Goal: Task Accomplishment & Management: Manage account settings

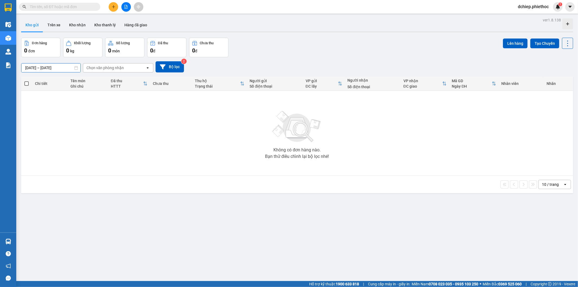
click at [39, 67] on input "14/08/2025 – 14/08/2025" at bounding box center [50, 67] width 59 height 9
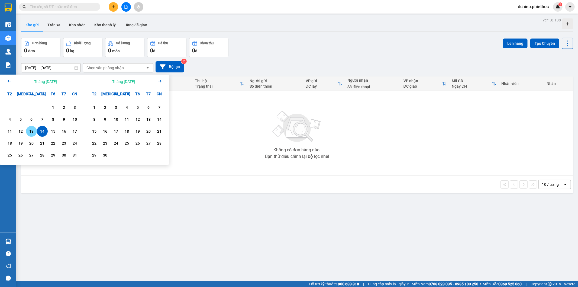
click at [29, 132] on div "13" at bounding box center [32, 131] width 8 height 7
click at [39, 131] on div "14" at bounding box center [42, 131] width 8 height 7
type input "[DATE] – [DATE]"
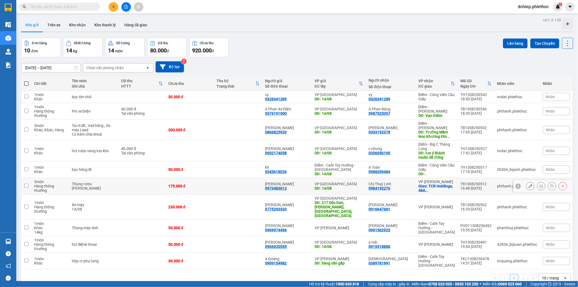
scroll to position [25, 0]
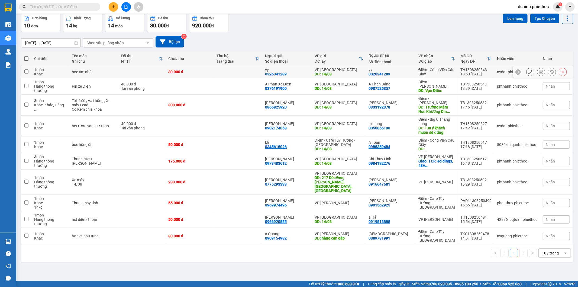
click at [437, 71] on div "Điểm - Công Viên Cầu Giấy" at bounding box center [436, 71] width 37 height 9
checkbox input "true"
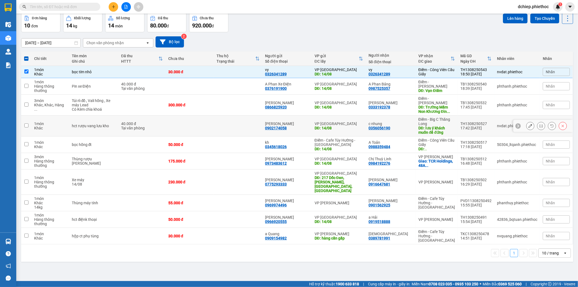
click at [446, 117] on div "Điểm - Big C Thăng Long" at bounding box center [436, 121] width 37 height 9
checkbox input "true"
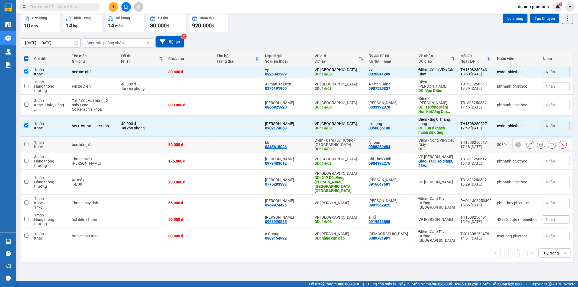
click at [443, 138] on div "Điểm - Công Viên Cầu Giấy" at bounding box center [436, 142] width 37 height 9
checkbox input "true"
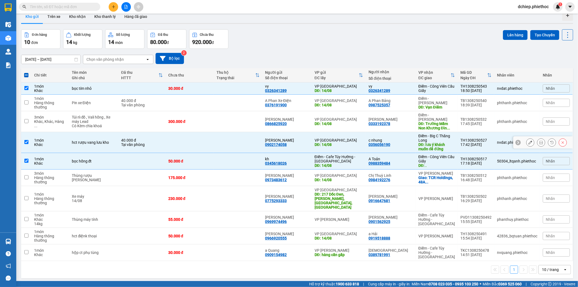
scroll to position [0, 0]
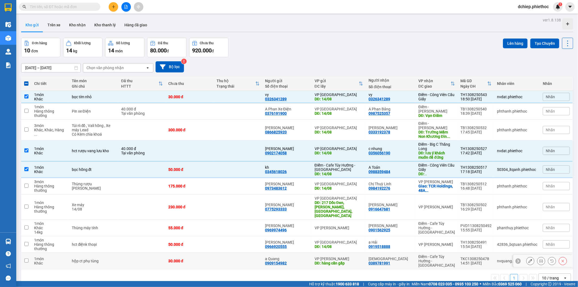
click at [447, 254] on div "Điểm - Cafe Túy Hường - [GEOGRAPHIC_DATA]" at bounding box center [436, 260] width 37 height 13
checkbox input "true"
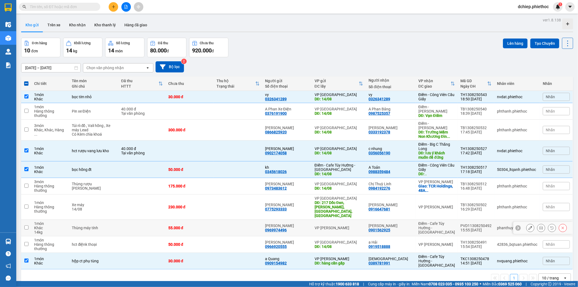
click at [450, 221] on div "Điểm - Cafe Túy Hường - [GEOGRAPHIC_DATA]" at bounding box center [436, 227] width 37 height 13
checkbox input "true"
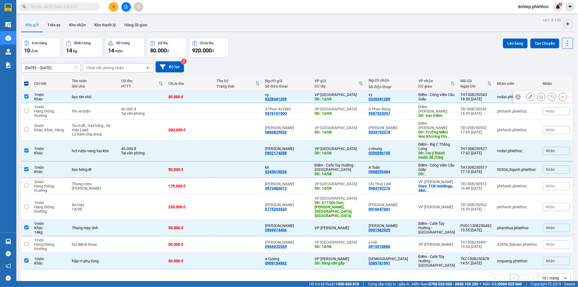
drag, startPoint x: 399, startPoint y: 95, endPoint x: 401, endPoint y: 99, distance: 4.3
click at [399, 95] on div "vy" at bounding box center [390, 94] width 44 height 4
checkbox input "false"
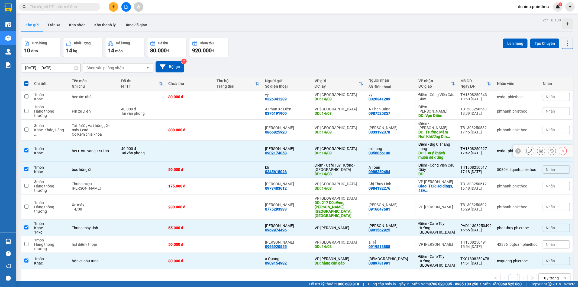
click at [400, 140] on td "c nhung 0356056190" at bounding box center [391, 150] width 50 height 21
checkbox input "false"
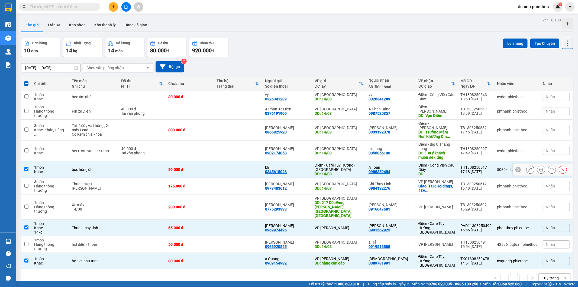
click at [401, 165] on div "A Toản" at bounding box center [390, 167] width 44 height 4
checkbox input "false"
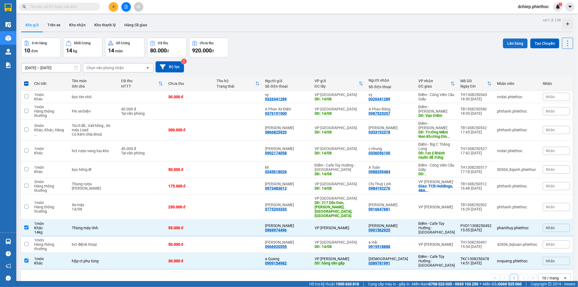
click at [516, 43] on button "Lên hàng" at bounding box center [515, 43] width 25 height 10
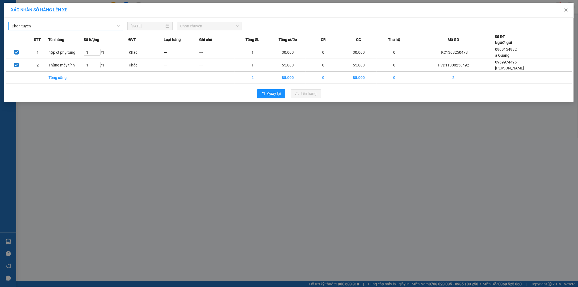
click at [73, 27] on span "Chọn tuyến" at bounding box center [66, 26] width 108 height 8
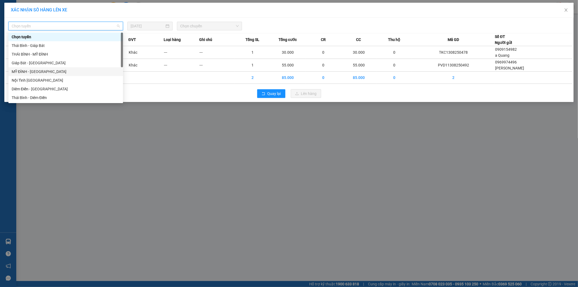
scroll to position [61, 0]
click at [41, 37] on div "Thái Bình - Diêm Điền" at bounding box center [66, 37] width 108 height 6
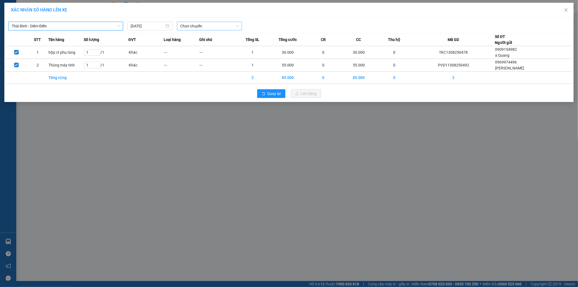
click at [210, 23] on span "Chọn chuyến" at bounding box center [209, 26] width 59 height 8
type input "07"
click at [218, 44] on div "Thêm chuyến " 07:00 "" at bounding box center [206, 45] width 58 height 9
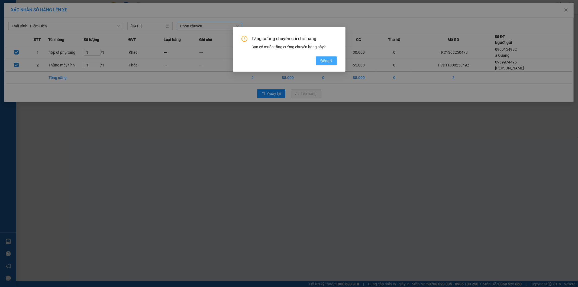
click at [329, 62] on span "Đồng ý" at bounding box center [326, 61] width 12 height 6
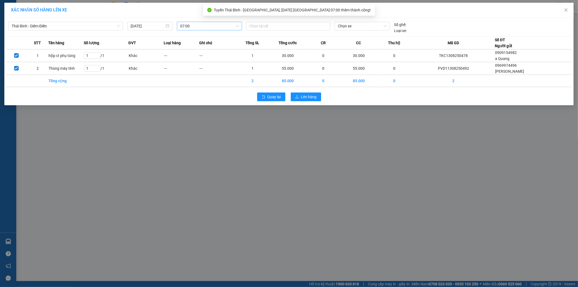
click at [281, 21] on div "Thái Bình - Diêm Điền 14/08/2025 07:00 Chọn tài xế Chọn xe Số ghế: Loại xe:" at bounding box center [289, 26] width 567 height 15
click at [281, 25] on div at bounding box center [288, 26] width 82 height 7
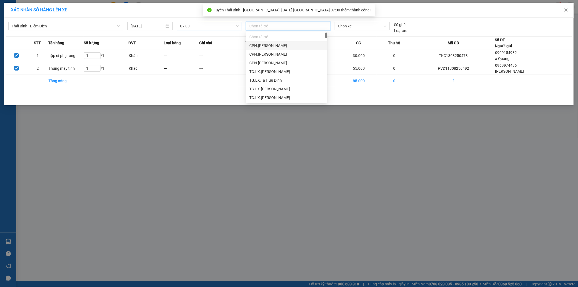
paste input "Phạm Ngọc Tuấn"
type input "Phạm Ngọc Tuấn"
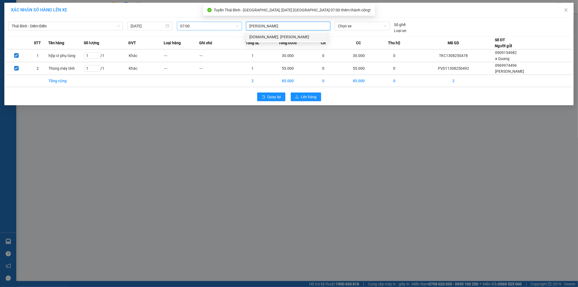
click at [283, 37] on div "[DOMAIN_NAME]. [PERSON_NAME]" at bounding box center [286, 37] width 75 height 6
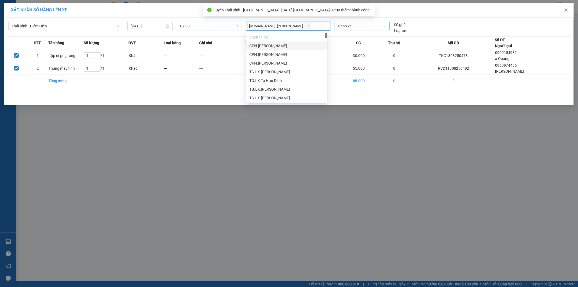
click at [342, 26] on span "Chọn xe" at bounding box center [362, 26] width 48 height 8
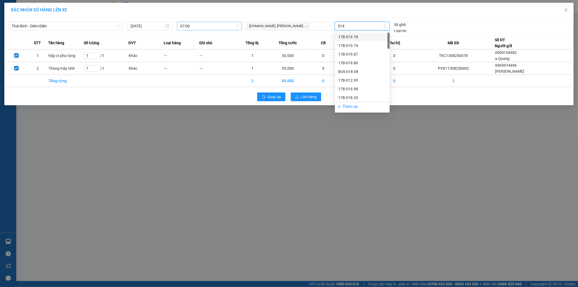
type input "0148"
click at [357, 35] on div "29H-901.48" at bounding box center [362, 37] width 48 height 6
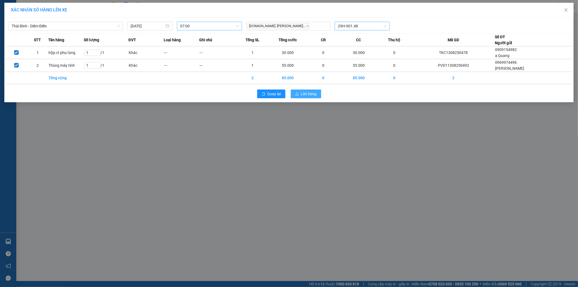
click at [312, 95] on span "Lên hàng" at bounding box center [309, 94] width 16 height 6
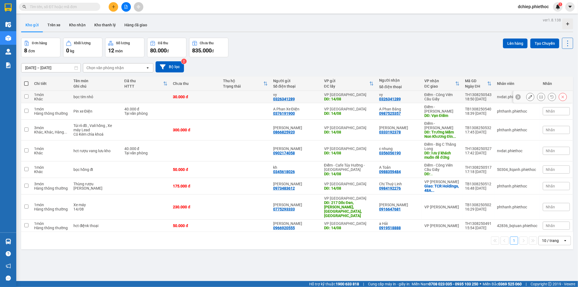
click at [449, 94] on div "Điểm - Công Viên Cầu Giấy" at bounding box center [441, 96] width 35 height 9
checkbox input "true"
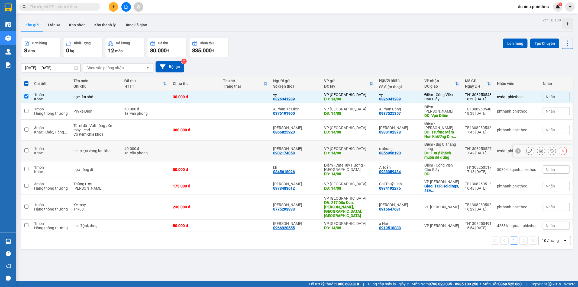
click at [449, 142] on div "Điểm - Big C Thăng Long" at bounding box center [441, 146] width 35 height 9
checkbox input "true"
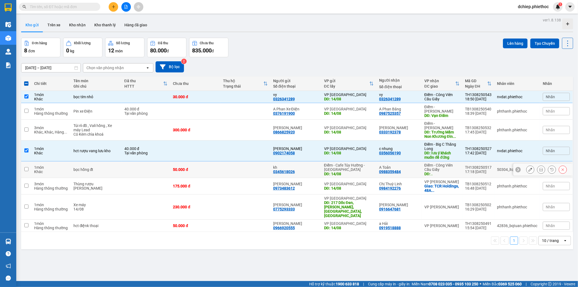
click at [451, 163] on div "Điểm - Công Viên Cầu Giấy" at bounding box center [441, 167] width 35 height 9
checkbox input "true"
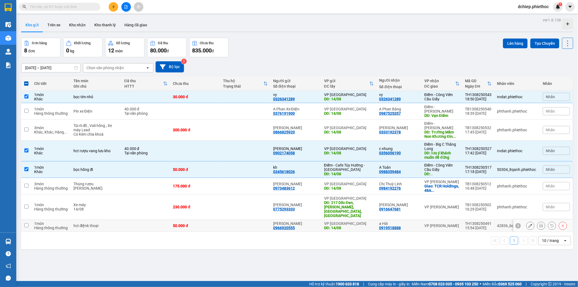
click at [443, 223] on div "VP [PERSON_NAME]" at bounding box center [441, 225] width 35 height 4
checkbox input "true"
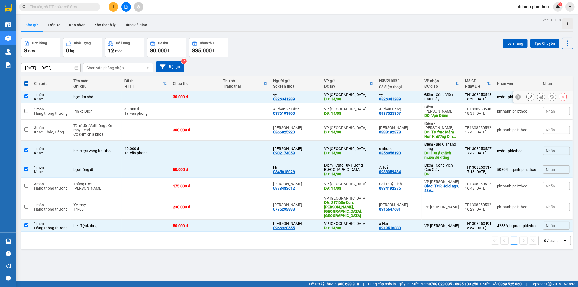
click at [391, 97] on div "0326341289" at bounding box center [390, 99] width 22 height 4
click at [413, 165] on div "A Toản 0988359484" at bounding box center [399, 169] width 40 height 9
checkbox input "false"
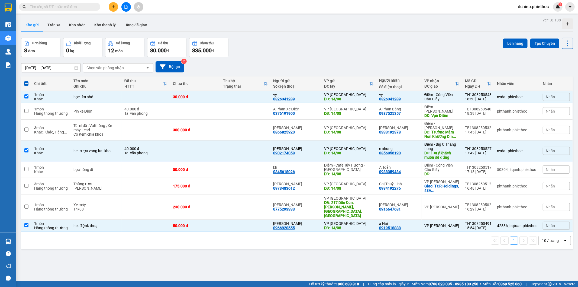
click at [86, 6] on input "text" at bounding box center [62, 7] width 64 height 6
click at [49, 26] on button "Trên xe" at bounding box center [54, 24] width 22 height 13
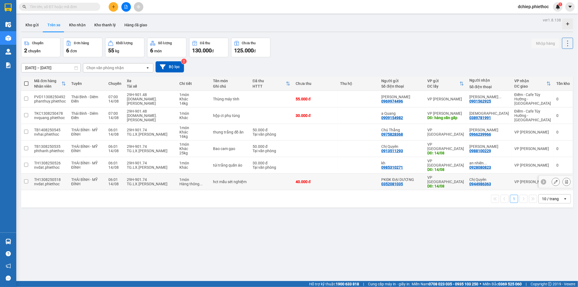
click at [167, 182] on div "TG.LX.[PERSON_NAME]" at bounding box center [150, 184] width 47 height 4
checkbox input "true"
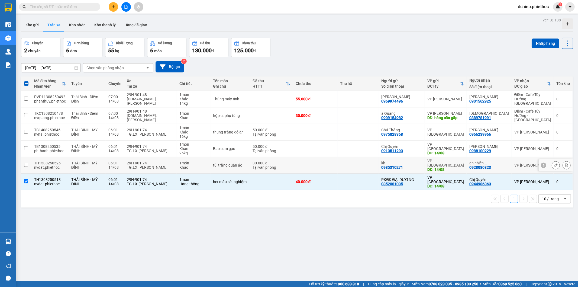
click at [163, 165] on div "TG.LX.[PERSON_NAME]" at bounding box center [150, 167] width 47 height 4
checkbox input "true"
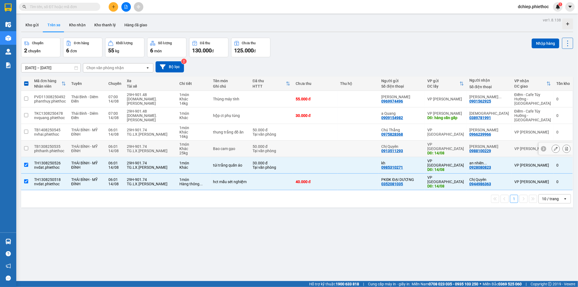
click at [166, 148] on div "TG.LX.[PERSON_NAME]" at bounding box center [150, 150] width 47 height 4
checkbox input "true"
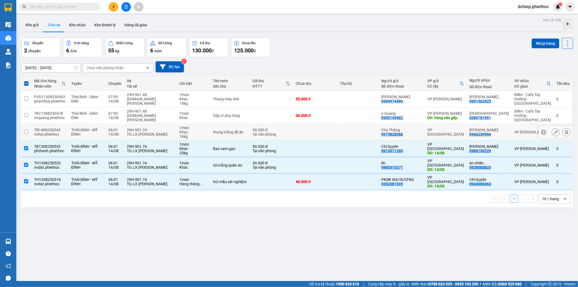
click at [163, 132] on div "TG.LX.[PERSON_NAME]" at bounding box center [150, 134] width 47 height 4
checkbox input "true"
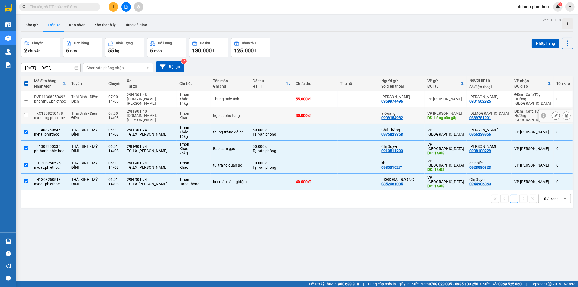
click at [163, 114] on div "[DOMAIN_NAME]. [PERSON_NAME]" at bounding box center [150, 117] width 47 height 9
checkbox input "true"
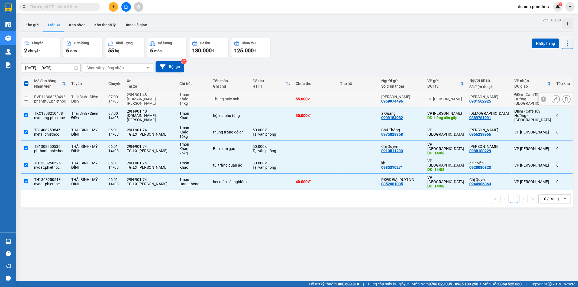
click at [164, 97] on div "29H-901.48" at bounding box center [150, 94] width 47 height 4
checkbox input "true"
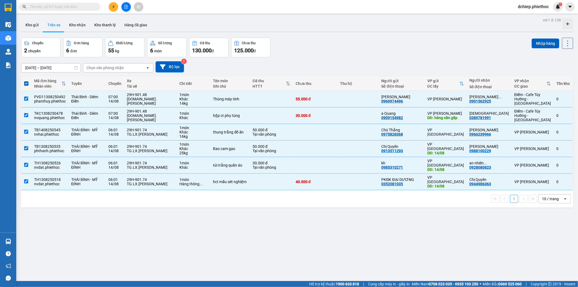
click at [69, 9] on input "text" at bounding box center [62, 7] width 64 height 6
click at [66, 6] on input "text" at bounding box center [62, 7] width 64 height 6
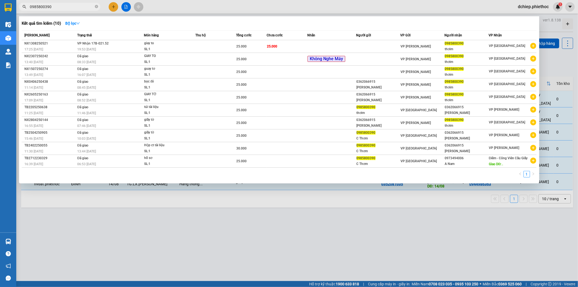
type input "0985800390"
click at [396, 39] on th "Người gửi" at bounding box center [378, 35] width 44 height 9
click at [396, 42] on td at bounding box center [378, 46] width 44 height 13
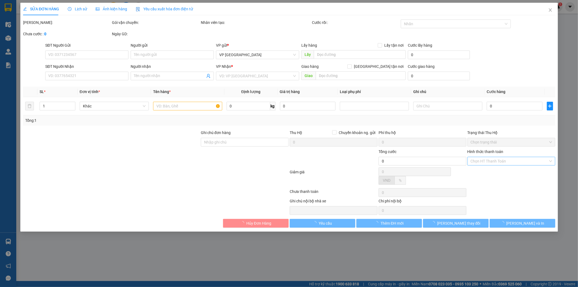
type input "0985800390"
type input "thơim"
type input "25.000"
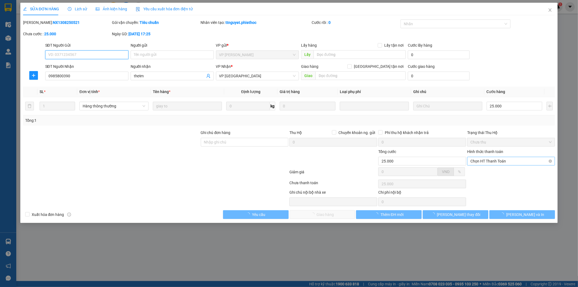
click at [491, 159] on span "Chọn HT Thanh Toán" at bounding box center [510, 161] width 81 height 8
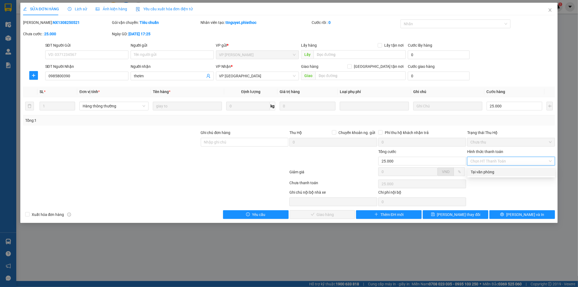
click at [489, 174] on div "Tại văn phòng" at bounding box center [511, 172] width 81 height 6
type input "0"
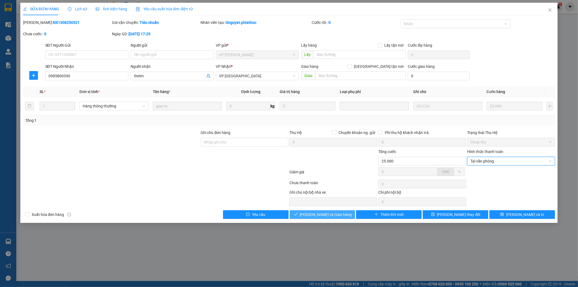
click at [327, 212] on span "Lưu và Giao hàng" at bounding box center [326, 214] width 52 height 6
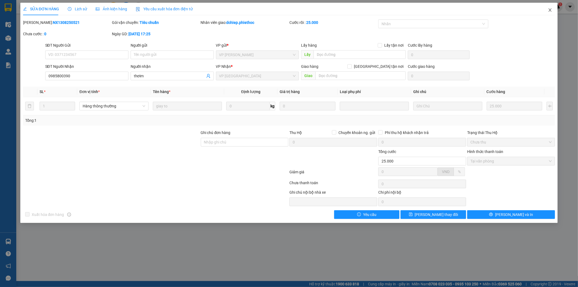
click at [551, 11] on icon "close" at bounding box center [550, 10] width 4 height 4
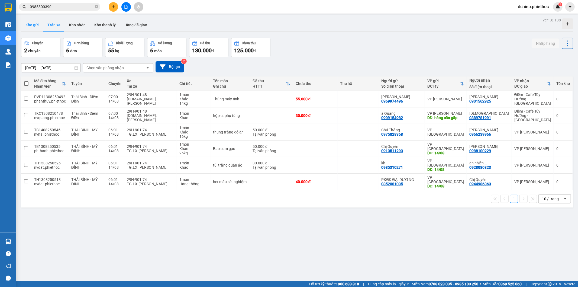
click at [27, 24] on button "Kho gửi" at bounding box center [32, 24] width 22 height 13
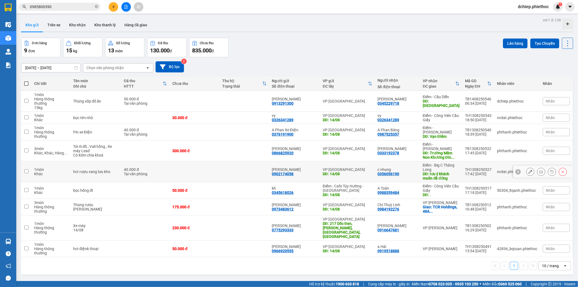
click at [448, 163] on div "Điểm - Big C Thăng Long" at bounding box center [441, 167] width 37 height 9
checkbox input "true"
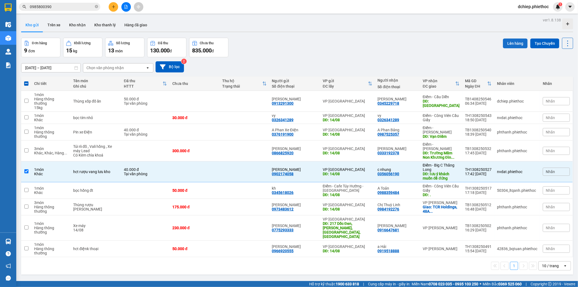
click at [514, 41] on button "Lên hàng" at bounding box center [515, 43] width 25 height 10
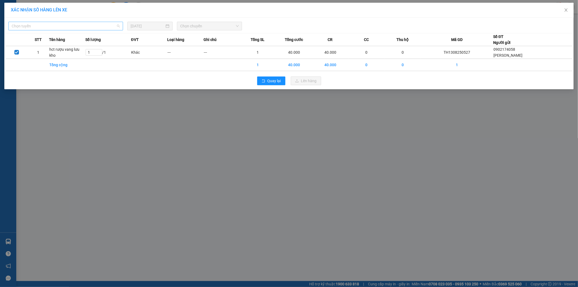
click at [50, 29] on span "Chọn tuyến" at bounding box center [66, 26] width 108 height 8
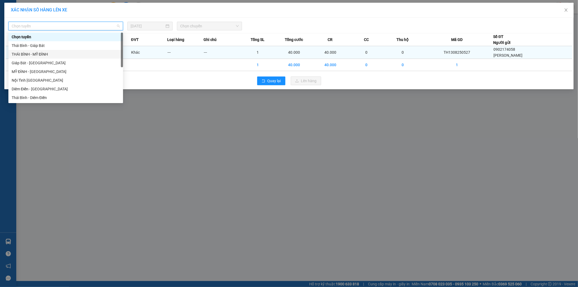
click at [44, 53] on div "THÁI BÌNH - MỸ ĐÌNH" at bounding box center [66, 54] width 108 height 6
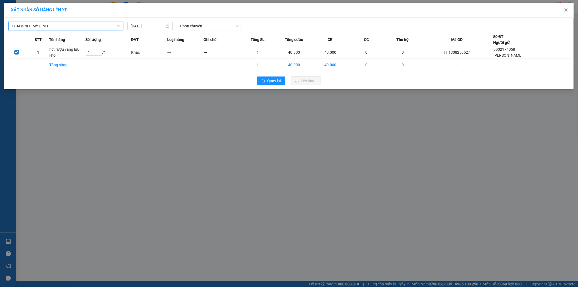
click at [196, 28] on span "Chọn chuyến" at bounding box center [209, 26] width 59 height 8
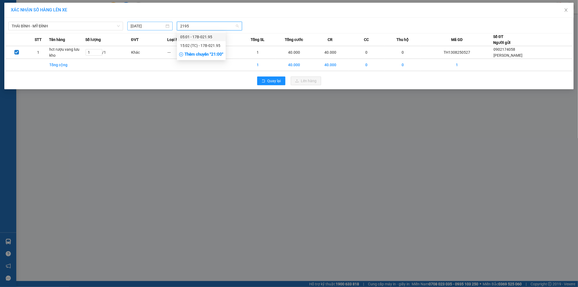
type input "2195"
click at [138, 26] on input "[DATE]" at bounding box center [148, 26] width 34 height 6
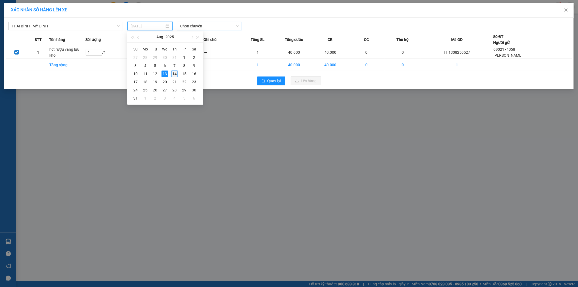
click at [177, 72] on div "14" at bounding box center [174, 73] width 7 height 7
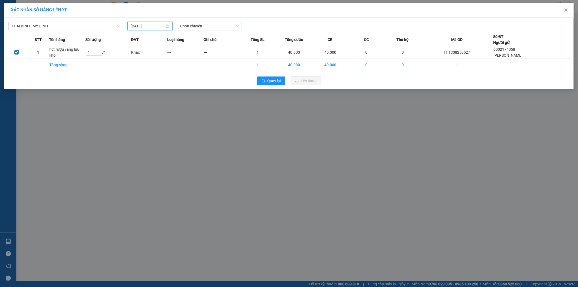
type input "[DATE]"
click at [197, 28] on span "21:00" at bounding box center [209, 26] width 59 height 8
type input "2"
type input "1"
click at [209, 26] on span "21:00" at bounding box center [209, 26] width 59 height 8
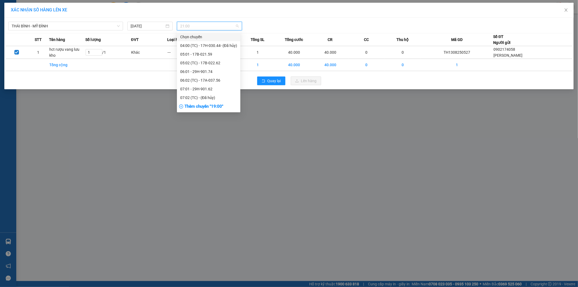
click at [209, 26] on span "21:00" at bounding box center [209, 26] width 59 height 8
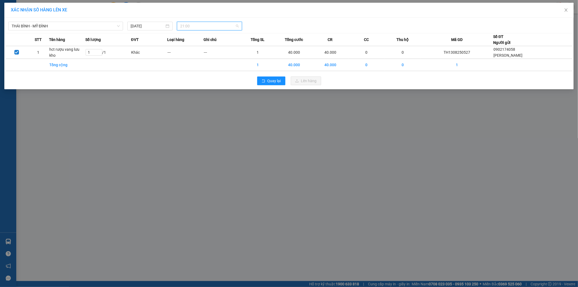
click at [209, 26] on span "21:00" at bounding box center [209, 26] width 59 height 8
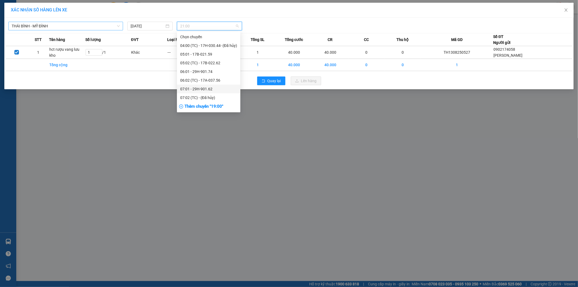
click at [69, 24] on span "THÁI BÌNH - MỸ ĐÌNH" at bounding box center [66, 26] width 108 height 8
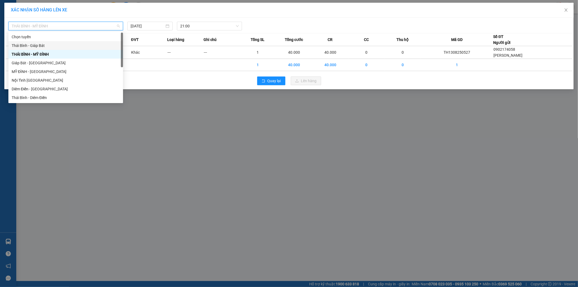
click at [49, 49] on div "Thái Bình - Giáp Bát" at bounding box center [65, 45] width 115 height 9
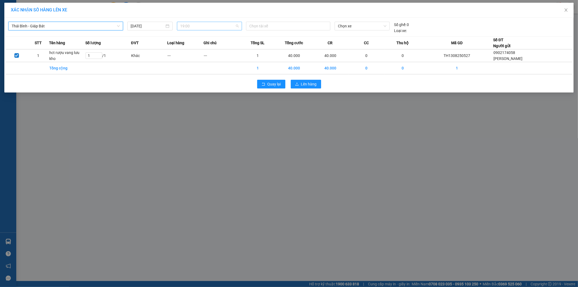
click at [216, 26] on span "19:00" at bounding box center [209, 26] width 59 height 8
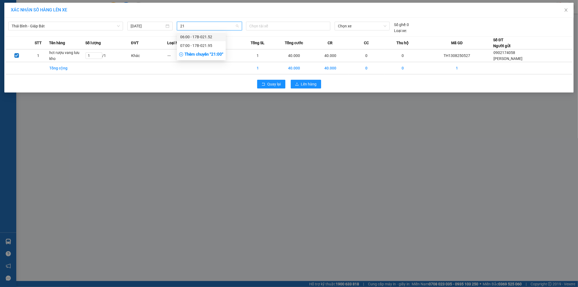
type input "219"
click at [209, 35] on div "07:00 - 17B-021.95" at bounding box center [201, 37] width 42 height 6
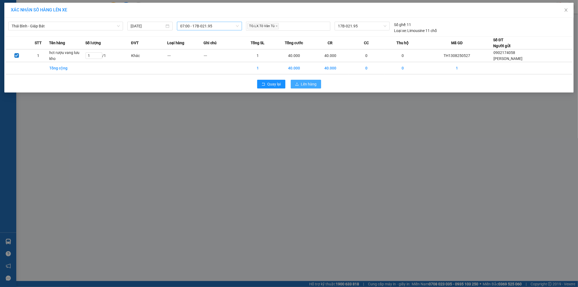
click at [307, 84] on span "Lên hàng" at bounding box center [309, 84] width 16 height 6
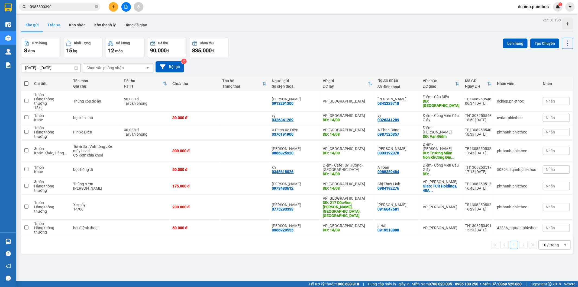
click at [56, 22] on button "Trên xe" at bounding box center [54, 24] width 22 height 13
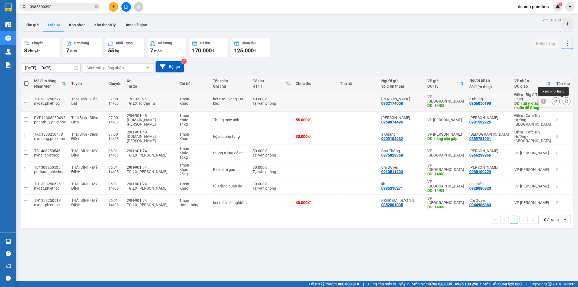
click at [565, 101] on icon at bounding box center [566, 101] width 3 height 4
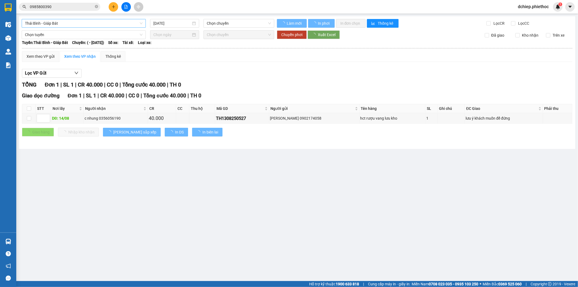
type input "14/08/2025"
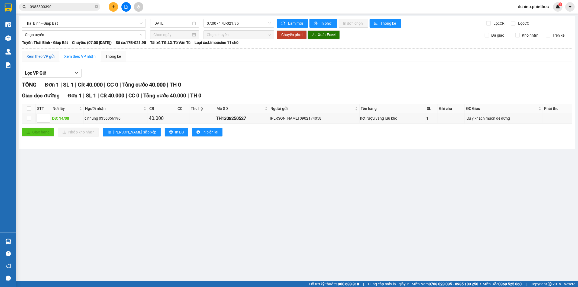
click at [43, 58] on div "Xem theo VP gửi" at bounding box center [41, 56] width 28 height 6
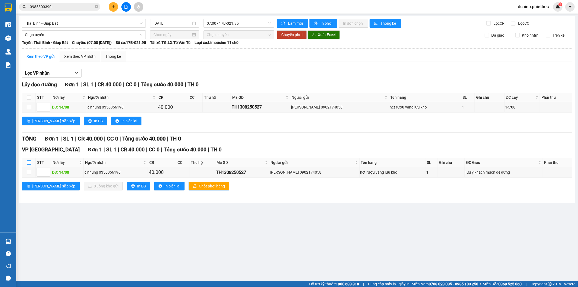
click at [30, 161] on input "checkbox" at bounding box center [29, 162] width 4 height 4
checkbox input "true"
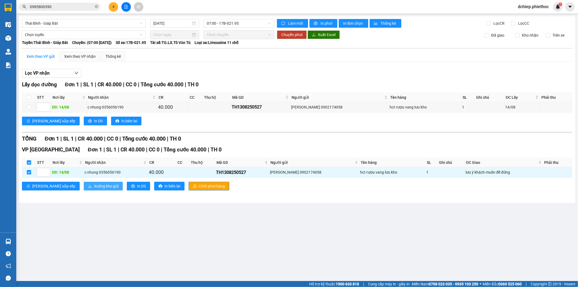
click at [94, 186] on span "Xuống kho gửi" at bounding box center [106, 186] width 24 height 6
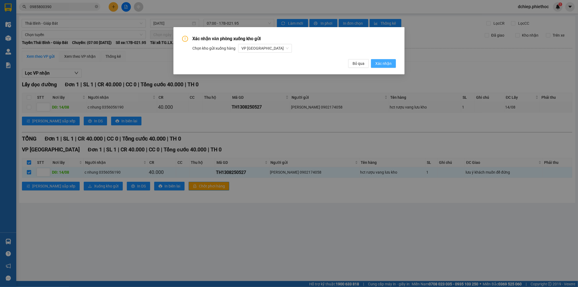
click at [382, 67] on button "Xác nhận" at bounding box center [383, 63] width 25 height 9
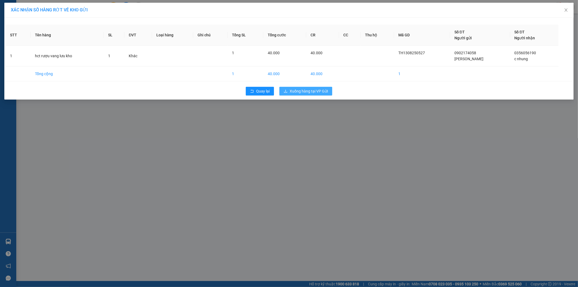
click at [309, 88] on span "Xuống hàng tại VP Gửi" at bounding box center [309, 91] width 38 height 6
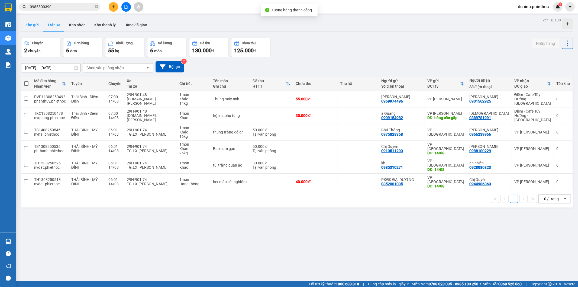
click at [31, 24] on button "Kho gửi" at bounding box center [32, 24] width 22 height 13
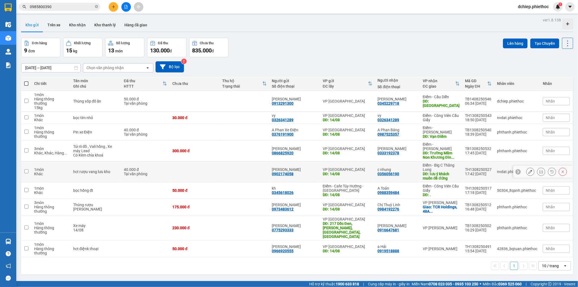
click at [404, 167] on div "c nhung" at bounding box center [398, 169] width 40 height 4
checkbox input "true"
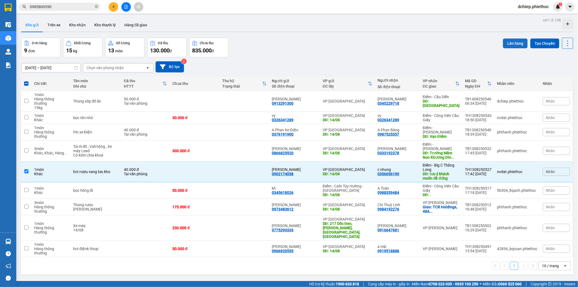
click at [508, 45] on button "Lên hàng" at bounding box center [515, 43] width 25 height 10
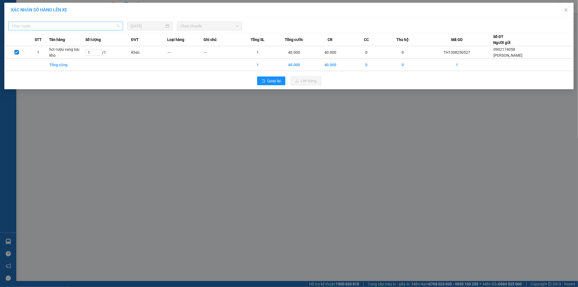
click at [59, 27] on span "Chọn tuyến" at bounding box center [66, 26] width 108 height 8
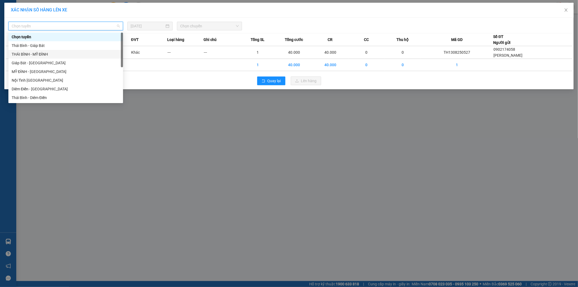
click at [40, 53] on div "THÁI BÌNH - MỸ ĐÌNH" at bounding box center [66, 54] width 108 height 6
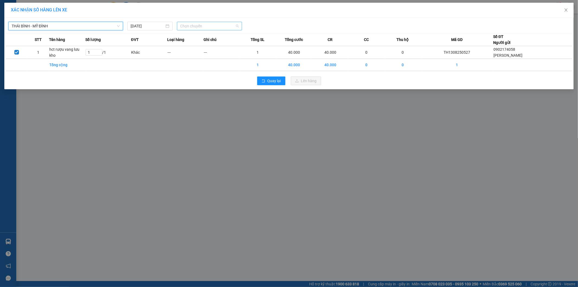
click at [224, 27] on span "Chọn chuyến" at bounding box center [209, 26] width 59 height 8
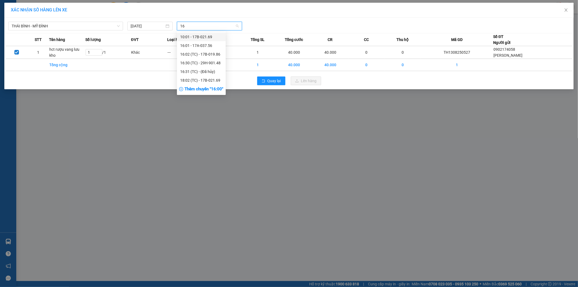
type input "1"
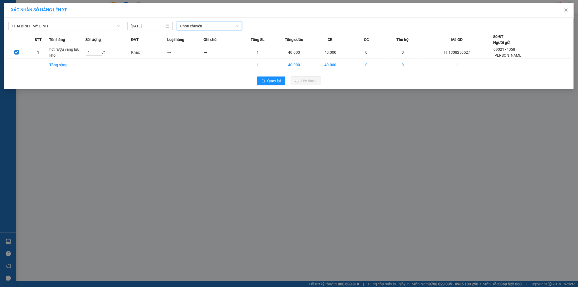
click at [204, 26] on span "Chọn chuyến" at bounding box center [209, 26] width 59 height 8
type input "0"
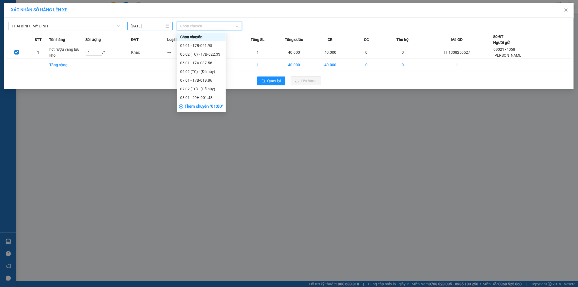
click at [150, 27] on input "13/08/2025" at bounding box center [148, 26] width 34 height 6
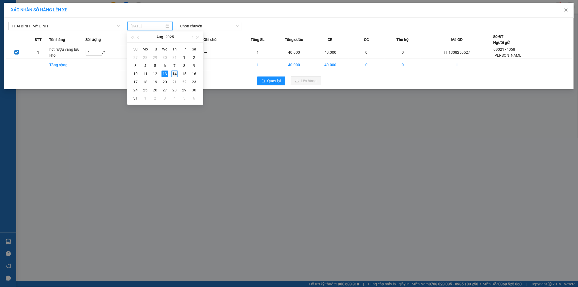
click at [178, 73] on td "14" at bounding box center [175, 74] width 10 height 8
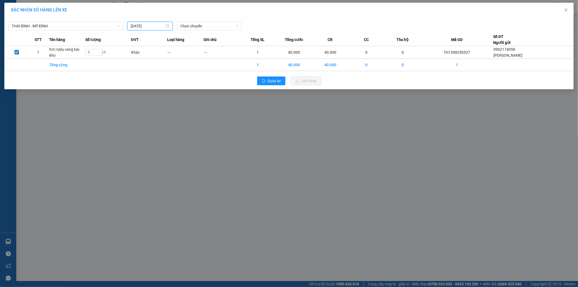
type input "14/08/2025"
click at [201, 27] on span "01:00" at bounding box center [209, 26] width 59 height 8
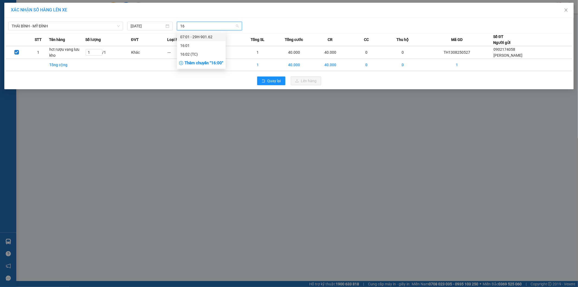
type input "162"
drag, startPoint x: 209, startPoint y: 36, endPoint x: 217, endPoint y: 37, distance: 7.9
click at [209, 36] on div "07:01 - 29H-901.62" at bounding box center [201, 37] width 42 height 6
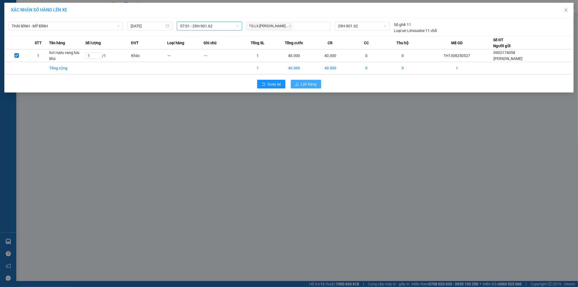
click at [310, 83] on span "Lên hàng" at bounding box center [309, 84] width 16 height 6
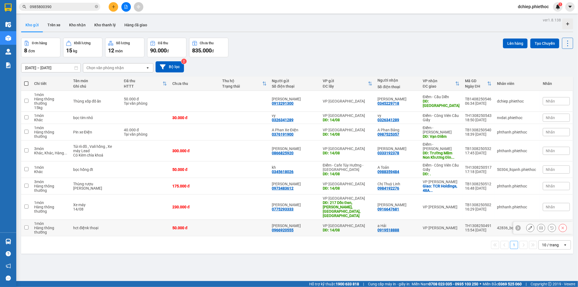
click at [448, 219] on td "VP [PERSON_NAME]" at bounding box center [441, 227] width 42 height 17
checkbox input "true"
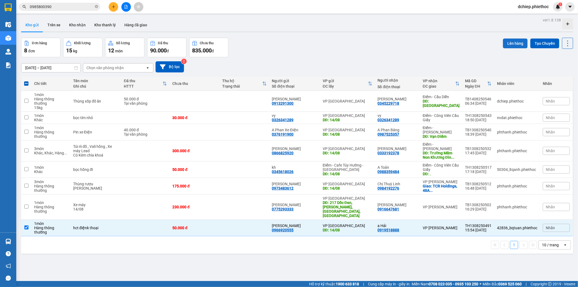
click at [504, 46] on button "Lên hàng" at bounding box center [515, 43] width 25 height 10
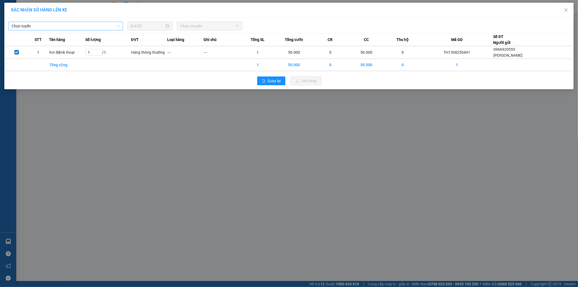
click at [73, 27] on span "Chọn tuyến" at bounding box center [66, 26] width 108 height 8
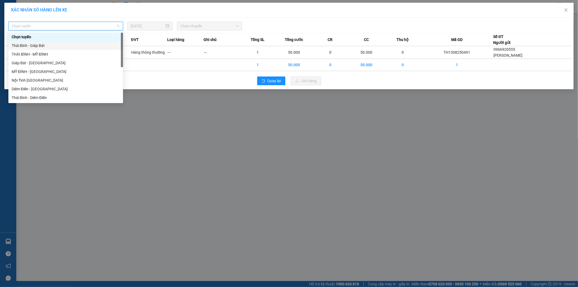
click at [49, 44] on div "Thái Bình - Giáp Bát" at bounding box center [66, 46] width 108 height 6
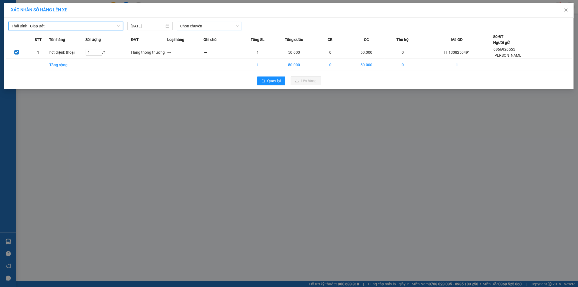
click at [210, 26] on span "Chọn chuyến" at bounding box center [209, 26] width 59 height 8
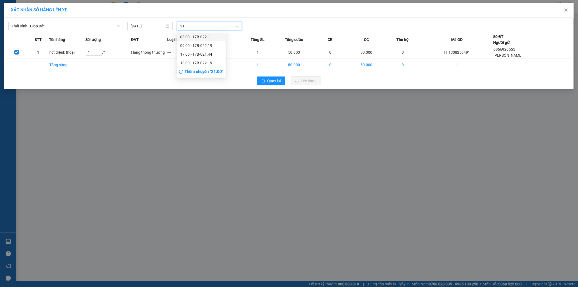
type input "2"
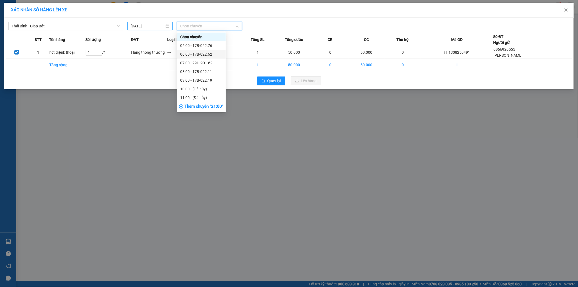
click at [142, 27] on input "13/08/2025" at bounding box center [148, 26] width 34 height 6
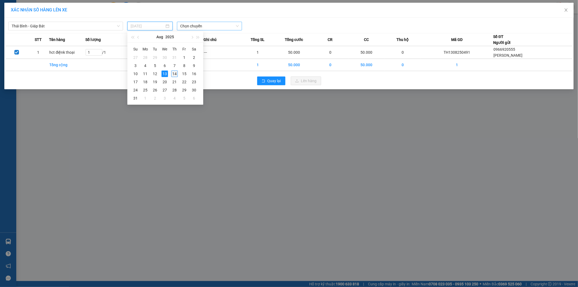
click at [172, 70] on div "14" at bounding box center [174, 73] width 7 height 7
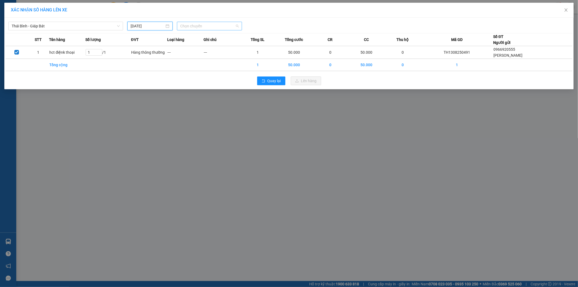
click at [200, 22] on div "Chọn chuyến" at bounding box center [209, 26] width 65 height 9
type input "14/08/2025"
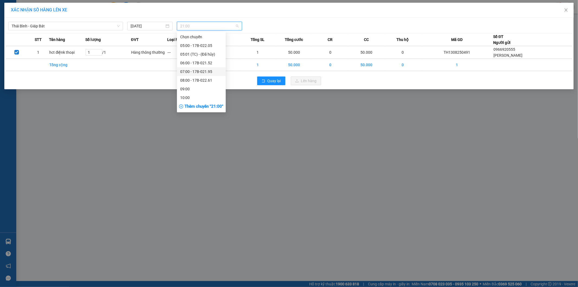
click at [210, 69] on div "07:00 - 17B-021.95" at bounding box center [201, 72] width 42 height 6
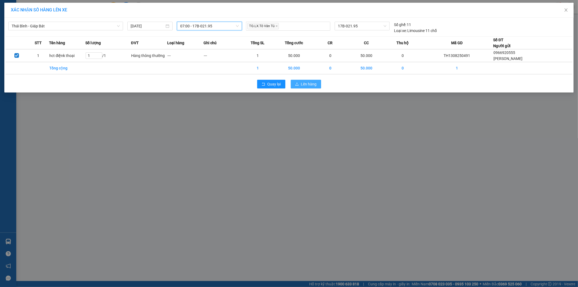
click at [308, 85] on span "Lên hàng" at bounding box center [309, 84] width 16 height 6
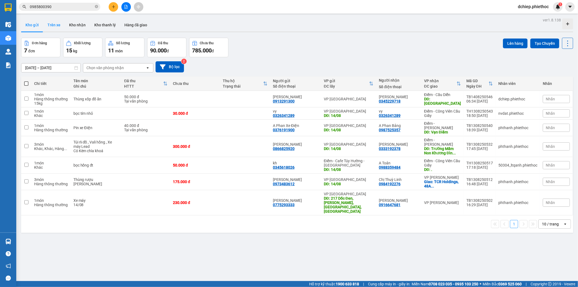
click at [60, 27] on button "Trên xe" at bounding box center [54, 24] width 22 height 13
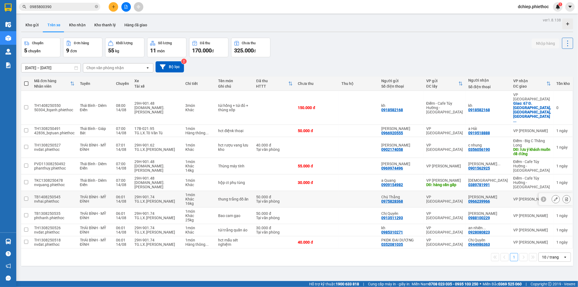
scroll to position [25, 0]
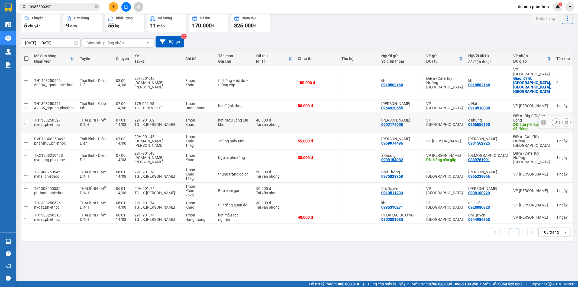
click at [451, 118] on div "VP [GEOGRAPHIC_DATA]" at bounding box center [444, 122] width 37 height 9
checkbox input "true"
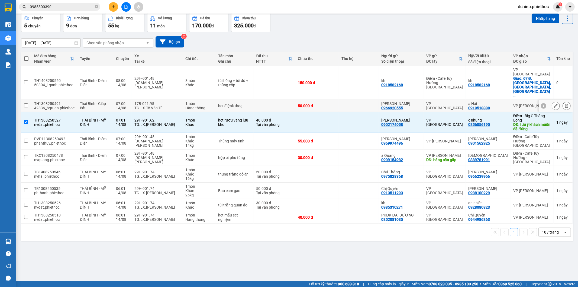
click at [448, 101] on div "VP [GEOGRAPHIC_DATA]" at bounding box center [444, 105] width 37 height 9
checkbox input "true"
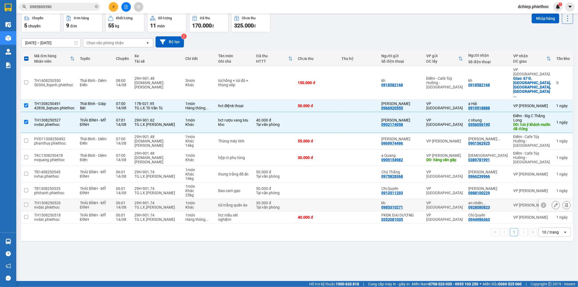
click at [178, 205] on div "TG.LX.Phạm Xuân Tới" at bounding box center [157, 207] width 46 height 4
checkbox input "true"
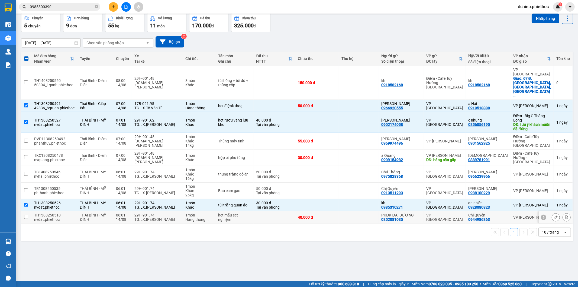
click at [178, 213] on div "29H-901.74" at bounding box center [157, 215] width 46 height 4
checkbox input "true"
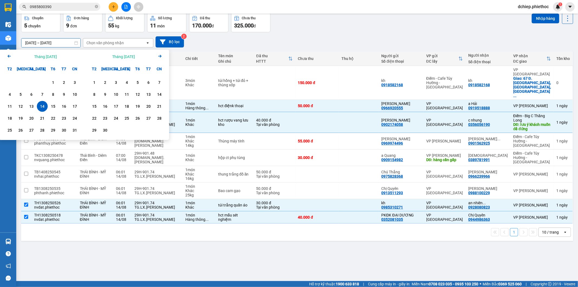
click at [36, 44] on input "14/08/2025 – 14/08/2025" at bounding box center [50, 42] width 59 height 9
click at [33, 106] on div "13" at bounding box center [32, 106] width 8 height 7
click at [41, 105] on div "14" at bounding box center [42, 106] width 8 height 7
type input "[DATE] – [DATE]"
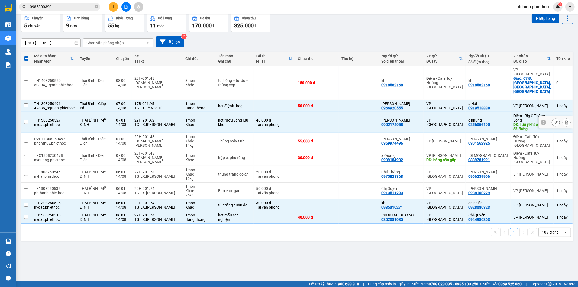
checkbox input "false"
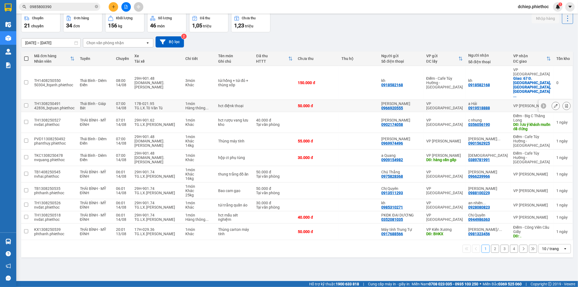
scroll to position [0, 0]
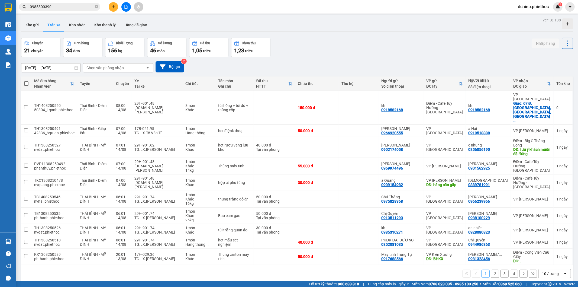
click at [96, 67] on div "Chọn văn phòng nhận" at bounding box center [104, 67] width 37 height 5
type input "thái"
click at [98, 77] on span "VP [GEOGRAPHIC_DATA]" at bounding box center [109, 79] width 45 height 5
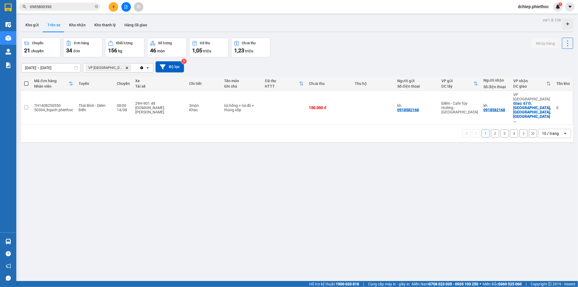
click at [43, 67] on input "[DATE] – [DATE]" at bounding box center [50, 67] width 59 height 9
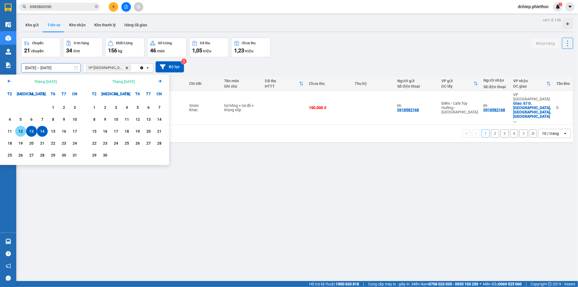
click at [20, 129] on div "12" at bounding box center [21, 131] width 8 height 7
click at [43, 131] on div "14" at bounding box center [42, 131] width 8 height 7
type input "12/08/2025 – 14/08/2025"
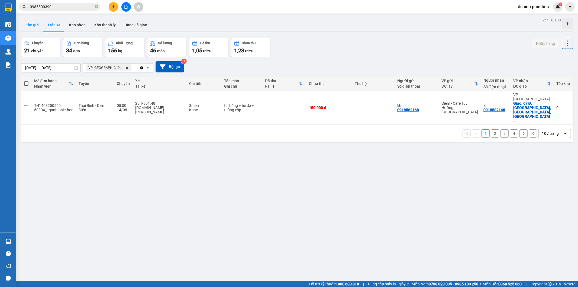
click at [38, 24] on button "Kho gửi" at bounding box center [32, 24] width 22 height 13
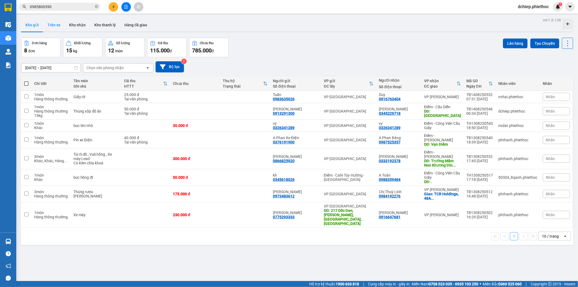
click at [54, 25] on button "Trên xe" at bounding box center [54, 24] width 22 height 13
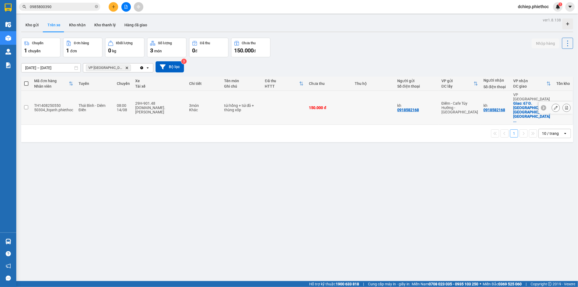
click at [554, 106] on icon at bounding box center [556, 108] width 4 height 4
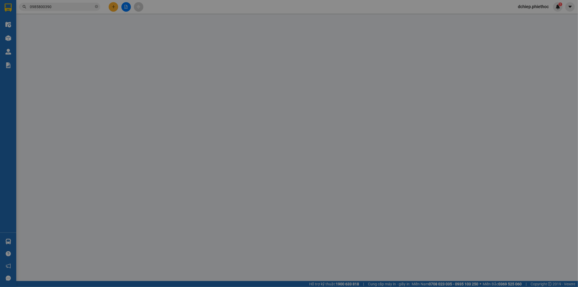
type input "0918582168"
type input "kh"
type input "0918582168"
type input "kh"
checkbox input "true"
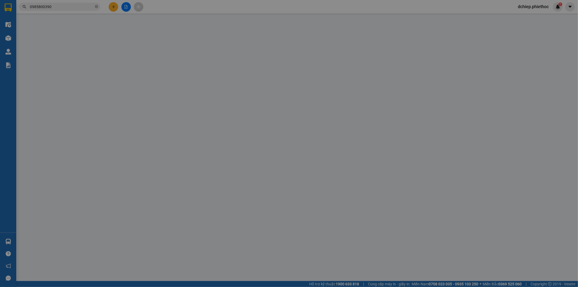
type input "67 Đ. Láng, Thịnh Quang, Đống Đa, Hà Nội, Việt Nam"
type input "150.000"
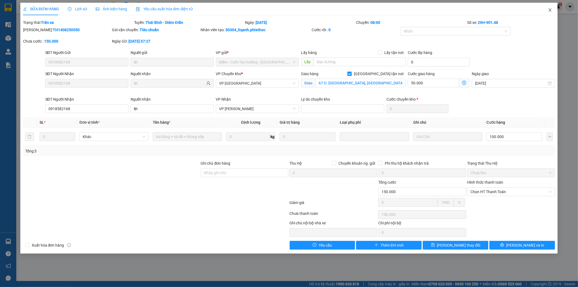
click at [551, 11] on icon "close" at bounding box center [550, 9] width 3 height 3
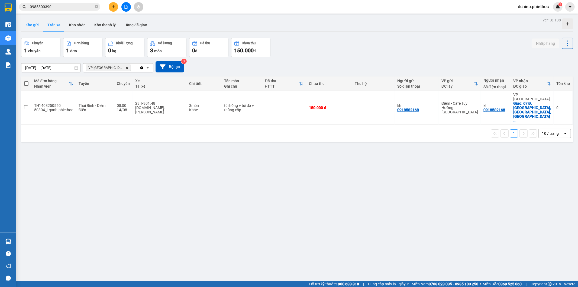
click at [31, 21] on button "Kho gửi" at bounding box center [32, 24] width 22 height 13
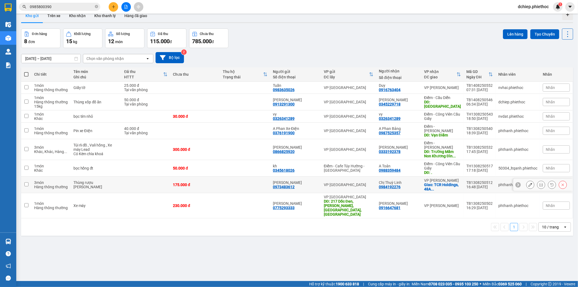
scroll to position [25, 0]
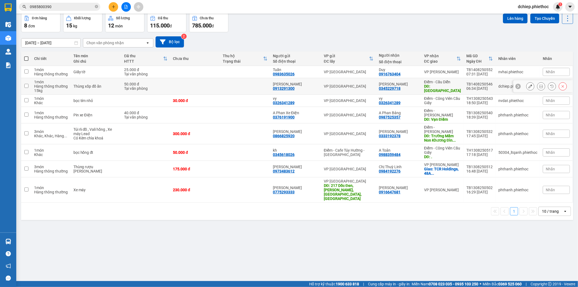
click at [447, 83] on div "Điểm - Cầu Diễn" at bounding box center [442, 82] width 37 height 4
checkbox input "true"
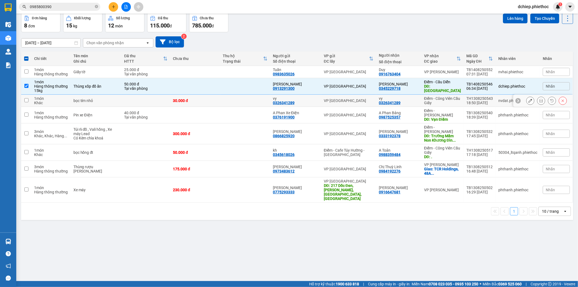
click at [454, 98] on div "Điểm - Công Viên Cầu Giấy" at bounding box center [442, 100] width 37 height 9
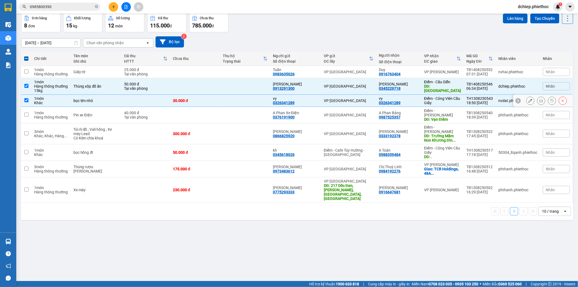
click at [454, 98] on div "Điểm - Công Viên Cầu Giấy" at bounding box center [442, 100] width 37 height 9
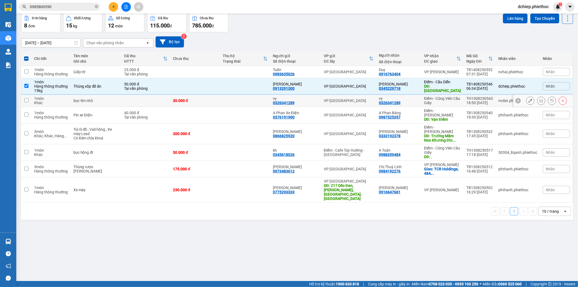
click at [447, 99] on div "Điểm - Công Viên Cầu Giấy" at bounding box center [442, 100] width 37 height 9
checkbox input "true"
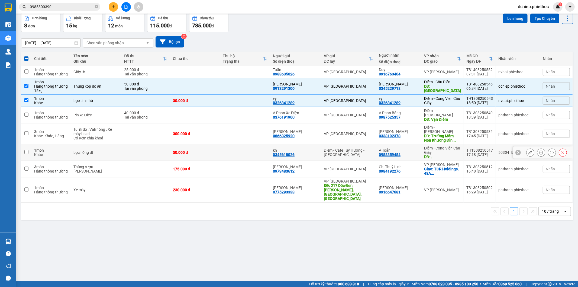
click at [443, 146] on div "Điểm - Công Viên Cầu Giấy" at bounding box center [442, 150] width 37 height 9
checkbox input "true"
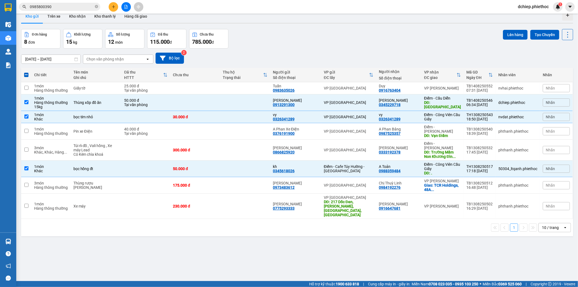
scroll to position [0, 0]
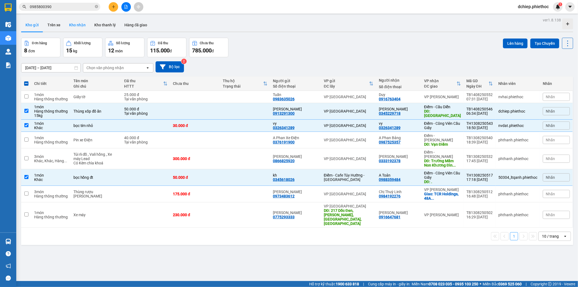
drag, startPoint x: 82, startPoint y: 26, endPoint x: 74, endPoint y: 26, distance: 7.6
click at [82, 26] on button "Kho nhận" at bounding box center [77, 24] width 25 height 13
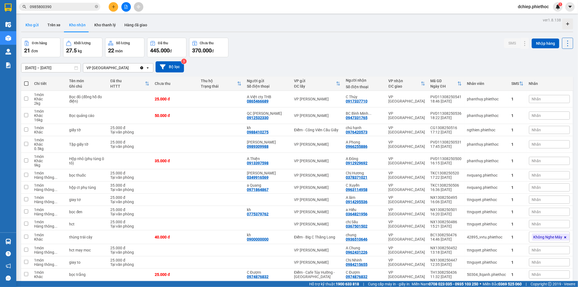
click at [35, 27] on button "Kho gửi" at bounding box center [32, 24] width 22 height 13
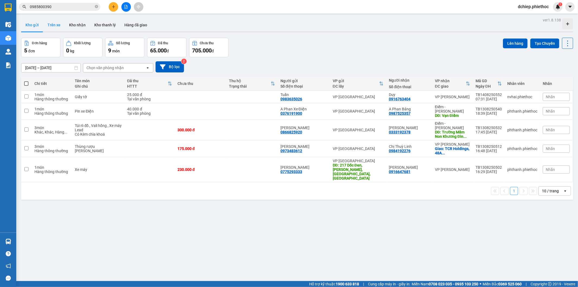
click at [56, 24] on button "Trên xe" at bounding box center [54, 24] width 22 height 13
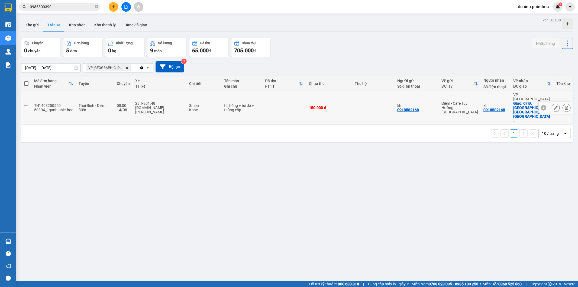
click at [563, 103] on button at bounding box center [567, 107] width 8 height 9
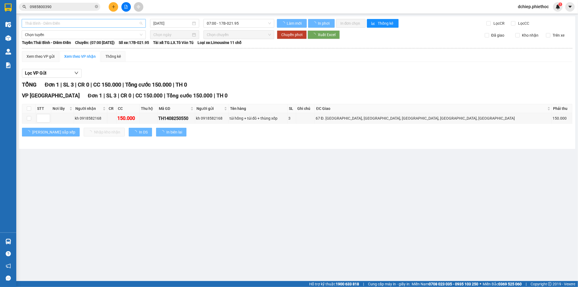
drag, startPoint x: 42, startPoint y: 23, endPoint x: 47, endPoint y: 24, distance: 5.1
click at [43, 23] on span "Thái Bình - Diêm Điền" at bounding box center [84, 23] width 118 height 8
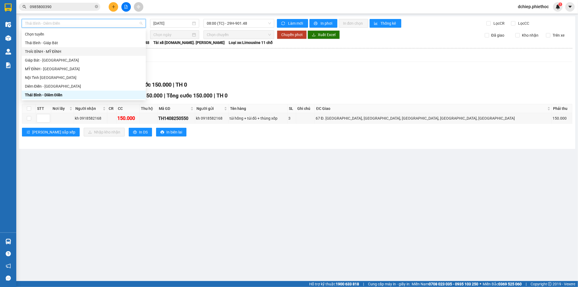
click at [60, 49] on div "THÁI BÌNH - MỸ ĐÌNH" at bounding box center [84, 51] width 118 height 6
type input "14/08/2025"
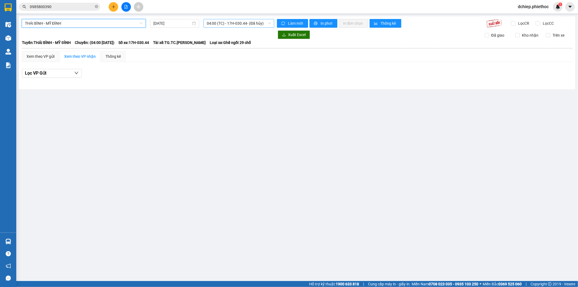
click at [224, 24] on span "04:00 (TC) - 17H-030.44 - (Đã hủy)" at bounding box center [239, 23] width 64 height 8
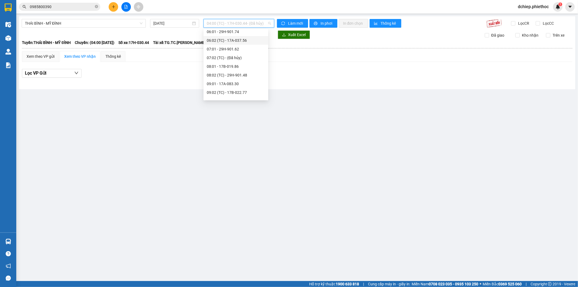
scroll to position [50, 0]
click at [245, 62] on div "08:02 (TC) - 29H-901.48" at bounding box center [236, 62] width 58 height 6
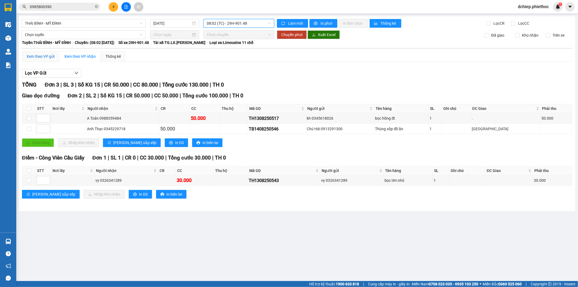
click at [43, 56] on div "Xem theo VP gửi" at bounding box center [41, 56] width 28 height 6
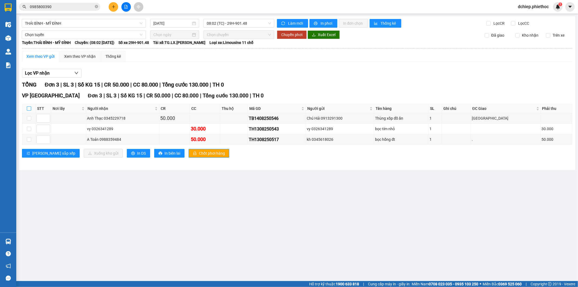
click at [29, 109] on input "checkbox" at bounding box center [29, 108] width 4 height 4
checkbox input "true"
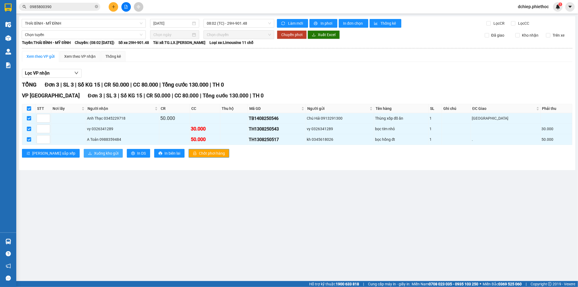
click at [94, 152] on span "Xuống kho gửi" at bounding box center [106, 153] width 24 height 6
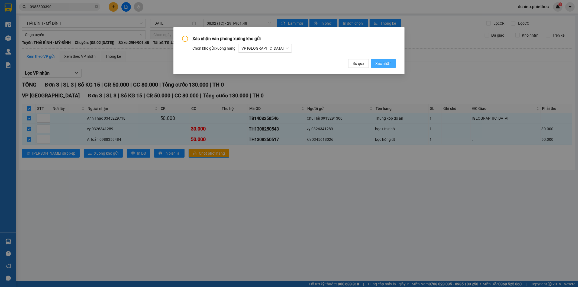
click at [378, 60] on span "Xác nhận" at bounding box center [383, 63] width 16 height 6
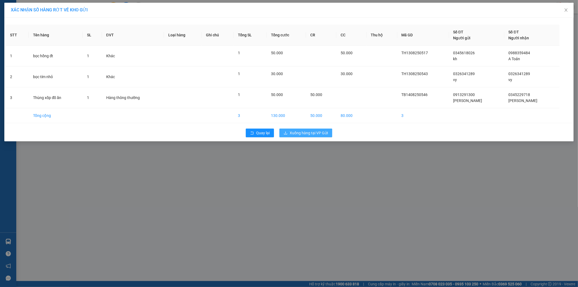
click at [319, 132] on span "Xuống hàng tại VP Gửi" at bounding box center [309, 133] width 38 height 6
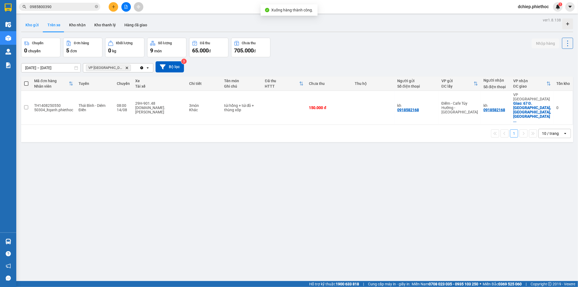
click at [32, 27] on button "Kho gửi" at bounding box center [32, 24] width 22 height 13
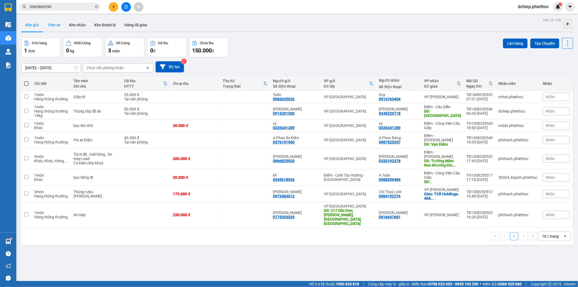
click at [53, 24] on button "Trên xe" at bounding box center [54, 24] width 22 height 13
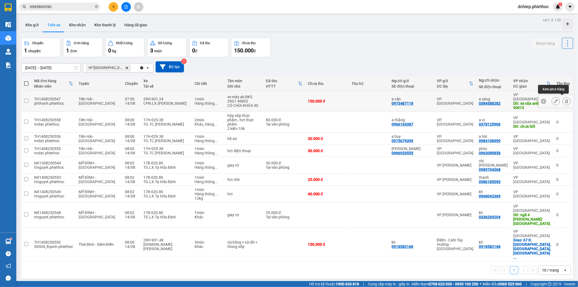
click at [565, 99] on icon at bounding box center [567, 101] width 4 height 4
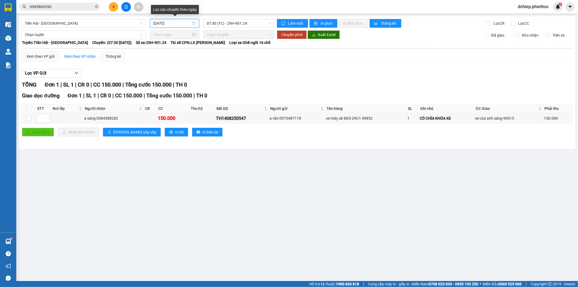
click at [167, 24] on input "14/08/2025" at bounding box center [172, 23] width 38 height 6
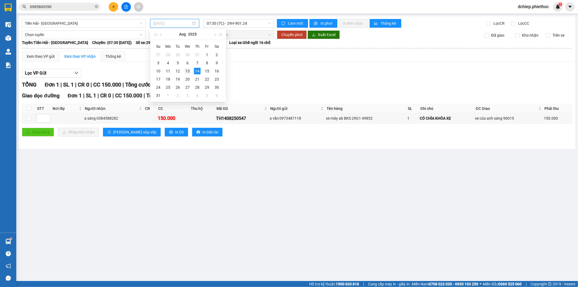
click at [187, 70] on div "13" at bounding box center [187, 71] width 7 height 7
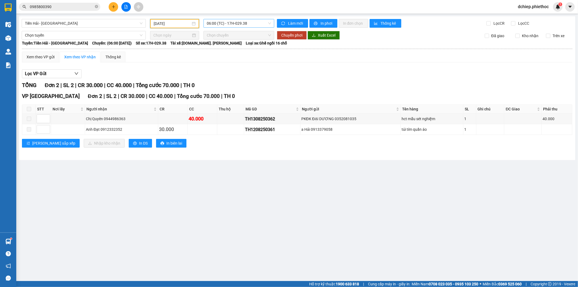
click at [224, 26] on span "06:00 (TC) - 17H-029.38" at bounding box center [239, 23] width 64 height 8
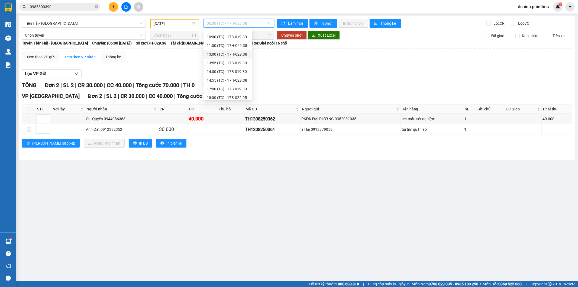
scroll to position [43, 0]
click at [64, 18] on div "Tiền Hải - Thái Bình 13/08/2025 06:00 (TC) - 17H-029.38 Làm mới In phơi In đơn …" at bounding box center [297, 88] width 556 height 144
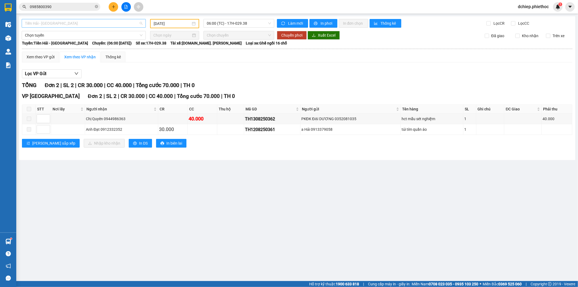
click at [64, 21] on span "Tiền Hải - Thái Bình" at bounding box center [84, 23] width 118 height 8
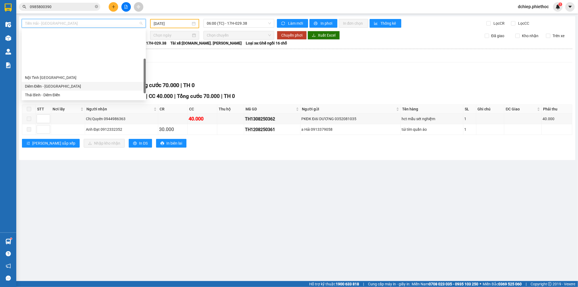
scroll to position [50, 0]
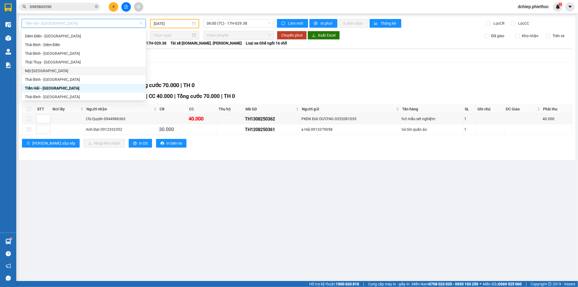
click at [168, 23] on input "13/08/2025" at bounding box center [172, 24] width 37 height 6
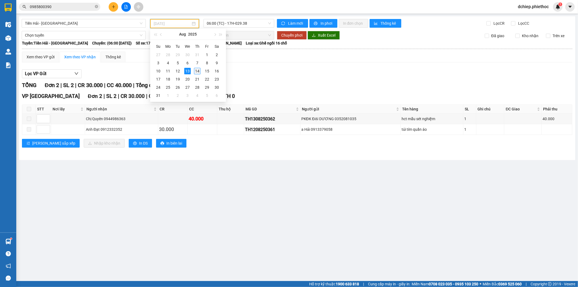
click at [192, 69] on td "14" at bounding box center [197, 71] width 10 height 8
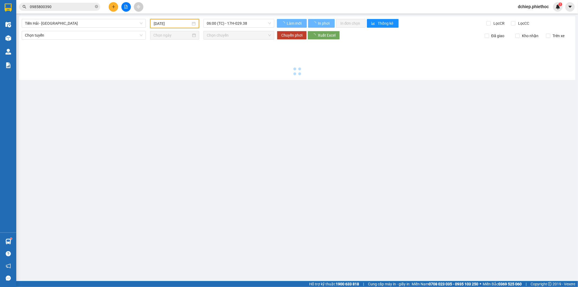
type input "14/08/2025"
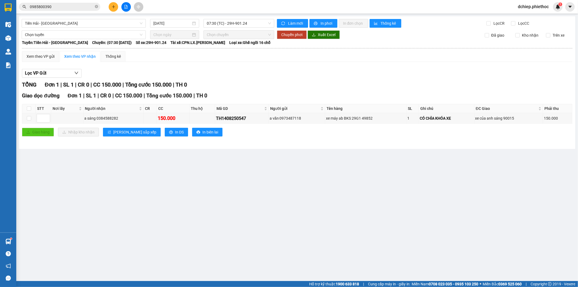
click at [54, 28] on div "Tiền Hải - Thái Bình 14/08/2025 07:30 (TC) - 29H-901.24 Làm mới In phơi In đơn …" at bounding box center [297, 82] width 556 height 132
click at [54, 24] on span "Tiền Hải - Thái Bình" at bounding box center [84, 23] width 118 height 8
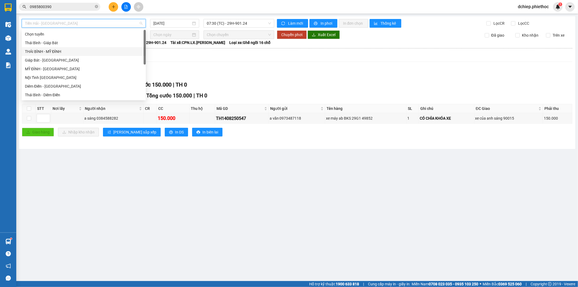
click at [54, 52] on div "THÁI BÌNH - MỸ ĐÌNH" at bounding box center [84, 51] width 118 height 6
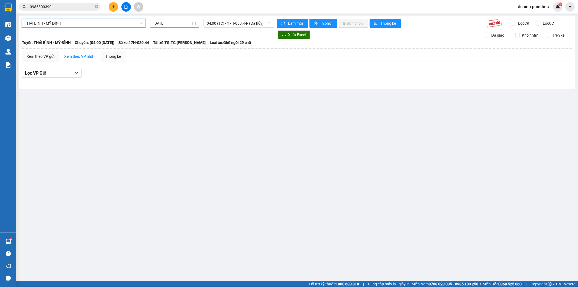
click at [164, 20] on input "14/08/2025" at bounding box center [172, 23] width 38 height 6
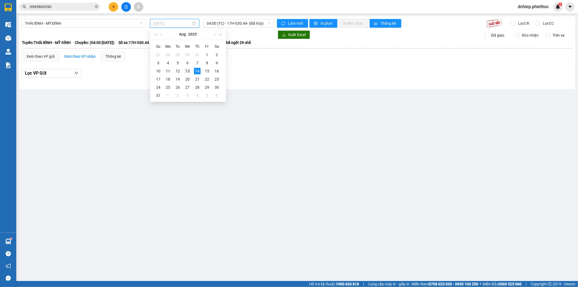
click at [187, 69] on div "13" at bounding box center [187, 71] width 7 height 7
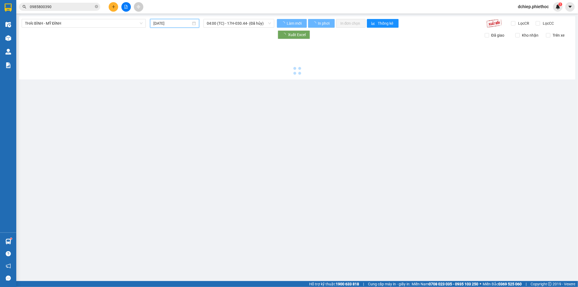
type input "13/08/2025"
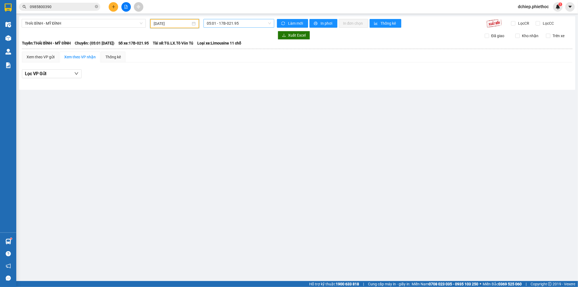
click at [229, 23] on span "05:01 - 17B-021.95" at bounding box center [239, 23] width 64 height 8
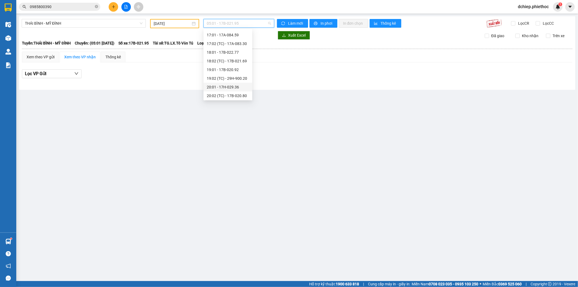
scroll to position [260, 0]
click at [240, 95] on div "20:02 (TC) - 17B-020.80" at bounding box center [228, 95] width 42 height 6
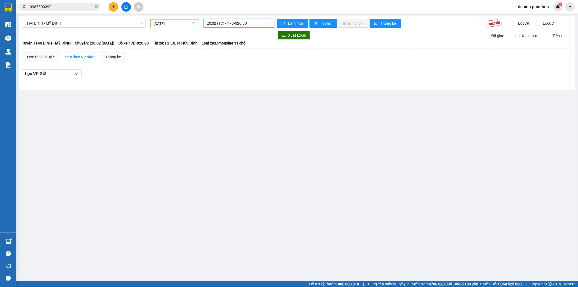
click at [230, 24] on span "20:02 (TC) - 17B-020.80" at bounding box center [239, 23] width 64 height 8
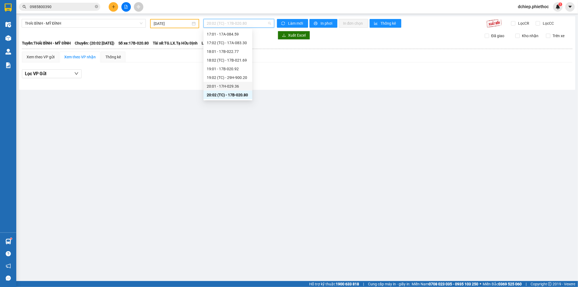
click at [238, 85] on div "20:01 - 17H-029.36" at bounding box center [228, 86] width 42 height 6
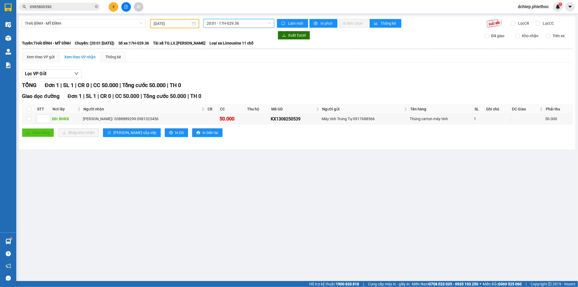
click at [9, 41] on div at bounding box center [8, 37] width 9 height 9
click at [9, 42] on div at bounding box center [8, 37] width 9 height 9
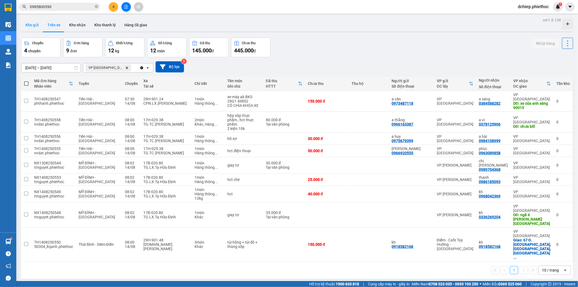
click at [31, 22] on button "Kho gửi" at bounding box center [32, 24] width 22 height 13
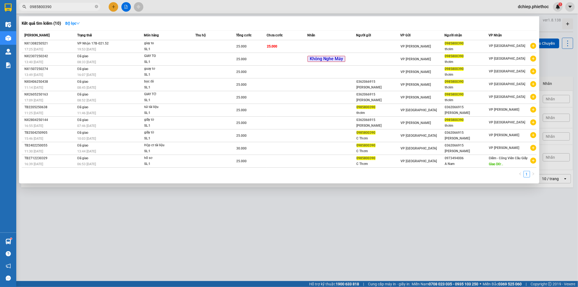
click at [56, 6] on input "0985800390" at bounding box center [62, 7] width 64 height 6
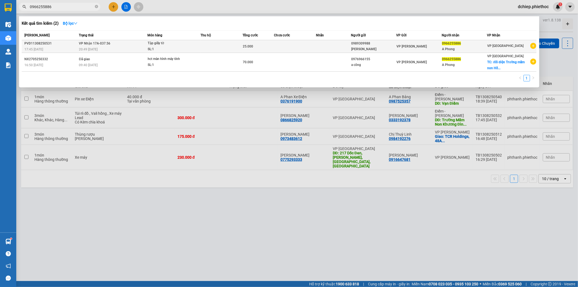
type input "0966255886"
click at [382, 46] on div "0989309988" at bounding box center [373, 44] width 45 height 6
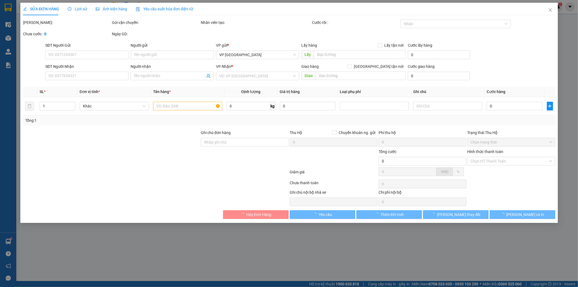
type input "0989309988"
type input "C Linh"
type input "0966255886"
type input "A Phong"
type input "25.000"
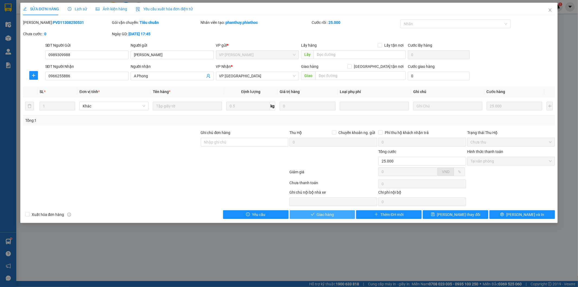
click at [308, 215] on button "Giao hàng" at bounding box center [323, 214] width 66 height 9
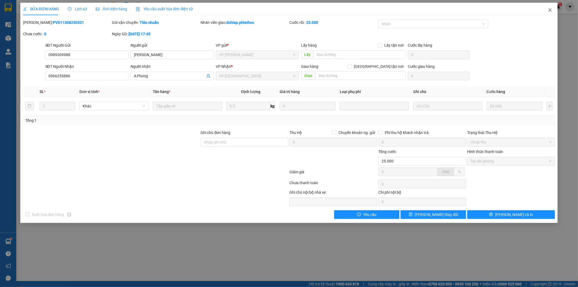
click at [550, 13] on span "Close" at bounding box center [549, 10] width 15 height 15
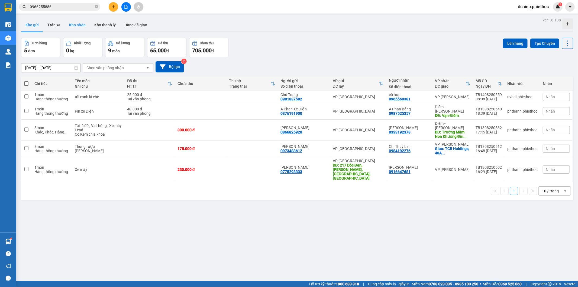
click at [78, 24] on button "Kho nhận" at bounding box center [77, 24] width 25 height 13
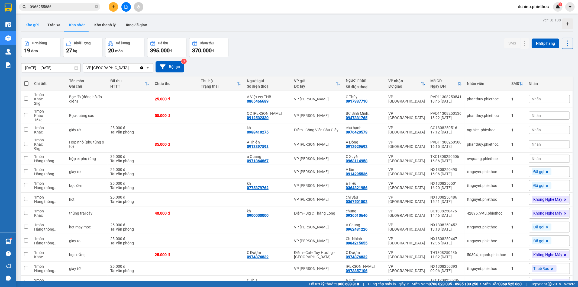
click at [31, 29] on button "Kho gửi" at bounding box center [32, 24] width 22 height 13
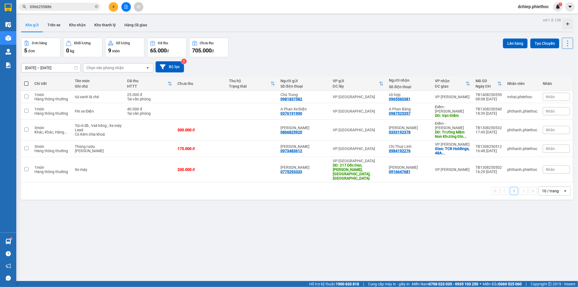
click at [57, 7] on input "0966255886" at bounding box center [62, 7] width 64 height 6
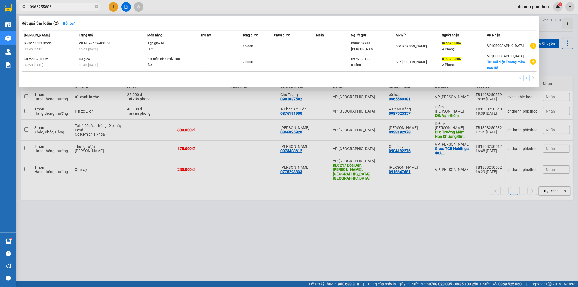
click at [57, 7] on input "0966255886" at bounding box center [62, 7] width 64 height 6
click at [299, 227] on div at bounding box center [289, 143] width 578 height 287
click at [73, 9] on input "0966255886" at bounding box center [62, 7] width 64 height 6
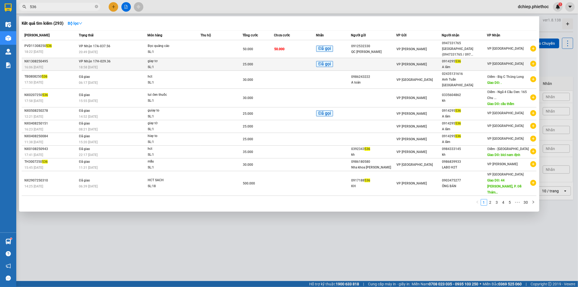
type input "536"
click at [459, 63] on span "536" at bounding box center [458, 61] width 6 height 4
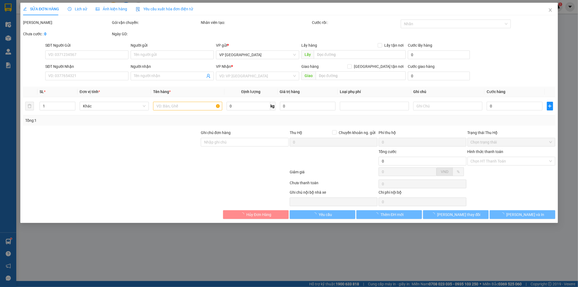
type input "0914295536"
type input "A lâm"
type input "25.000"
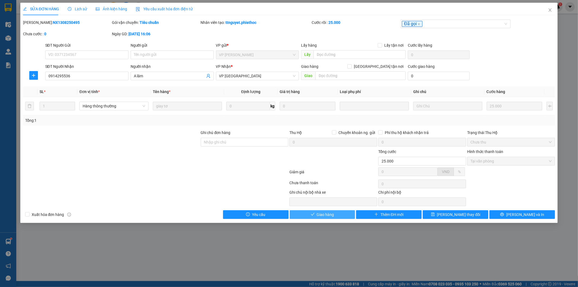
click at [329, 212] on span "Giao hàng" at bounding box center [325, 214] width 17 height 6
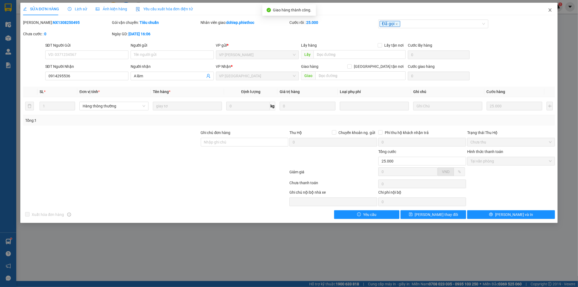
click at [548, 10] on span "Close" at bounding box center [549, 10] width 15 height 15
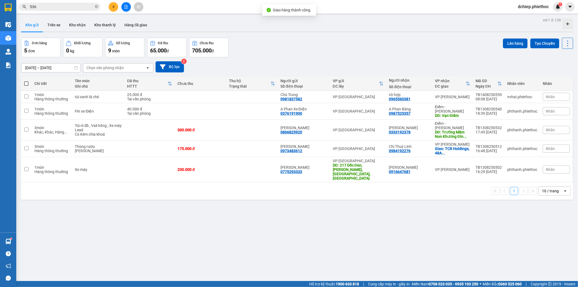
click at [72, 10] on span "536" at bounding box center [59, 7] width 81 height 8
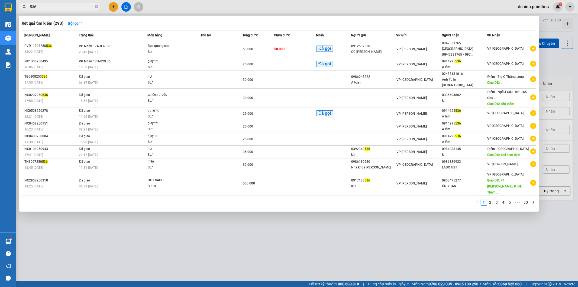
click at [71, 8] on input "536" at bounding box center [62, 7] width 64 height 6
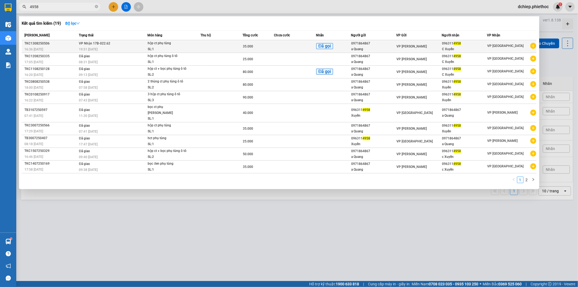
type input "4958"
click at [461, 45] on span "4958" at bounding box center [457, 43] width 8 height 4
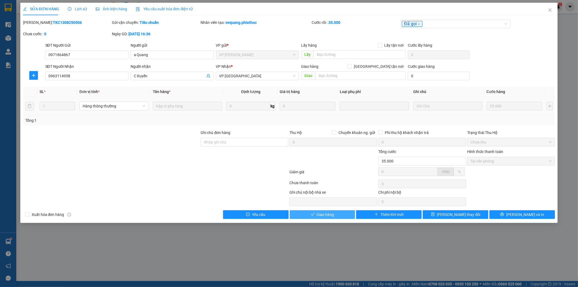
click at [320, 215] on span "Giao hàng" at bounding box center [325, 214] width 17 height 6
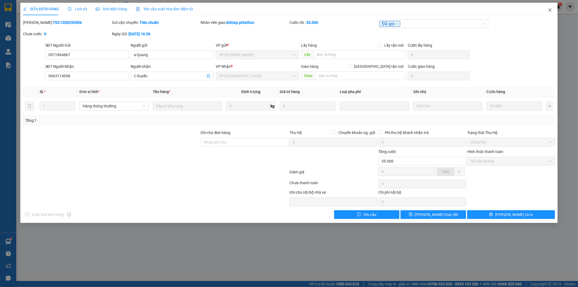
click at [549, 16] on span "Close" at bounding box center [549, 10] width 15 height 15
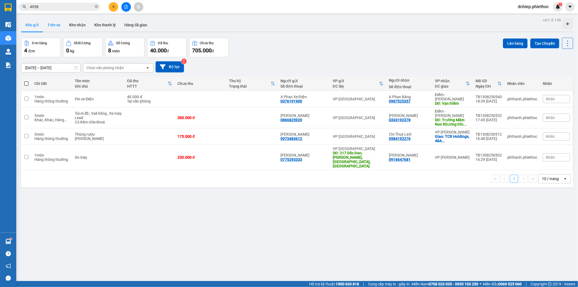
click at [55, 25] on button "Trên xe" at bounding box center [54, 24] width 22 height 13
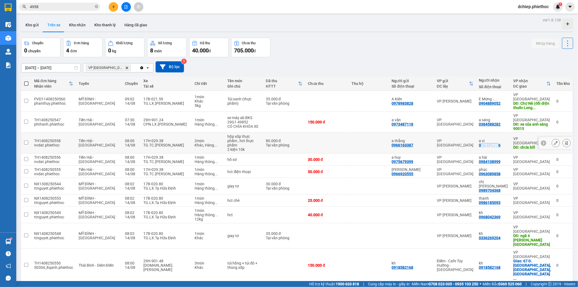
copy div "37812590"
drag, startPoint x: 500, startPoint y: 135, endPoint x: 483, endPoint y: 134, distance: 17.4
click at [481, 143] on div "0378125906" at bounding box center [490, 145] width 22 height 4
click at [493, 56] on div "ver 1.8.138 Kho gửi Trên xe Kho nhận Kho thanh lý Hàng đã giao Chuyến 0 chuyến …" at bounding box center [297, 159] width 556 height 287
copy div "378125906"
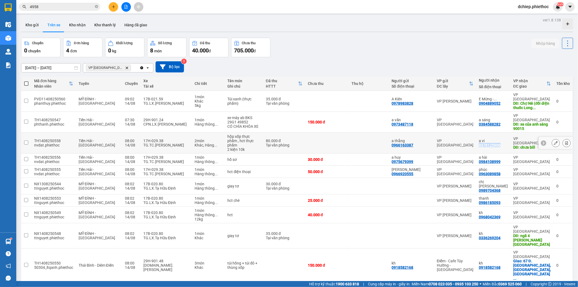
copy div "0378125906"
drag, startPoint x: 506, startPoint y: 134, endPoint x: 481, endPoint y: 136, distance: 25.0
click at [481, 136] on td "a vi 0378125906" at bounding box center [493, 142] width 34 height 21
checkbox input "true"
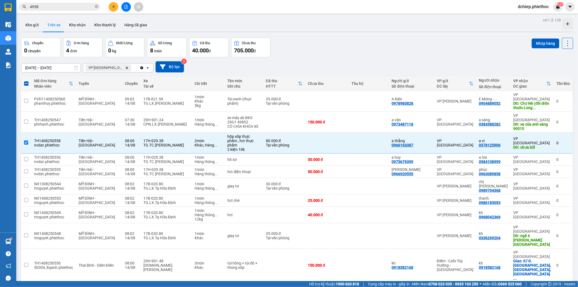
click at [62, 7] on input "4958" at bounding box center [62, 7] width 64 height 6
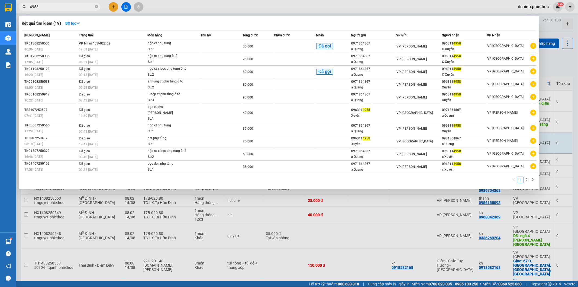
click at [62, 7] on input "4958" at bounding box center [62, 7] width 64 height 6
paste input "0378125906"
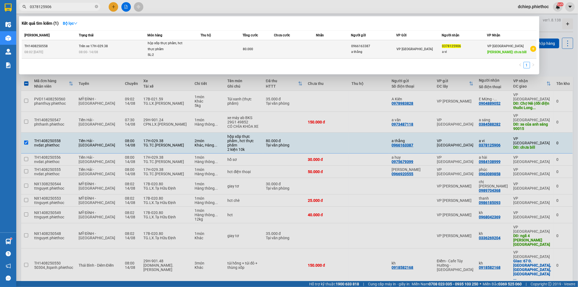
type input "0378125906"
click at [410, 44] on td "VP [GEOGRAPHIC_DATA]" at bounding box center [419, 49] width 46 height 18
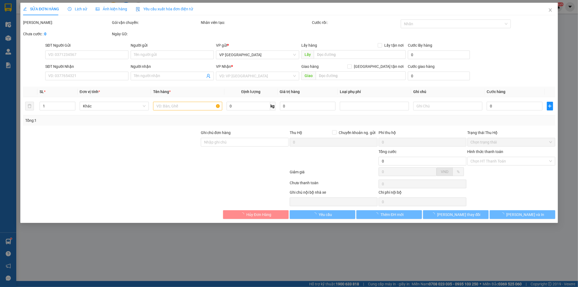
type input "0966163387"
type input "a thắng"
type input "0378125906"
type input "a vi"
type input "chưa bill"
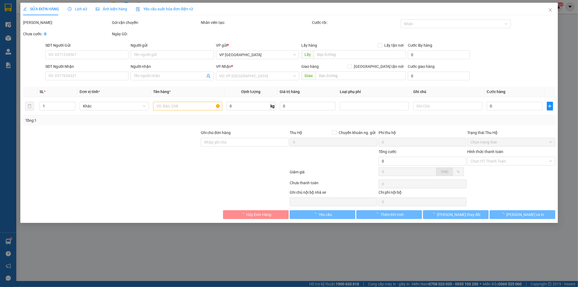
type input "80.000"
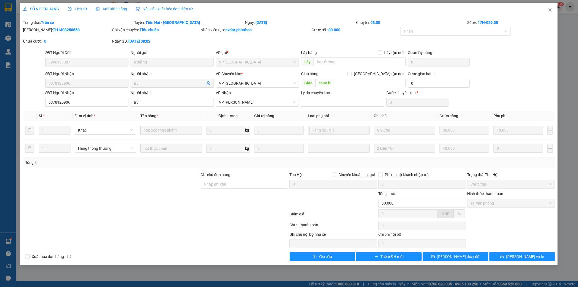
click at [520, 252] on div "Total Paid Fee 80.000 Total UnPaid Fee 0 Cash Collection Total Fee Trạng thái: …" at bounding box center [289, 140] width 532 height 241
click at [519, 254] on span "[PERSON_NAME] và In" at bounding box center [525, 256] width 38 height 6
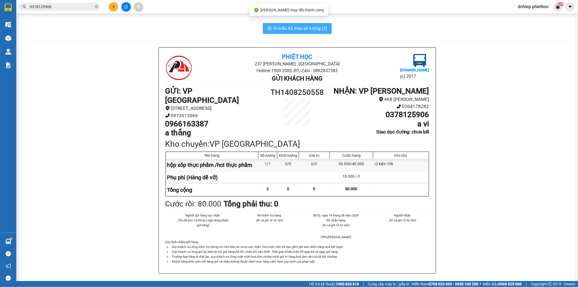
click at [309, 32] on button "In mẫu A5 theo số lượng (2)" at bounding box center [297, 28] width 69 height 11
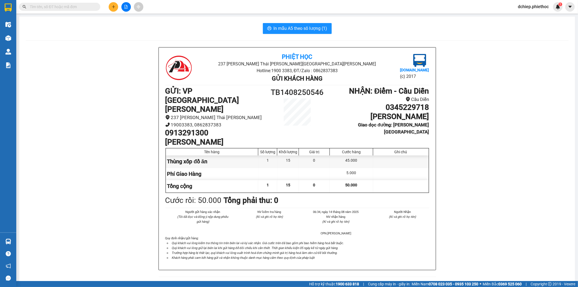
click at [52, 7] on input "text" at bounding box center [62, 7] width 64 height 6
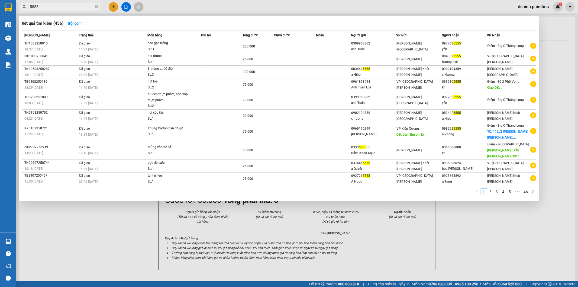
click at [44, 5] on input "5555" at bounding box center [62, 7] width 64 height 6
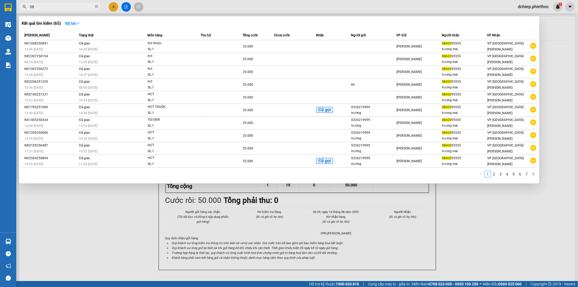
type input "0"
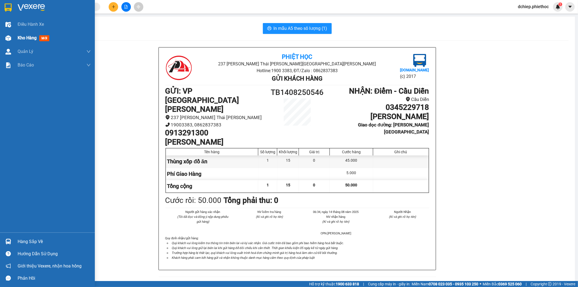
click at [23, 38] on span "Kho hàng" at bounding box center [27, 37] width 19 height 5
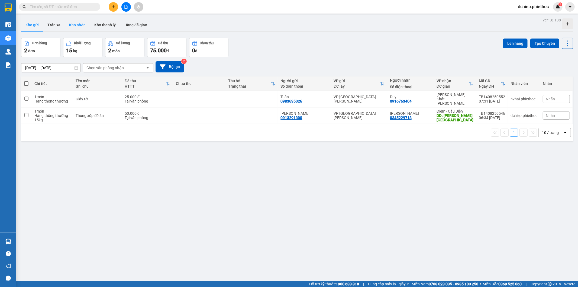
click at [78, 25] on button "Kho nhận" at bounding box center [77, 24] width 25 height 13
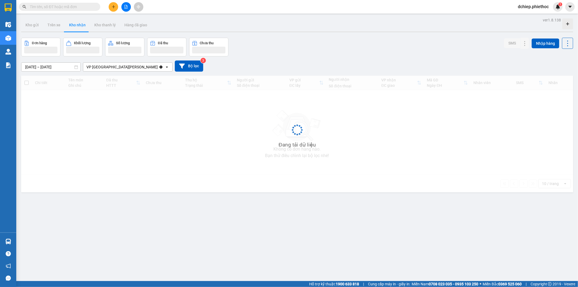
click at [78, 25] on button "Kho nhận" at bounding box center [77, 24] width 25 height 13
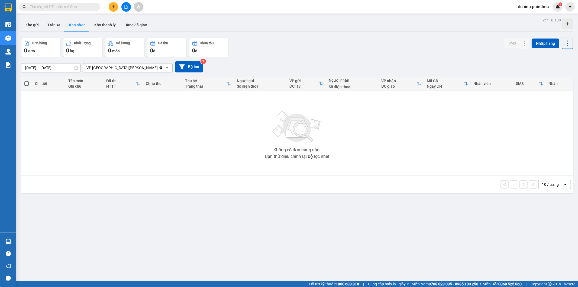
click at [30, 65] on input "14/08/2025 – 14/08/2025" at bounding box center [50, 67] width 59 height 9
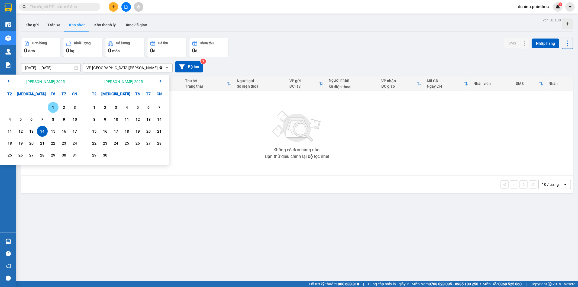
click at [55, 106] on div "1" at bounding box center [53, 107] width 8 height 7
click at [41, 130] on div "14" at bounding box center [42, 131] width 8 height 7
type input "[DATE] – [DATE]"
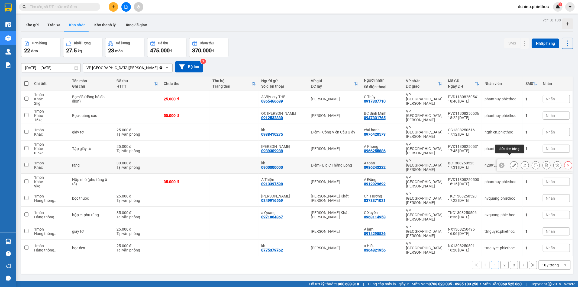
click at [512, 160] on button at bounding box center [514, 164] width 8 height 9
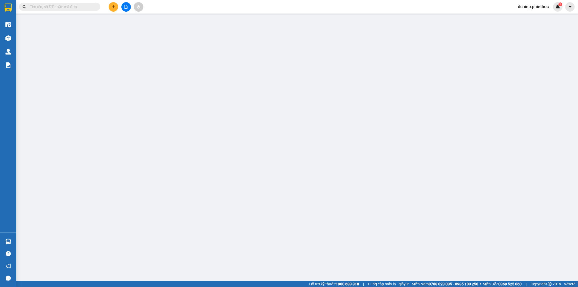
type input "0900000000"
type input "kh"
type input "0986243222"
type input "A toản"
type input "30.000"
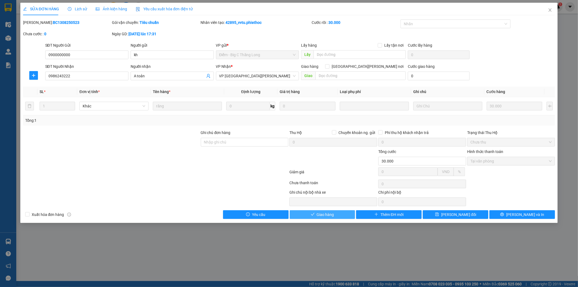
click at [317, 215] on span "Giao hàng" at bounding box center [325, 214] width 17 height 6
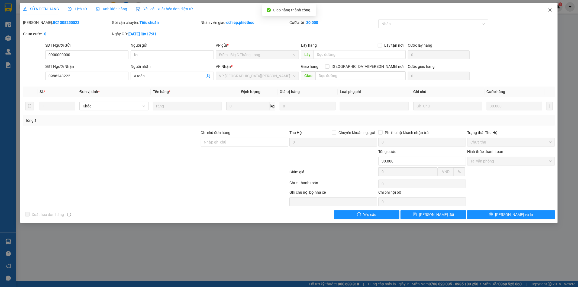
click at [546, 8] on span "Close" at bounding box center [549, 10] width 15 height 15
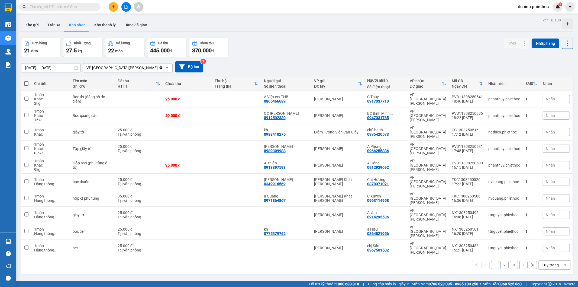
click at [545, 262] on div "10 / trang" at bounding box center [550, 264] width 17 height 5
click at [549, 200] on span "20 / trang" at bounding box center [546, 197] width 17 height 5
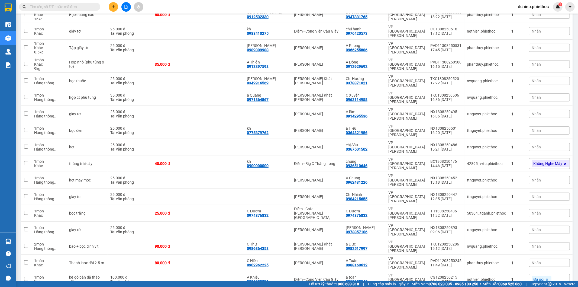
scroll to position [50, 0]
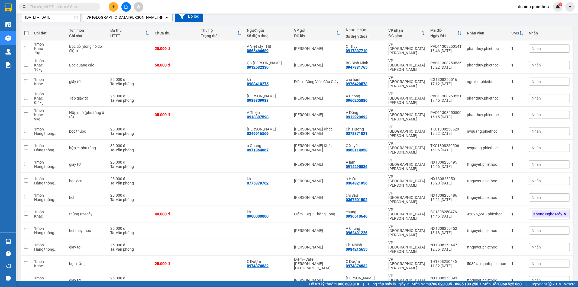
click at [60, 7] on input "text" at bounding box center [62, 7] width 64 height 6
click at [60, 6] on input "text" at bounding box center [62, 7] width 64 height 6
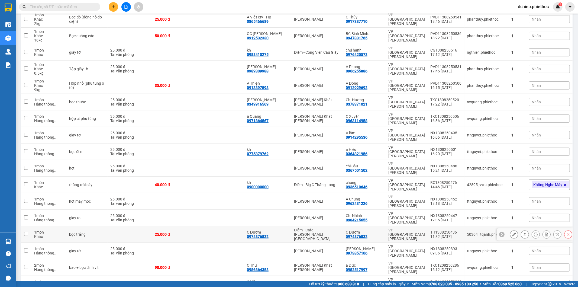
scroll to position [101, 0]
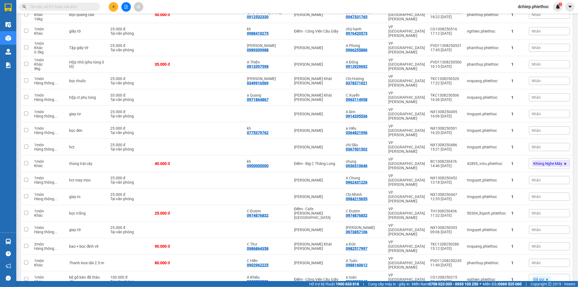
click at [80, 10] on span at bounding box center [59, 7] width 81 height 8
click at [80, 9] on input "text" at bounding box center [62, 7] width 64 height 6
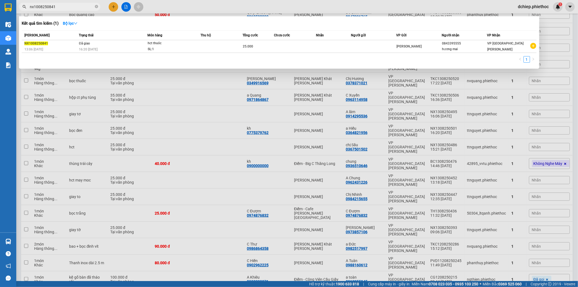
type input "nx1008250841"
click at [367, 220] on div at bounding box center [289, 143] width 578 height 287
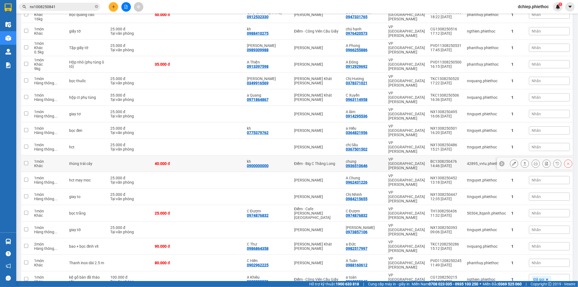
scroll to position [0, 0]
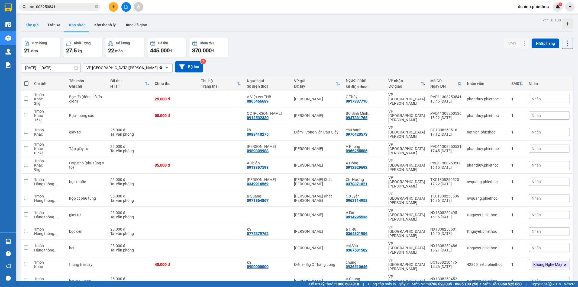
click at [36, 25] on button "Kho gửi" at bounding box center [32, 24] width 22 height 13
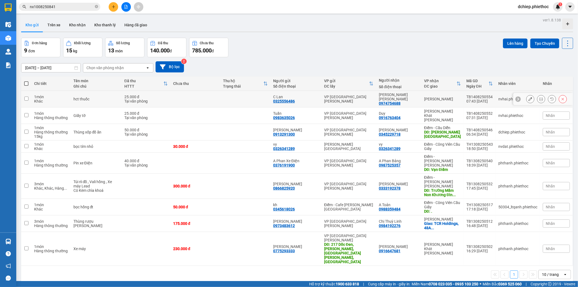
click at [452, 97] on div "VP [PERSON_NAME]" at bounding box center [442, 99] width 37 height 4
checkbox input "true"
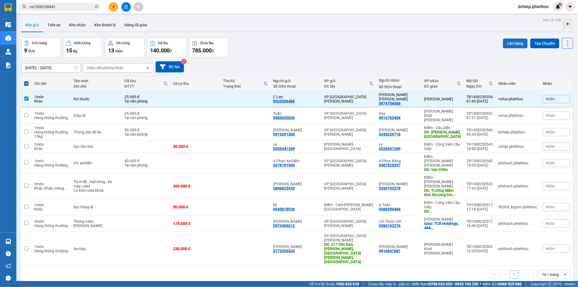
click at [504, 41] on button "Lên hàng" at bounding box center [515, 43] width 25 height 10
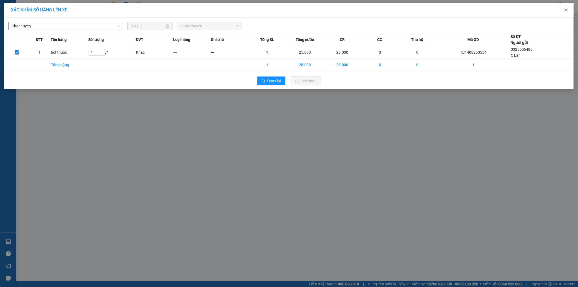
click at [64, 28] on span "Chọn tuyến" at bounding box center [66, 26] width 108 height 8
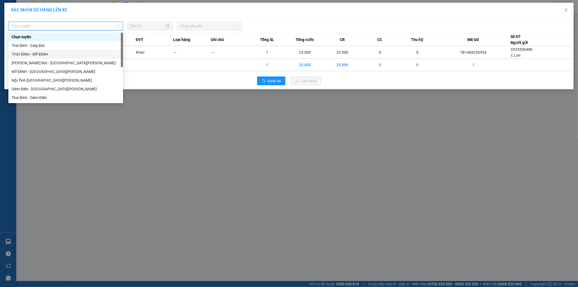
click at [44, 52] on div "THÁI BÌNH - MỸ ĐÌNH" at bounding box center [66, 54] width 108 height 6
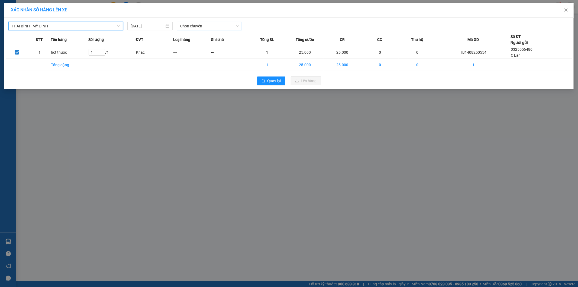
click at [191, 25] on span "Chọn chuyến" at bounding box center [209, 26] width 59 height 8
type input "1986"
click at [204, 36] on div "08:01 - 17B-019.86" at bounding box center [201, 37] width 42 height 6
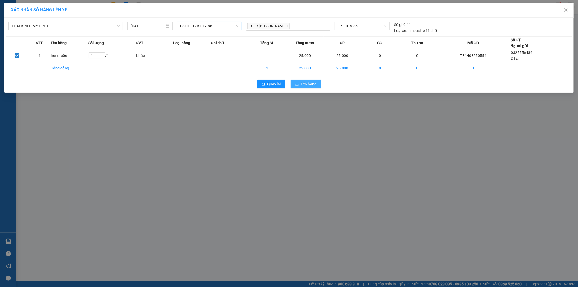
click at [307, 85] on span "Lên hàng" at bounding box center [309, 84] width 16 height 6
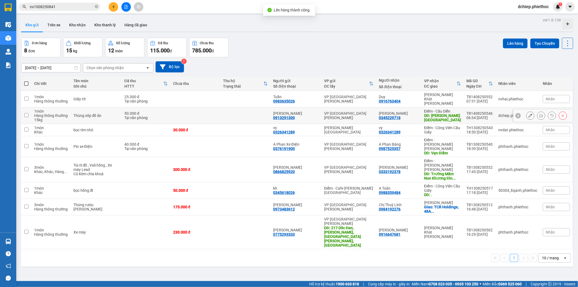
click at [436, 109] on div "Điểm - Cầu Diễn" at bounding box center [442, 111] width 37 height 4
checkbox input "true"
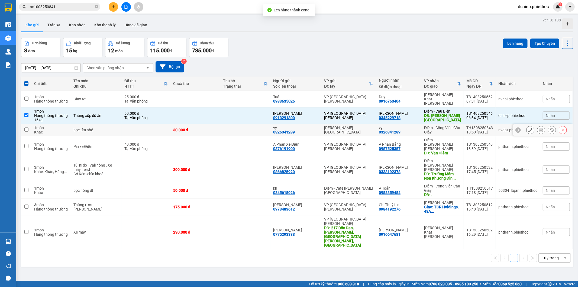
click at [444, 125] on div "Điểm - Công Viên Cầu Giấy" at bounding box center [442, 129] width 37 height 9
checkbox input "true"
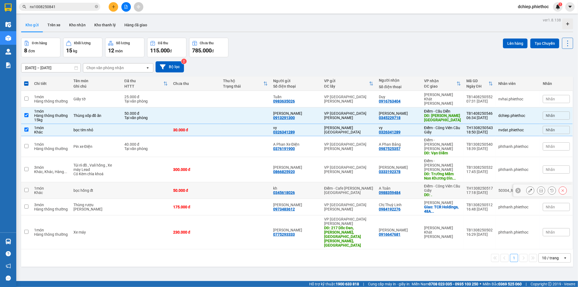
click at [434, 184] on div "Điểm - Công Viên Cầu Giấy" at bounding box center [442, 188] width 37 height 9
checkbox input "true"
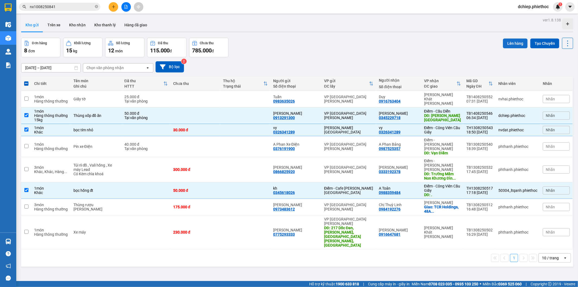
click at [507, 41] on button "Lên hàng" at bounding box center [515, 43] width 25 height 10
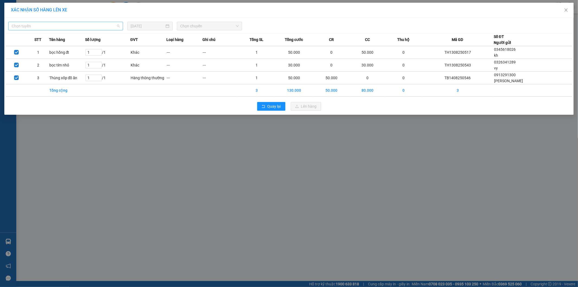
click at [71, 24] on span "Chọn tuyến" at bounding box center [66, 26] width 108 height 8
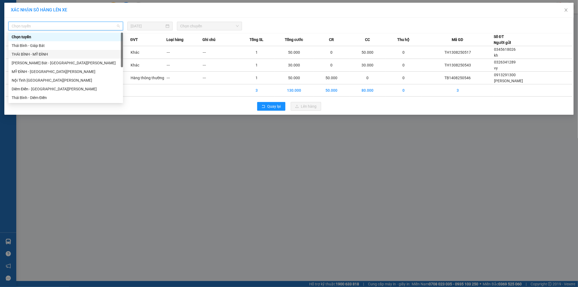
click at [42, 54] on div "THÁI BÌNH - MỸ ĐÌNH" at bounding box center [66, 54] width 108 height 6
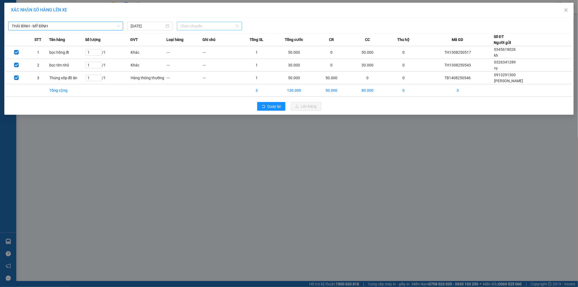
click at [204, 22] on span "Chọn chuyến" at bounding box center [209, 26] width 59 height 8
type input "148"
click at [214, 36] on div "08:02 (TC) - 29H-901.48" at bounding box center [201, 37] width 42 height 6
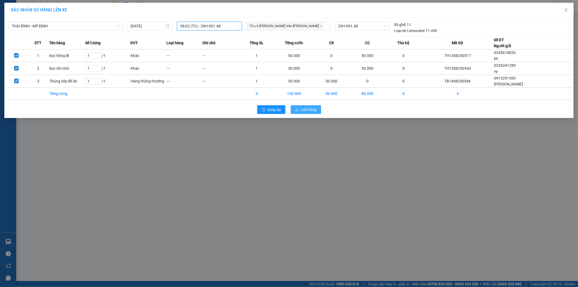
click at [310, 111] on span "Lên hàng" at bounding box center [309, 109] width 16 height 6
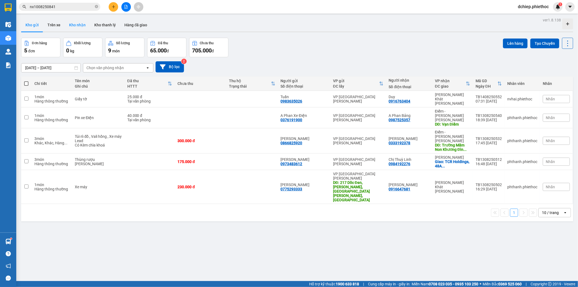
click at [77, 25] on button "Kho nhận" at bounding box center [77, 24] width 25 height 13
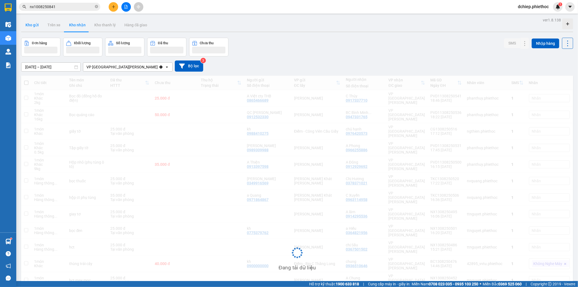
click at [30, 30] on button "Kho gửi" at bounding box center [32, 24] width 22 height 13
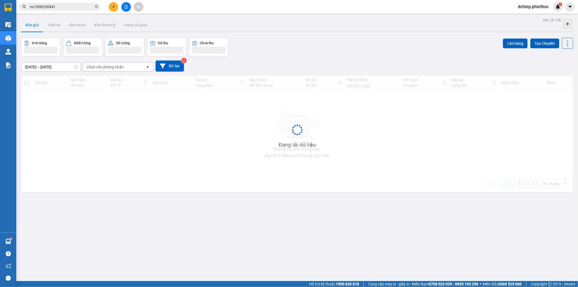
click at [30, 30] on button "Kho gửi" at bounding box center [32, 24] width 22 height 13
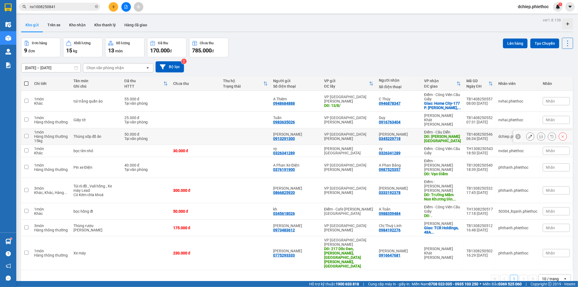
click at [447, 131] on div "Điểm - Cầu Diễn" at bounding box center [442, 132] width 37 height 4
checkbox input "true"
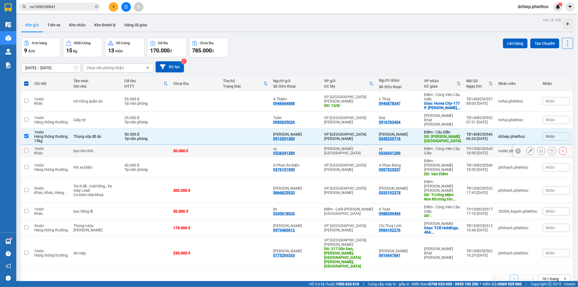
click at [449, 146] on div "Điểm - Công Viên Cầu Giấy" at bounding box center [442, 150] width 37 height 9
checkbox input "true"
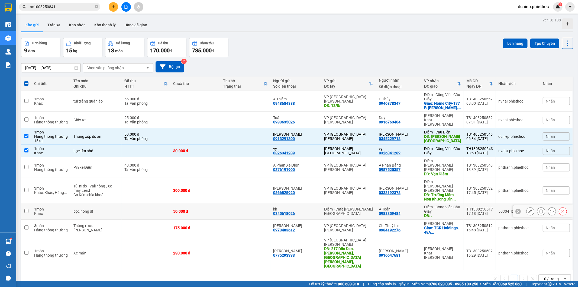
click at [447, 205] on div "Điểm - Công Viên Cầu Giấy" at bounding box center [442, 209] width 37 height 9
checkbox input "true"
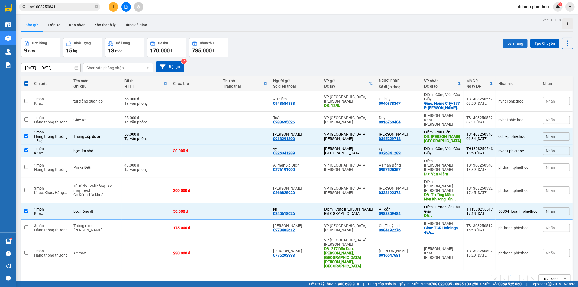
click at [510, 43] on button "Lên hàng" at bounding box center [515, 43] width 25 height 10
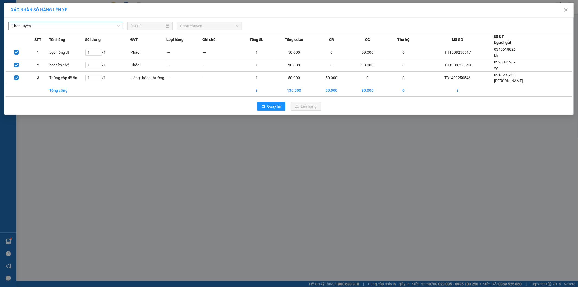
click at [64, 25] on span "Chọn tuyến" at bounding box center [66, 26] width 108 height 8
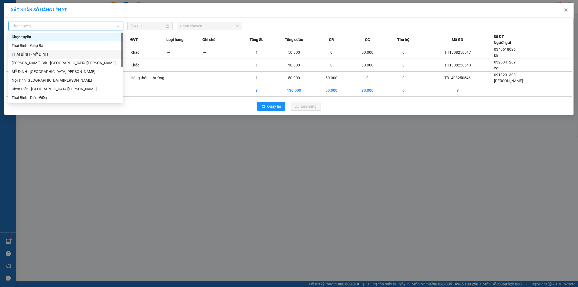
click at [43, 53] on div "THÁI BÌNH - MỸ ĐÌNH" at bounding box center [66, 54] width 108 height 6
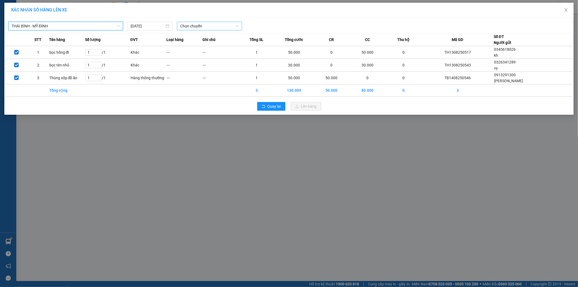
click at [199, 24] on span "Chọn chuyến" at bounding box center [209, 26] width 59 height 8
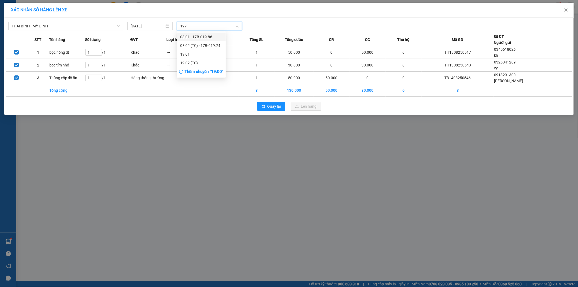
type input "1974"
click at [213, 34] on div "08:02 (TC) - 17B-019.74" at bounding box center [201, 37] width 42 height 6
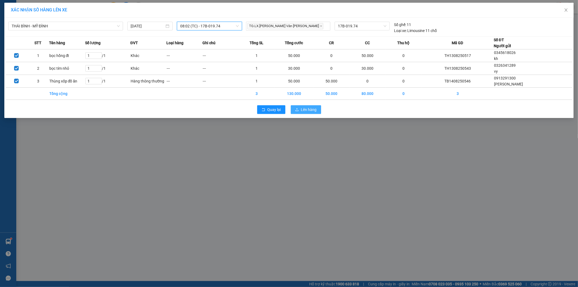
click at [310, 108] on span "Lên hàng" at bounding box center [309, 109] width 16 height 6
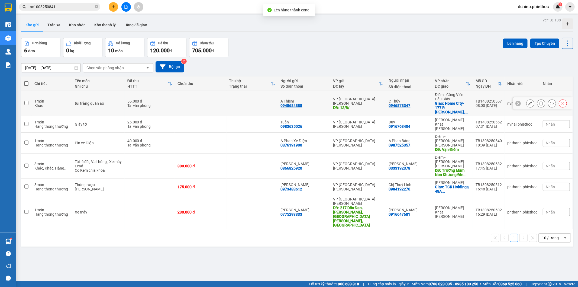
click at [428, 99] on td "C Thúy 0946878347" at bounding box center [409, 103] width 46 height 25
checkbox input "true"
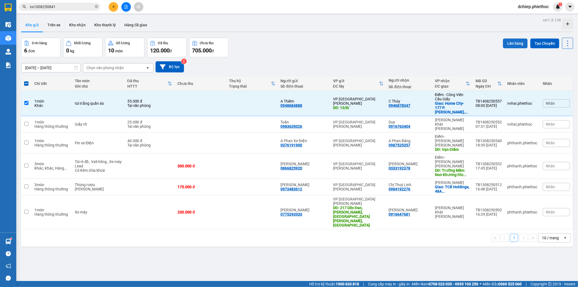
click at [509, 41] on button "Lên hàng" at bounding box center [515, 43] width 25 height 10
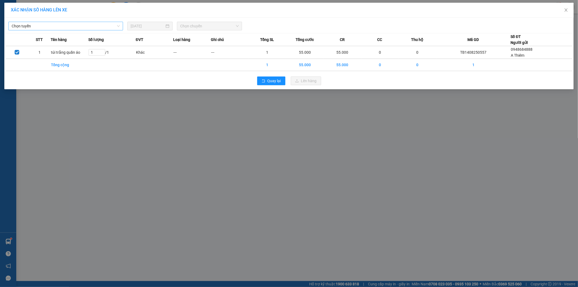
click at [77, 28] on span "Chọn tuyến" at bounding box center [66, 26] width 108 height 8
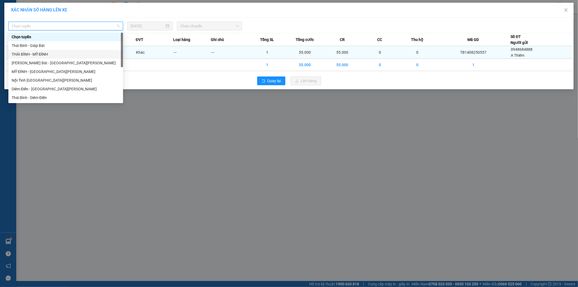
click at [49, 54] on div "THÁI BÌNH - MỸ ĐÌNH" at bounding box center [66, 54] width 108 height 6
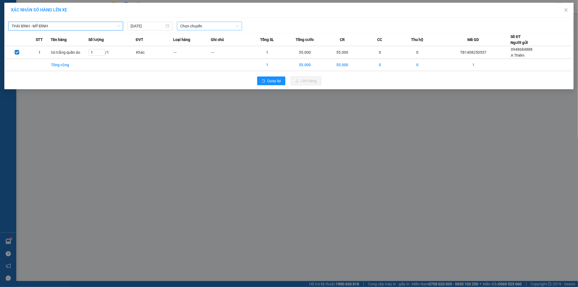
click at [214, 29] on span "Chọn chuyến" at bounding box center [209, 26] width 59 height 8
type input "1974"
click at [213, 34] on div "08:02 (TC) - 17B-019.74" at bounding box center [201, 37] width 42 height 6
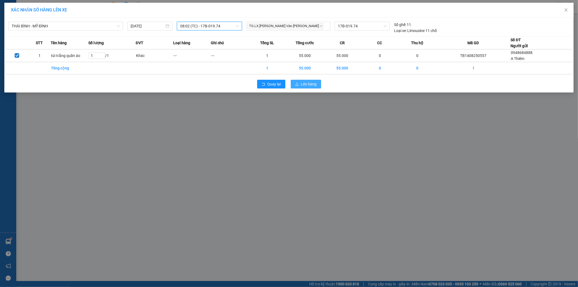
click at [308, 81] on span "Lên hàng" at bounding box center [309, 84] width 16 height 6
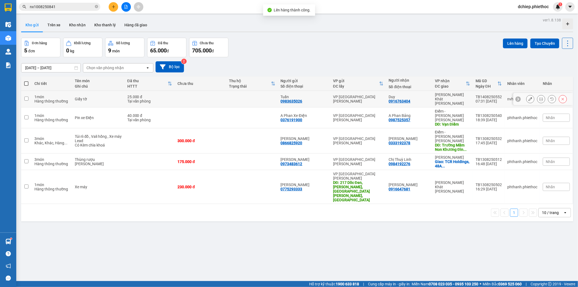
click at [452, 96] on div "VP [PERSON_NAME]" at bounding box center [452, 98] width 35 height 13
checkbox input "true"
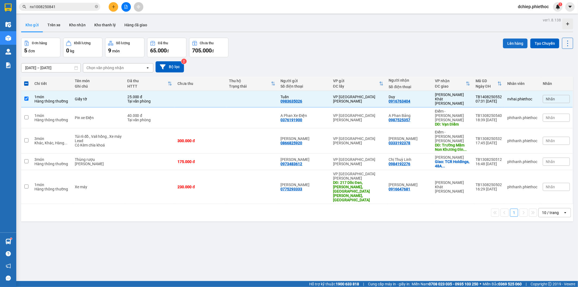
click at [513, 43] on button "Lên hàng" at bounding box center [515, 43] width 25 height 10
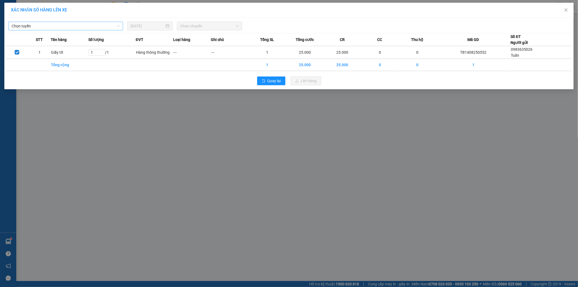
click at [56, 26] on span "Chọn tuyến" at bounding box center [66, 26] width 108 height 8
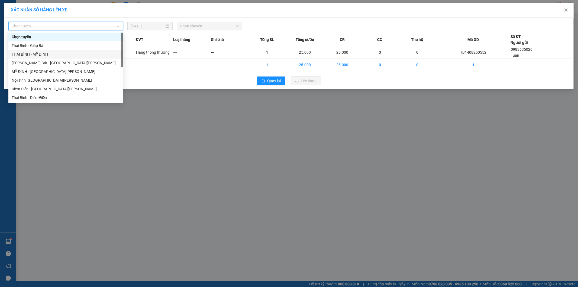
click at [43, 43] on div "Thái Bình - Giáp Bát" at bounding box center [66, 46] width 108 height 6
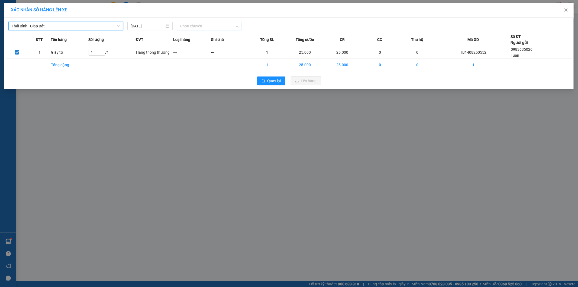
click at [191, 25] on span "Chọn chuyến" at bounding box center [209, 26] width 59 height 8
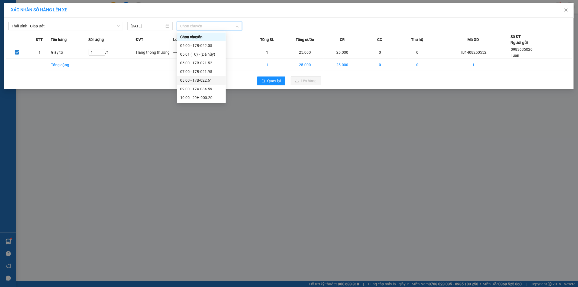
click at [210, 80] on div "08:00 - 17B-022.61" at bounding box center [201, 80] width 42 height 6
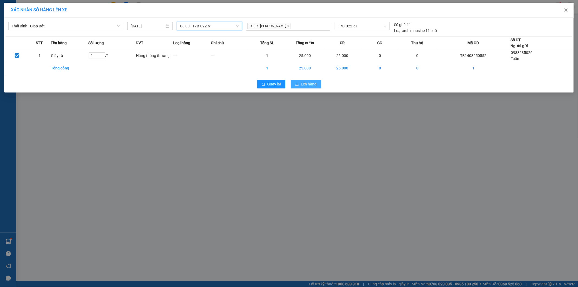
click at [306, 86] on span "Lên hàng" at bounding box center [309, 84] width 16 height 6
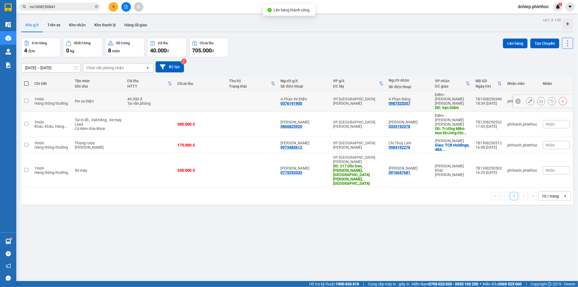
click at [367, 97] on div "VP [GEOGRAPHIC_DATA]" at bounding box center [358, 101] width 50 height 9
checkbox input "true"
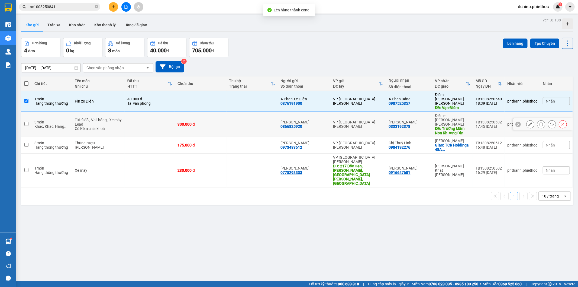
click at [370, 112] on td "VP [GEOGRAPHIC_DATA]" at bounding box center [358, 124] width 56 height 25
checkbox input "true"
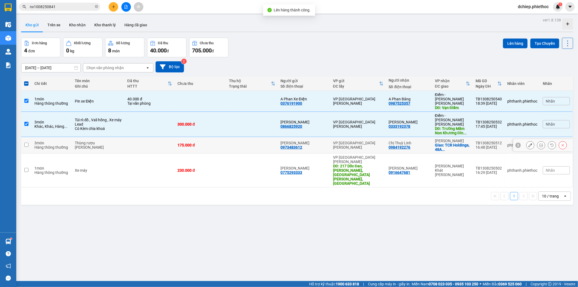
click at [372, 137] on td "VP [GEOGRAPHIC_DATA]" at bounding box center [358, 145] width 56 height 17
checkbox input "true"
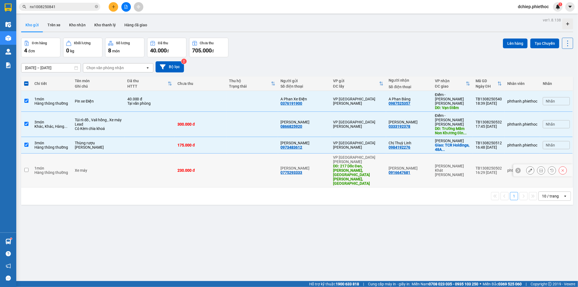
click at [377, 164] on div "DĐ: 217 Dốc Đen, Trần Lâm, Thái Bình, Việt Nam" at bounding box center [358, 175] width 50 height 22
checkbox input "true"
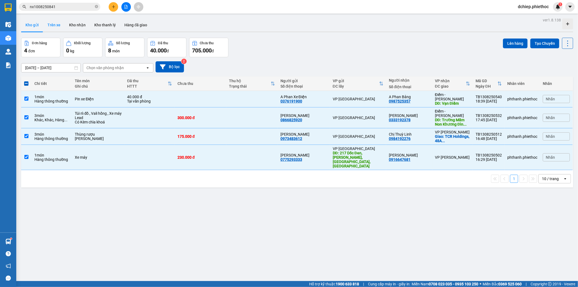
click at [59, 24] on button "Trên xe" at bounding box center [54, 24] width 22 height 13
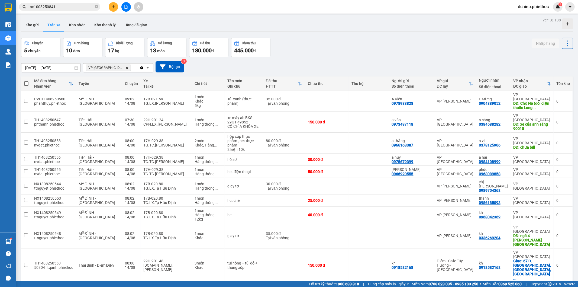
click at [442, 46] on div "Chuyến 5 chuyến Đơn hàng 10 đơn Khối lượng 17 kg Số lượng 13 món Đã thu 180.000…" at bounding box center [297, 48] width 552 height 20
copy div "4108999"
copy div "0984108999"
drag, startPoint x: 503, startPoint y: 147, endPoint x: 478, endPoint y: 129, distance: 30.8
click at [480, 139] on tbody "PVD11408250560 phanthuy.phiethoc MỸ ĐÌNH - THÁI BÌNH 09:02 14/08 17B-021.59 TG.…" at bounding box center [297, 186] width 552 height 191
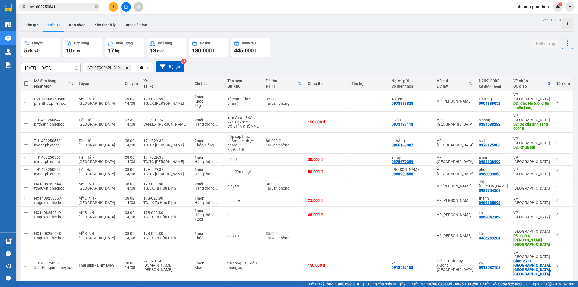
click at [465, 53] on div "Chuyến 5 chuyến Đơn hàng 10 đơn Khối lượng 17 kg Số lượng 13 món Đã thu 180.000…" at bounding box center [297, 48] width 552 height 20
click at [73, 8] on input "nx1008250841" at bounding box center [62, 7] width 64 height 6
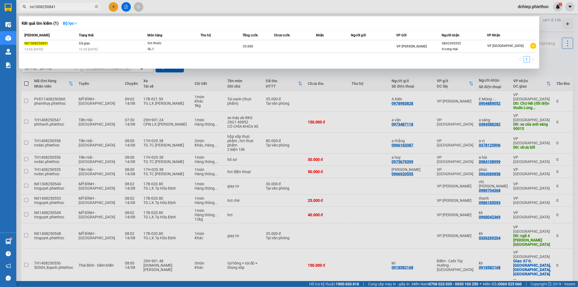
paste input "0984108999"
click at [73, 8] on input "nx1008250841" at bounding box center [62, 7] width 64 height 6
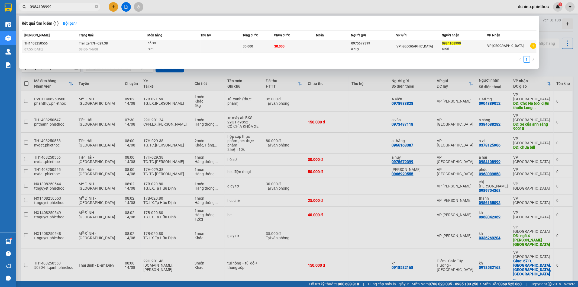
type input "0984108999"
click at [478, 49] on div "a hài" at bounding box center [464, 49] width 45 height 6
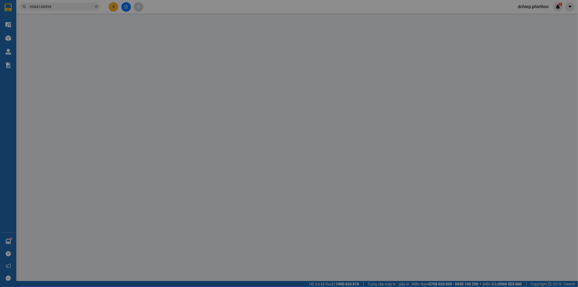
type input "0975679399"
type input "a huy"
type input "0984108999"
type input "a hài"
type input "30.000"
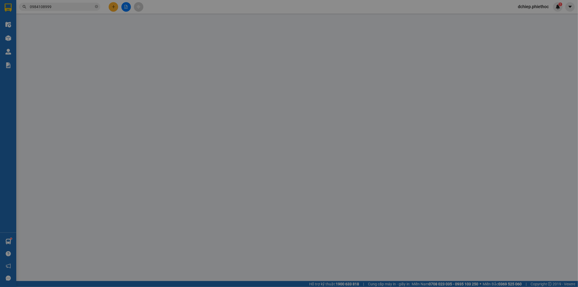
type input "30.000"
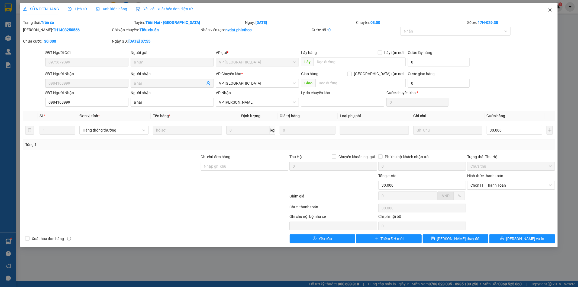
click at [547, 9] on span "Close" at bounding box center [549, 10] width 15 height 15
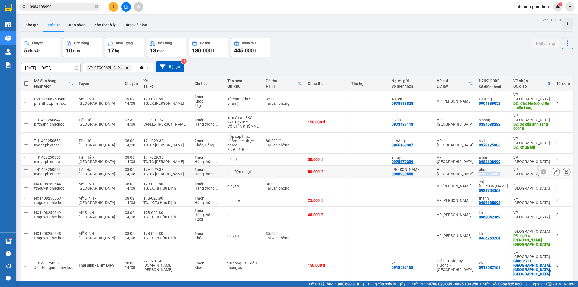
copy div "0963089858"
drag, startPoint x: 503, startPoint y: 161, endPoint x: 189, endPoint y: 78, distance: 325.3
click at [456, 166] on tr "TH1408250555 nvdat.phiethoc Tiền Hải - Thái Bình 08:00 14/08 17H-029.38 TG.TC.N…" at bounding box center [297, 172] width 552 height 12
checkbox input "true"
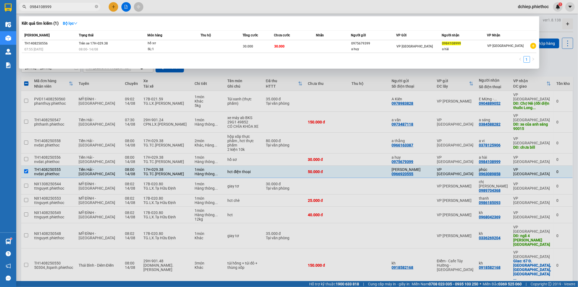
click at [55, 8] on input "0984108999" at bounding box center [62, 7] width 64 height 6
paste input "63089858"
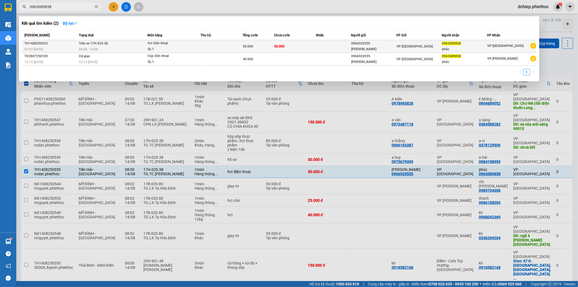
type input "0963089858"
click at [337, 45] on td at bounding box center [333, 46] width 35 height 13
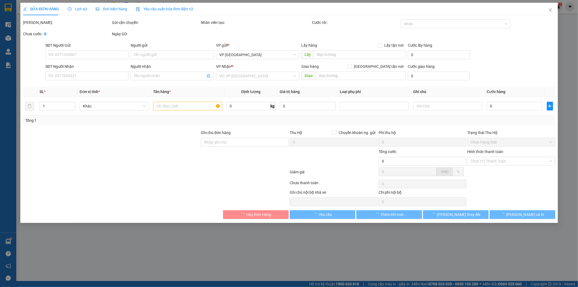
type input "0966920555"
type input "[PERSON_NAME]"
type input "0963089858"
type input "phúc"
type input "50.000"
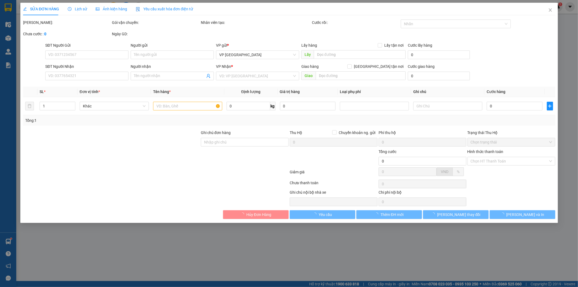
type input "50.000"
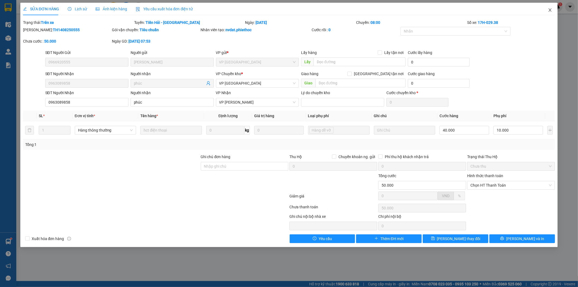
click at [549, 12] on icon "close" at bounding box center [550, 10] width 4 height 4
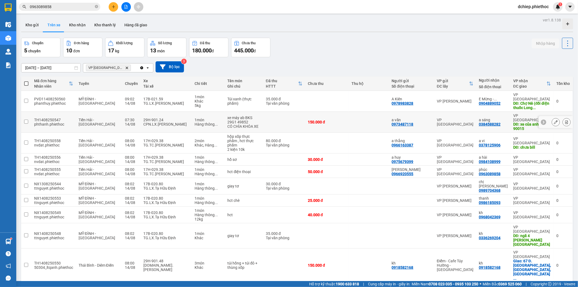
click at [454, 119] on td "VP [GEOGRAPHIC_DATA]" at bounding box center [455, 122] width 42 height 21
checkbox input "true"
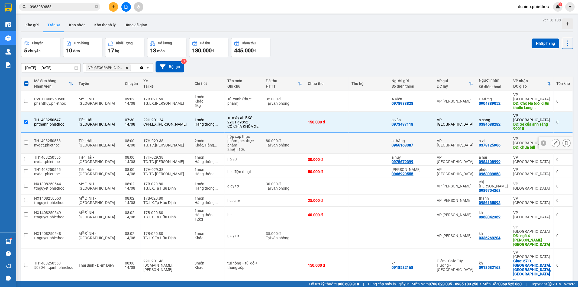
click at [454, 138] on div "VP [GEOGRAPHIC_DATA]" at bounding box center [455, 142] width 37 height 9
checkbox input "true"
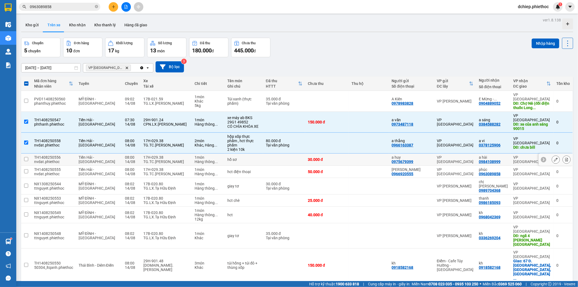
click at [455, 155] on div "VP [GEOGRAPHIC_DATA]" at bounding box center [455, 159] width 37 height 9
checkbox input "true"
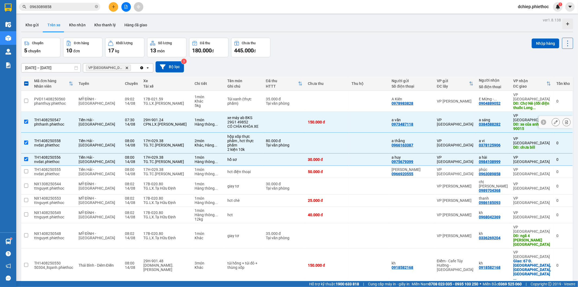
click at [457, 118] on div "VP [GEOGRAPHIC_DATA]" at bounding box center [455, 122] width 37 height 9
checkbox input "false"
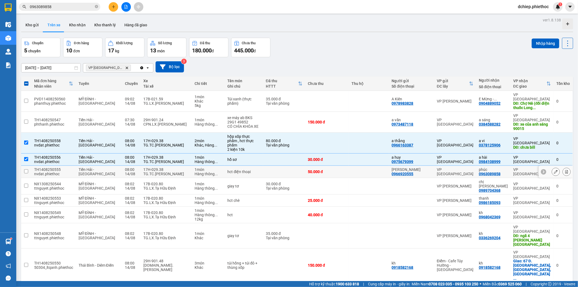
click at [458, 166] on td "VP [GEOGRAPHIC_DATA]" at bounding box center [455, 172] width 42 height 12
checkbox input "true"
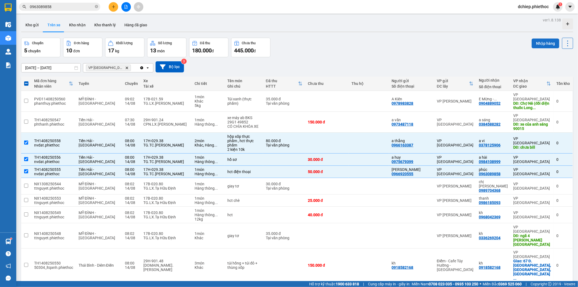
click at [533, 44] on button "Nhập hàng" at bounding box center [546, 43] width 28 height 10
checkbox input "false"
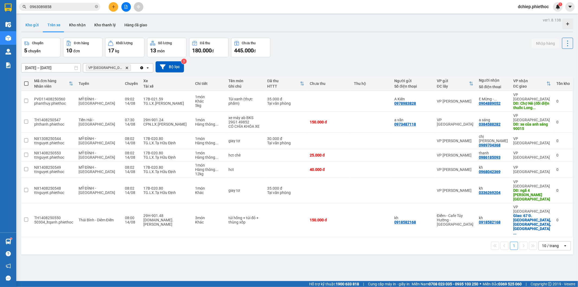
click at [35, 25] on button "Kho gửi" at bounding box center [32, 24] width 22 height 13
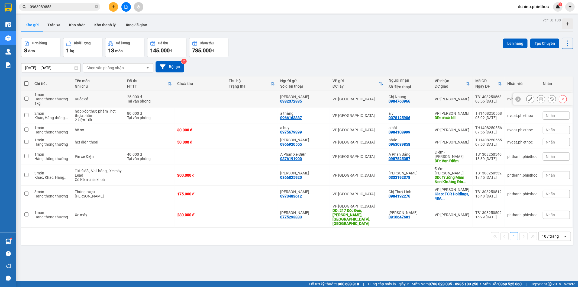
click at [463, 99] on div "VP [PERSON_NAME]" at bounding box center [452, 99] width 35 height 4
checkbox input "true"
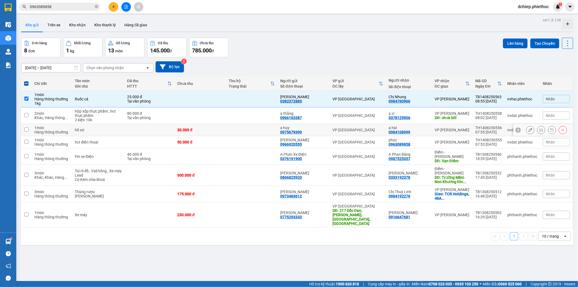
click at [458, 140] on div "VP [PERSON_NAME]" at bounding box center [452, 142] width 35 height 4
checkbox input "true"
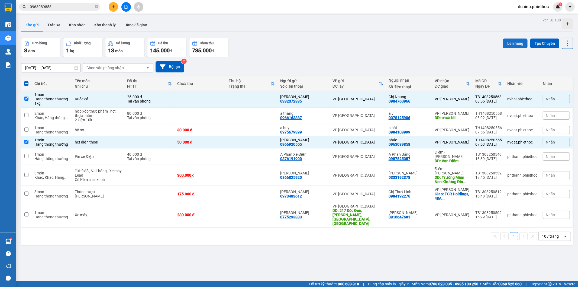
click at [505, 40] on button "Lên hàng" at bounding box center [515, 43] width 25 height 10
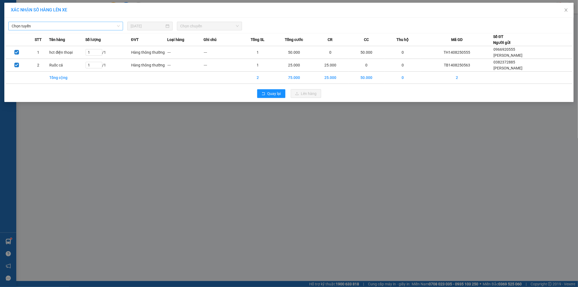
click at [102, 30] on input "search" at bounding box center [64, 26] width 104 height 8
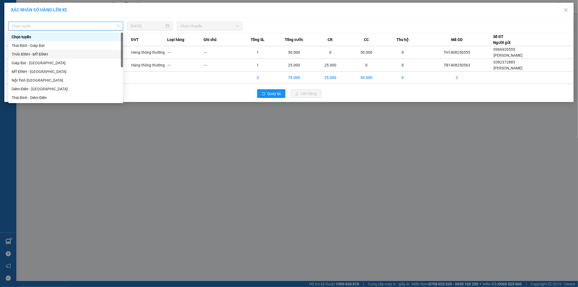
click at [54, 53] on div "THÁI BÌNH - MỸ ĐÌNH" at bounding box center [66, 54] width 108 height 6
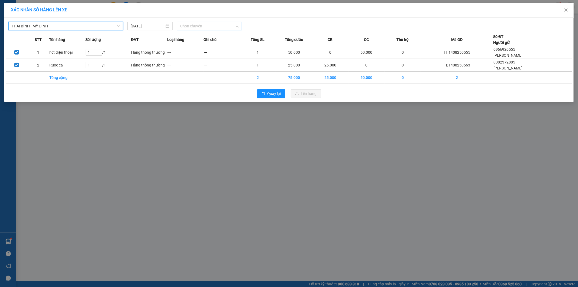
click at [191, 26] on span "Chọn chuyến" at bounding box center [209, 26] width 59 height 8
type input "8330"
click at [212, 36] on div "09:01 - 17A-083.30" at bounding box center [201, 37] width 42 height 6
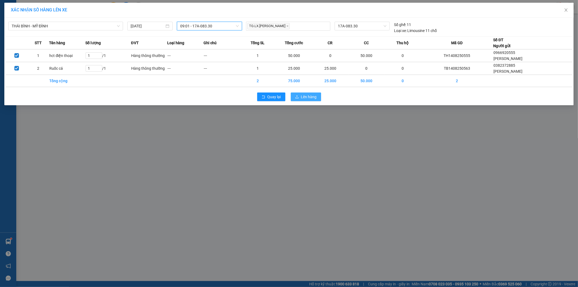
click at [302, 96] on span "Lên hàng" at bounding box center [309, 97] width 16 height 6
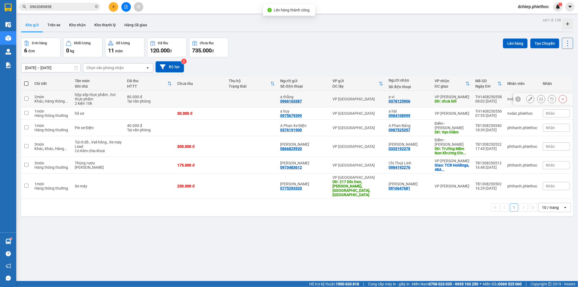
click at [421, 98] on div "a vi" at bounding box center [409, 97] width 41 height 4
checkbox input "true"
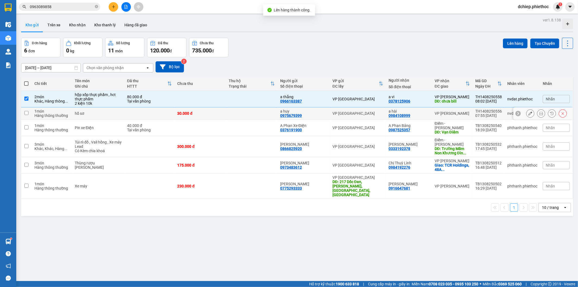
click at [422, 111] on div "a hài" at bounding box center [409, 111] width 41 height 4
checkbox input "true"
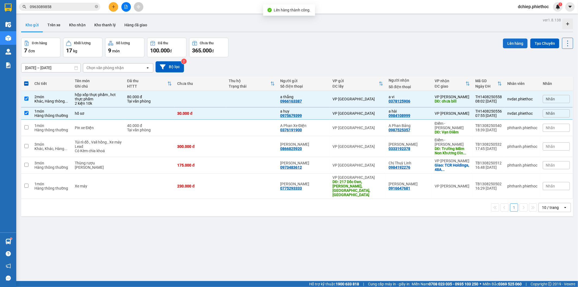
click at [505, 42] on button "Lên hàng" at bounding box center [515, 43] width 25 height 10
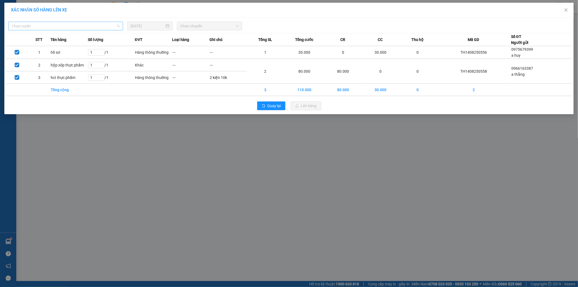
click at [94, 27] on span "Chọn tuyến" at bounding box center [66, 26] width 108 height 8
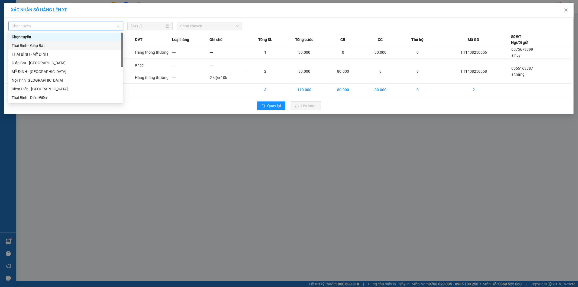
click at [42, 44] on div "Thái Bình - Giáp Bát" at bounding box center [66, 46] width 108 height 6
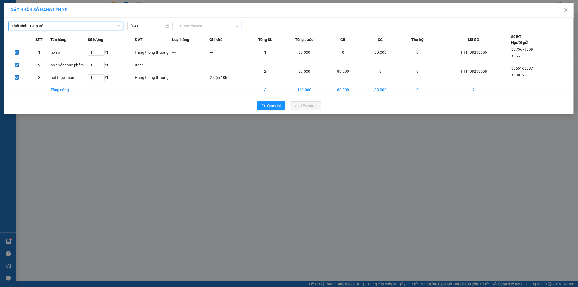
click at [201, 26] on span "Chọn chuyến" at bounding box center [209, 26] width 59 height 8
type input "8459"
click at [211, 39] on div "09:00 - 17A-084.59" at bounding box center [201, 37] width 42 height 6
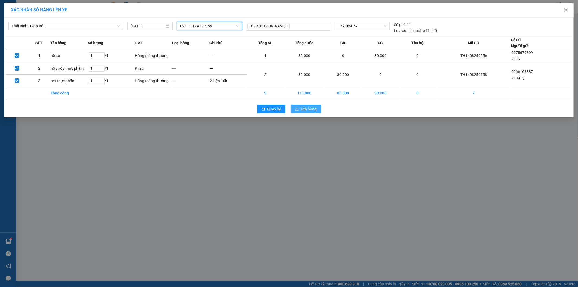
click at [305, 110] on span "Lên hàng" at bounding box center [309, 109] width 16 height 6
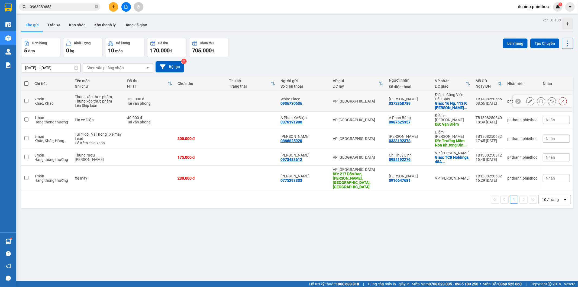
click at [529, 102] on button at bounding box center [530, 100] width 8 height 9
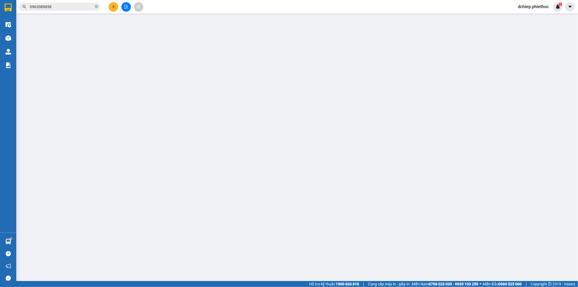
type input "0936730636"
type input "White Place"
type input "0372368789"
type input "Hoàng Minh"
checkbox input "true"
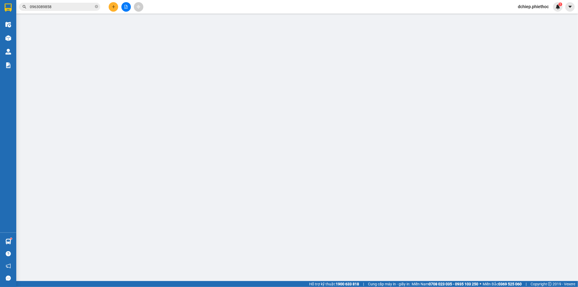
type input "16 Ng. 113 P. Đào Tấn, Ngọc Khánh, Ba Đình, Hà Nội, Việt Nam"
type input "130.000"
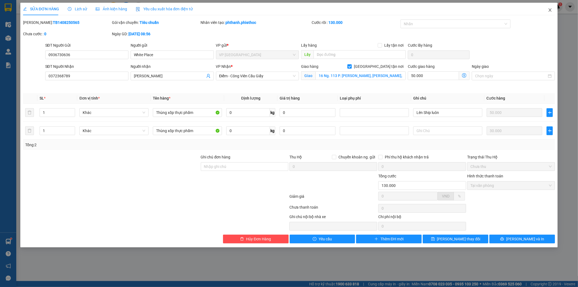
click at [549, 12] on span "Close" at bounding box center [549, 10] width 15 height 15
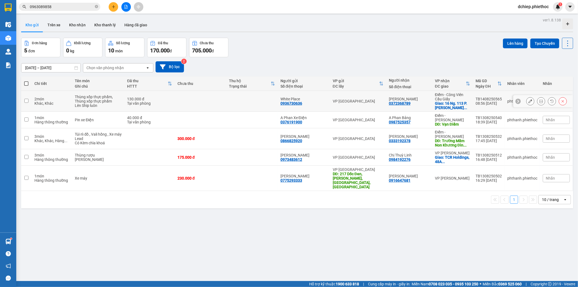
click at [409, 98] on div "Hoàng Minh" at bounding box center [409, 99] width 41 height 4
checkbox input "true"
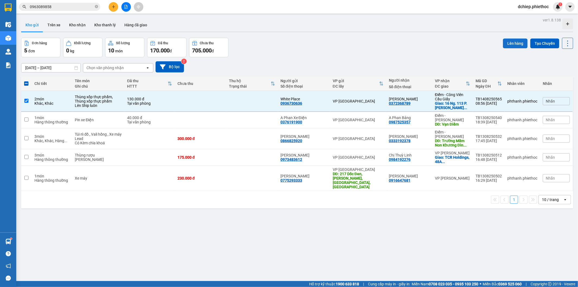
click at [510, 46] on button "Lên hàng" at bounding box center [515, 43] width 25 height 10
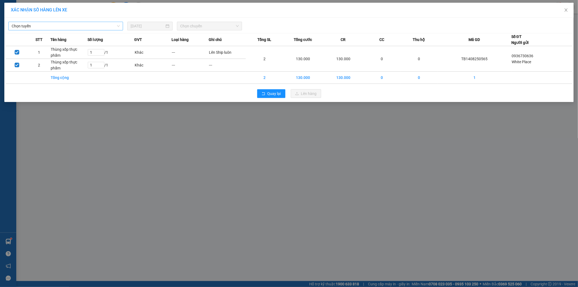
click at [77, 27] on span "Chọn tuyến" at bounding box center [66, 26] width 108 height 8
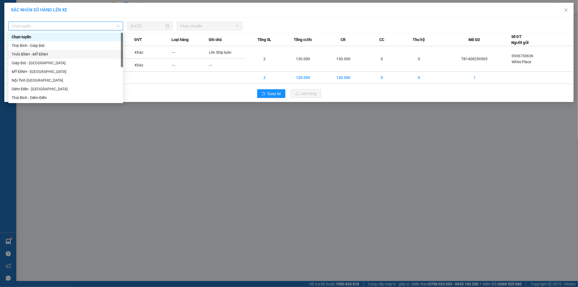
click at [51, 52] on div "THÁI BÌNH - MỸ ĐÌNH" at bounding box center [66, 54] width 108 height 6
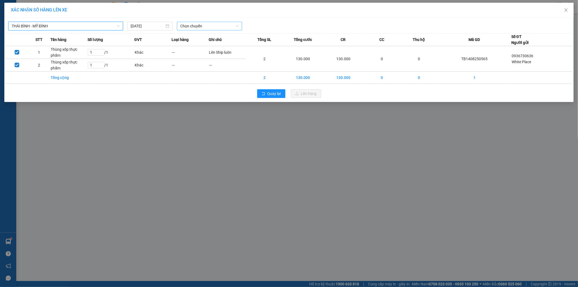
click at [206, 29] on span "Chọn chuyến" at bounding box center [209, 26] width 59 height 8
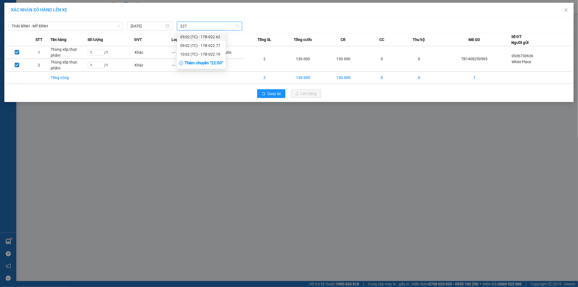
type input "2277"
click at [209, 36] on div "09:02 (TC) - 17B-022.77" at bounding box center [201, 37] width 42 height 6
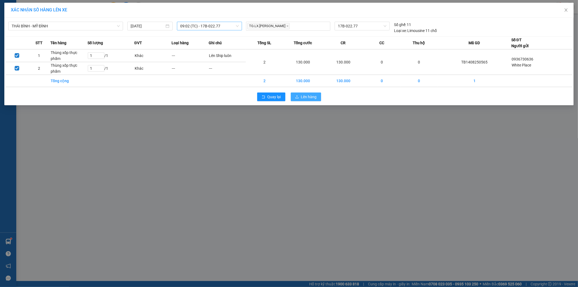
click at [305, 94] on span "Lên hàng" at bounding box center [309, 97] width 16 height 6
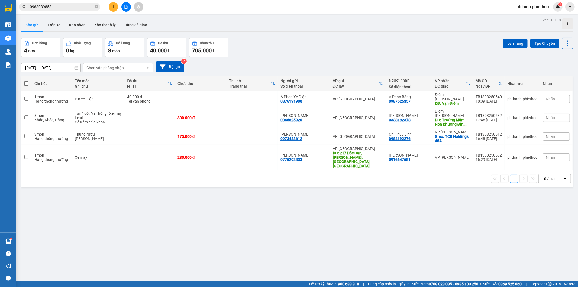
click at [66, 33] on div "ver 1.8.138 Kho gửi Trên xe Kho nhận Kho thanh lý Hàng đã giao Đơn hàng 4 đơn K…" at bounding box center [297, 159] width 556 height 287
click at [60, 28] on button "Trên xe" at bounding box center [54, 24] width 22 height 13
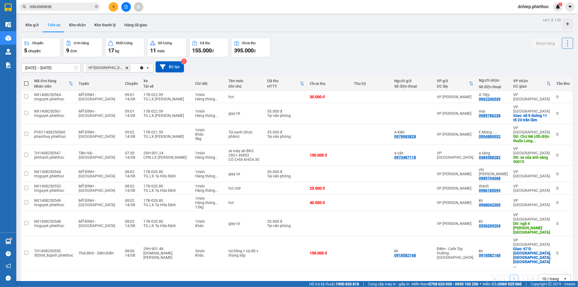
click at [412, 58] on div "12/08/2025 – 14/08/2025 Press the down arrow key to interact with the calendar …" at bounding box center [297, 66] width 552 height 19
click at [43, 24] on button "Trên xe" at bounding box center [54, 24] width 22 height 13
click at [41, 24] on button "Kho gửi" at bounding box center [32, 24] width 22 height 13
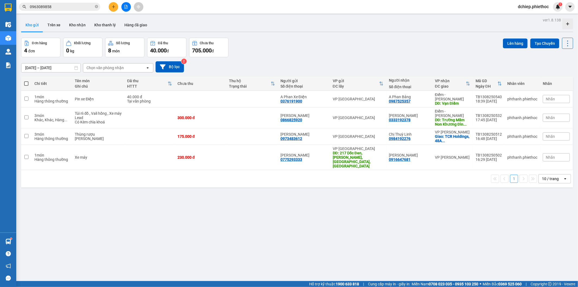
click at [74, 5] on input "0963089858" at bounding box center [62, 7] width 64 height 6
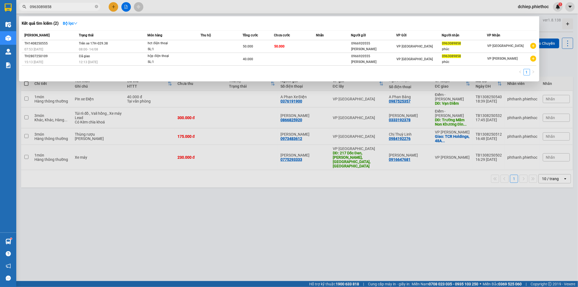
click at [74, 5] on input "0963089858" at bounding box center [62, 7] width 64 height 6
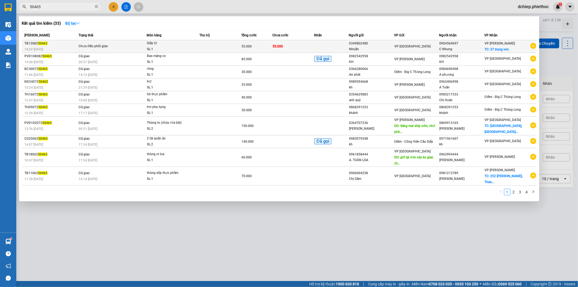
type input "50465"
click at [210, 50] on td at bounding box center [220, 46] width 42 height 13
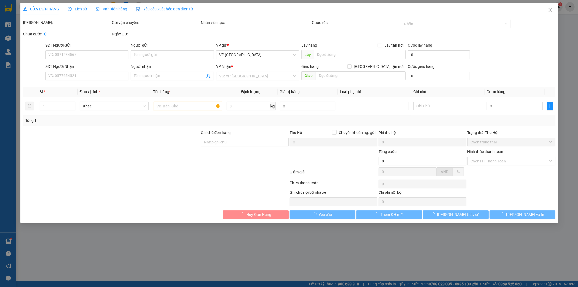
type input "0349802480"
type input "Nhuần"
type input "0904569697"
type input "C Nhung"
checkbox input "true"
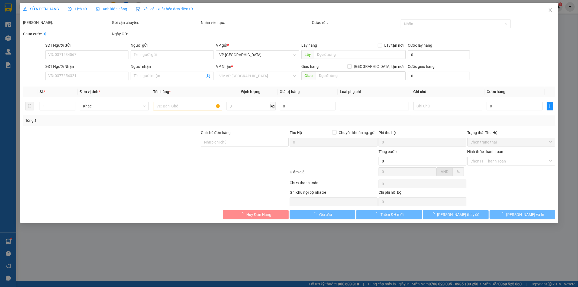
type input "37 trung văn"
type input "55.000"
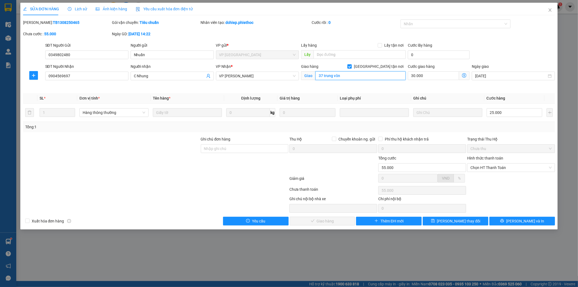
click at [347, 75] on input "37 trung văn" at bounding box center [360, 75] width 90 height 9
paste input "Đ. Trung Văn, Trung Văn, Nam Từ Liêm, Hà Nội, Việt Nam"
type input "37 Đ. Trung Văn, Trung Văn, Nam Từ Liêm, Hà Nội, Việt Nam"
click at [497, 46] on div "SĐT Người Gửi 0349802480 Người gửi Nhuần VP gửi * VP Thái Bình Lấy hàng Lấy tận…" at bounding box center [300, 51] width 512 height 19
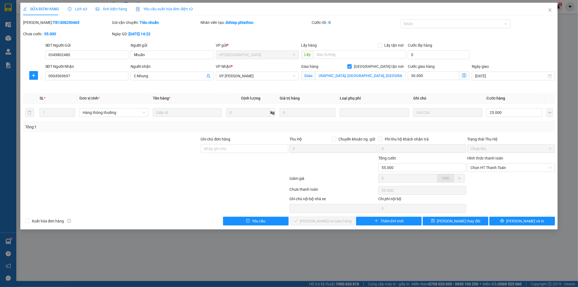
scroll to position [0, 0]
click at [462, 80] on span at bounding box center [464, 75] width 11 height 9
click at [464, 75] on icon "dollar-circle" at bounding box center [464, 75] width 4 height 4
drag, startPoint x: 465, startPoint y: 218, endPoint x: 448, endPoint y: 218, distance: 16.5
click at [465, 219] on span "[PERSON_NAME] thay đổi" at bounding box center [458, 221] width 43 height 6
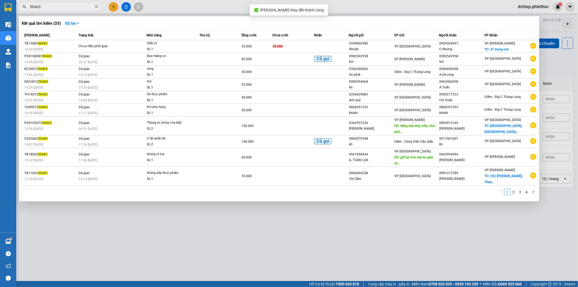
click at [64, 6] on input "50465" at bounding box center [62, 7] width 64 height 6
click at [159, 48] on div "SL: 1" at bounding box center [167, 49] width 41 height 6
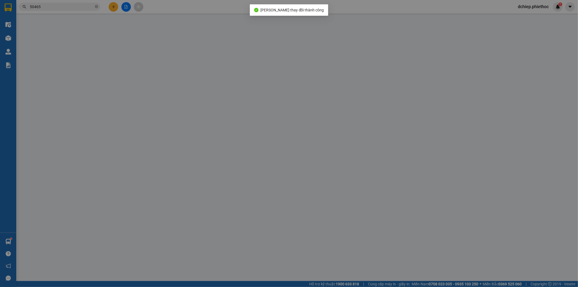
type input "0349802480"
type input "Nhuần"
type input "0904569697"
type input "C Nhung"
checkbox input "true"
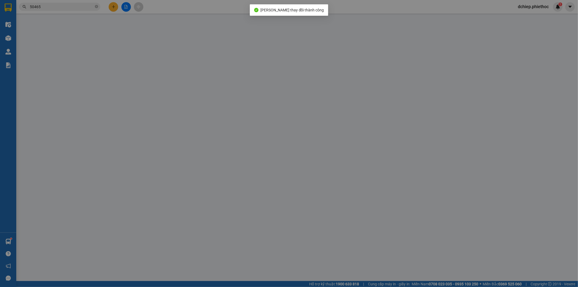
type input "37 Đ. Trung Văn, Trung Văn, Nam Từ Liêm, Hà Nội, Việt Nam"
type input "55.000"
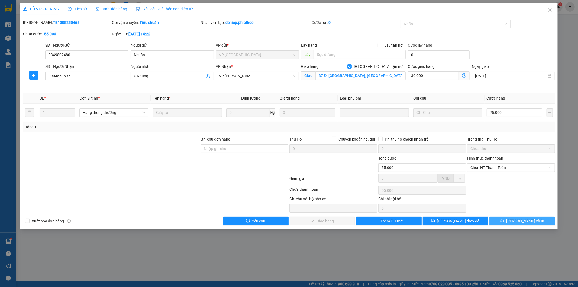
click at [526, 222] on span "[PERSON_NAME] và In" at bounding box center [525, 221] width 38 height 6
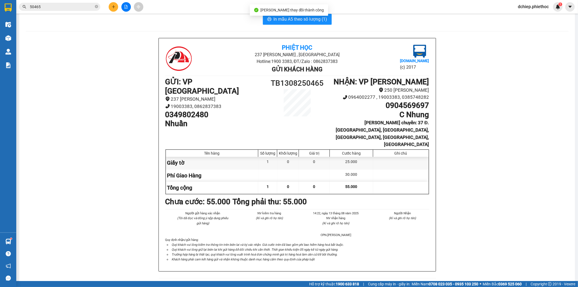
scroll to position [10, 0]
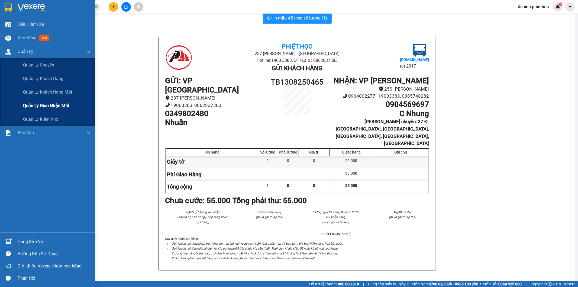
click at [48, 103] on span "Quản lý giao nhận mới" at bounding box center [46, 105] width 46 height 7
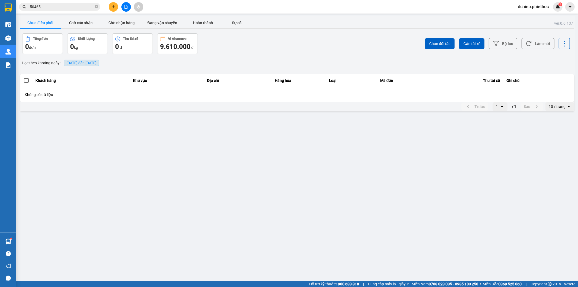
click at [89, 63] on span "14/08/2025 đến 14/08/2025" at bounding box center [81, 63] width 30 height 4
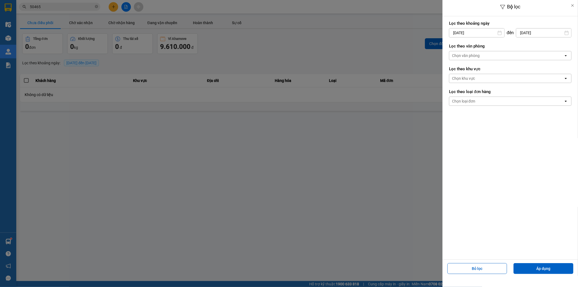
click at [469, 34] on input "14/08/2025" at bounding box center [476, 32] width 55 height 9
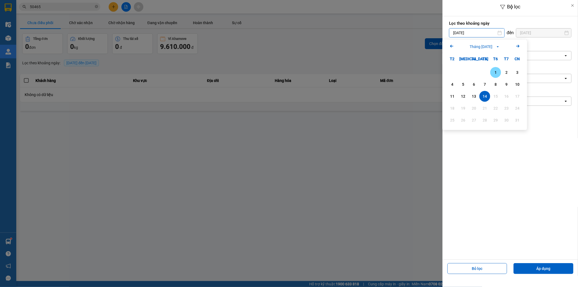
click at [495, 73] on div "1" at bounding box center [496, 72] width 8 height 7
type input "01/08/2025"
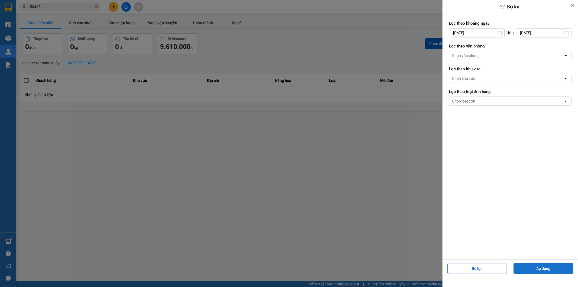
drag, startPoint x: 541, startPoint y: 267, endPoint x: 523, endPoint y: 267, distance: 17.6
click at [541, 267] on button "Áp dụng" at bounding box center [543, 268] width 60 height 11
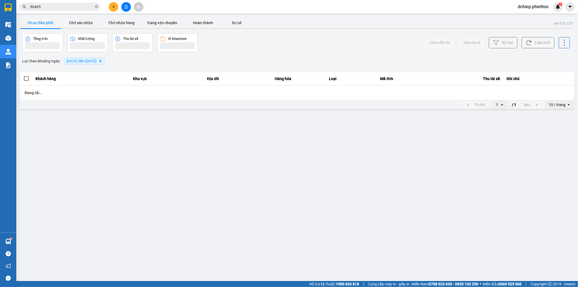
drag, startPoint x: 274, startPoint y: 240, endPoint x: 266, endPoint y: 219, distance: 21.4
click at [273, 239] on div at bounding box center [289, 143] width 578 height 287
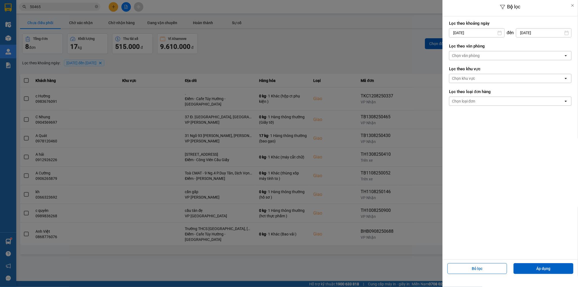
click at [300, 56] on div at bounding box center [289, 143] width 578 height 287
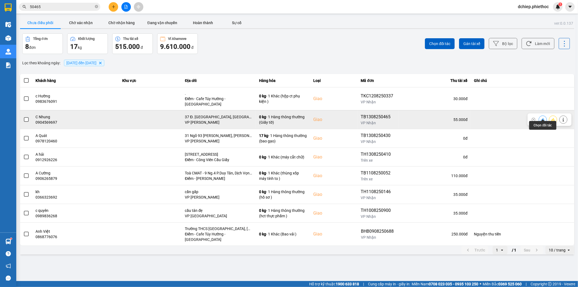
click at [542, 118] on icon at bounding box center [543, 120] width 4 height 4
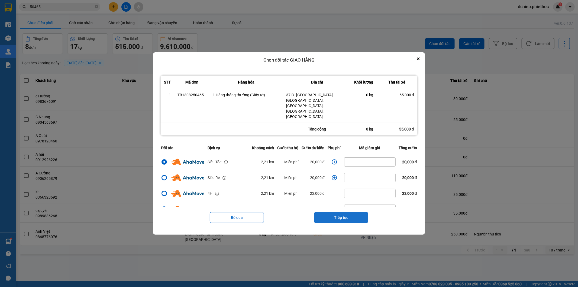
click at [354, 212] on button "Tiếp tục" at bounding box center [341, 217] width 54 height 11
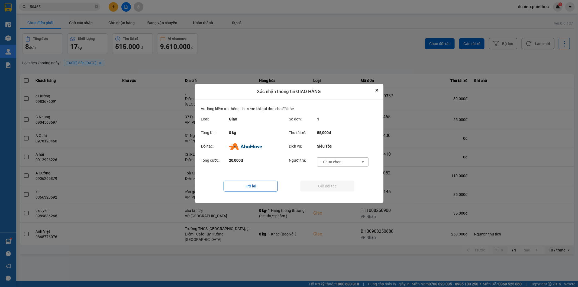
click at [338, 159] on div "-- Chưa chọn --" at bounding box center [338, 161] width 43 height 9
click at [341, 195] on span "Ví Ahamove" at bounding box center [332, 192] width 22 height 5
click at [341, 184] on button "Gửi đối tác" at bounding box center [327, 185] width 54 height 11
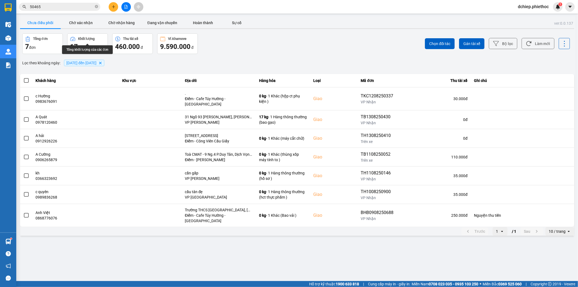
drag, startPoint x: 85, startPoint y: 24, endPoint x: 146, endPoint y: 63, distance: 73.4
click at [85, 24] on button "Chờ xác nhận" at bounding box center [81, 22] width 41 height 11
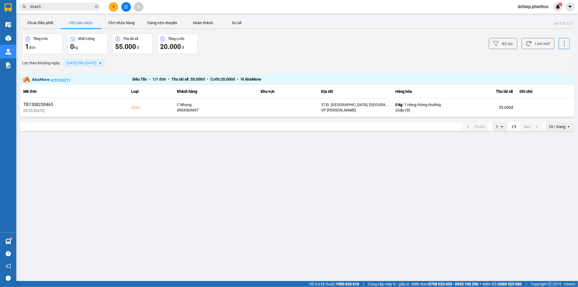
click at [219, 202] on main "ver: 0.0.137 Chưa điều phối Chờ xác nhận Chờ nhận hàng Đang vận chuyển Hoàn thà…" at bounding box center [289, 140] width 578 height 281
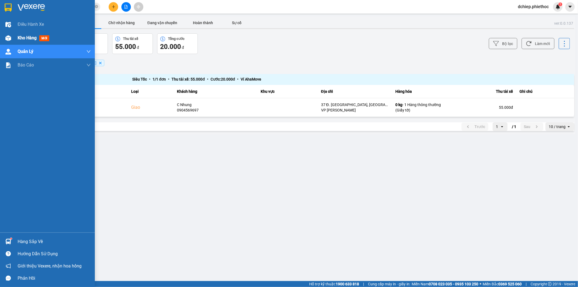
click at [4, 34] on div at bounding box center [8, 37] width 9 height 9
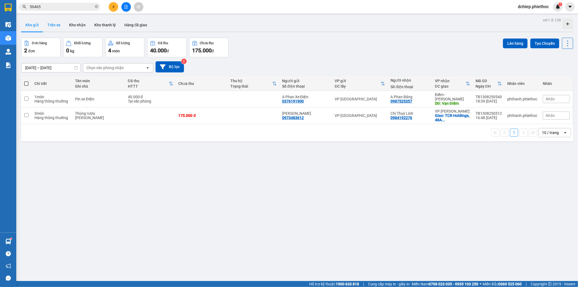
click at [53, 26] on button "Trên xe" at bounding box center [54, 24] width 22 height 13
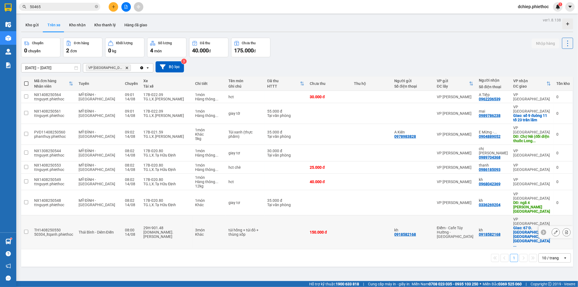
click at [167, 225] on div "29H-901.48" at bounding box center [166, 227] width 46 height 4
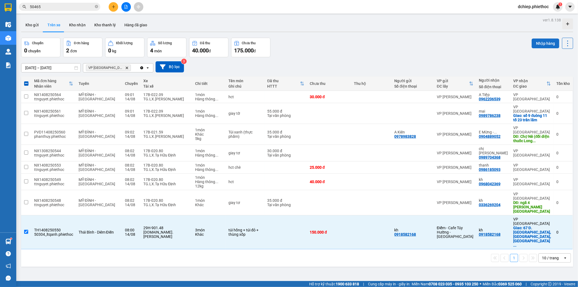
click at [534, 41] on button "Nhập hàng" at bounding box center [546, 43] width 28 height 10
checkbox input "false"
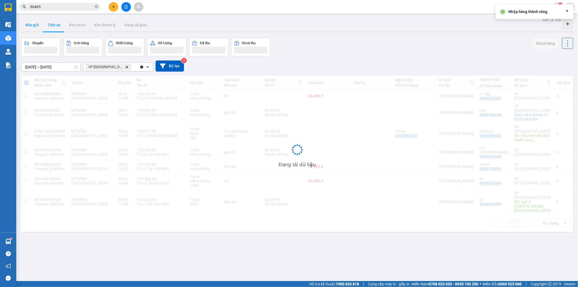
click at [33, 25] on button "Kho gửi" at bounding box center [32, 24] width 22 height 13
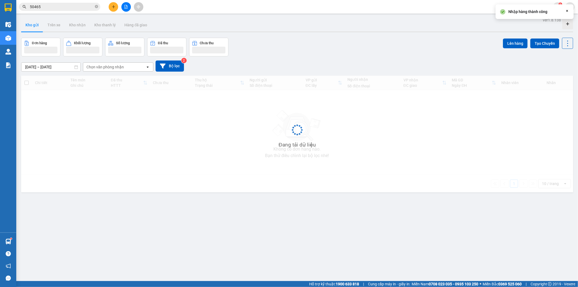
click at [33, 25] on button "Kho gửi" at bounding box center [32, 24] width 22 height 13
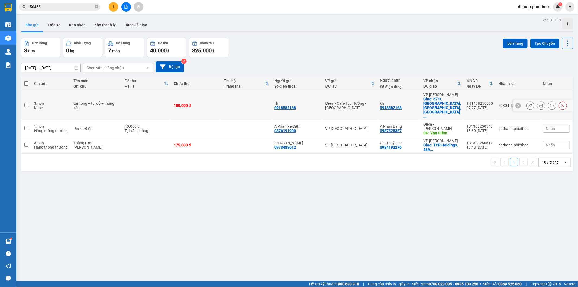
click at [229, 99] on td at bounding box center [246, 106] width 50 height 30
checkbox input "true"
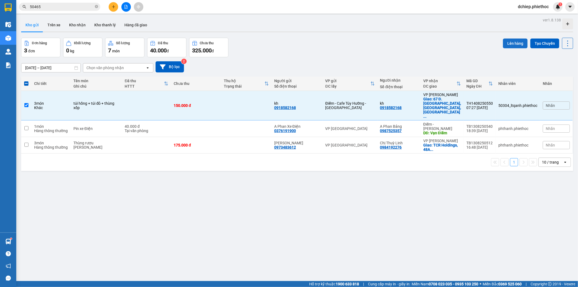
click at [512, 47] on button "Lên hàng" at bounding box center [515, 43] width 25 height 10
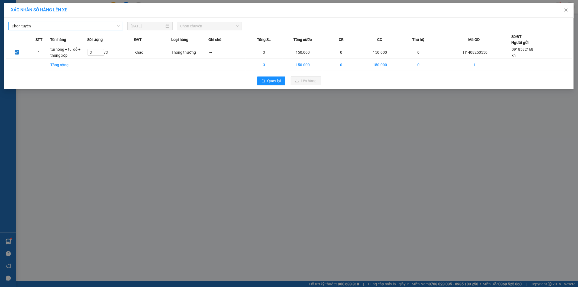
click at [86, 28] on span "Chọn tuyến" at bounding box center [66, 26] width 108 height 8
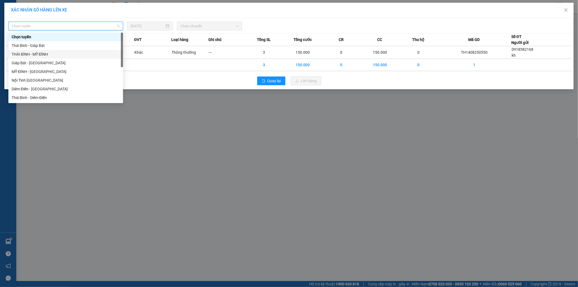
click at [48, 53] on div "THÁI BÌNH - MỸ ĐÌNH" at bounding box center [66, 54] width 108 height 6
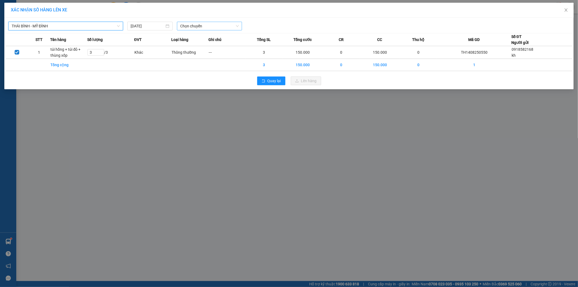
click at [215, 28] on span "Chọn chuyến" at bounding box center [209, 26] width 59 height 8
type input "8330"
click at [206, 36] on div "09:01 - 17A-083.30" at bounding box center [201, 37] width 42 height 6
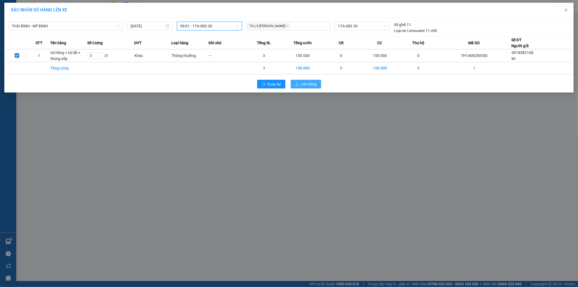
click at [308, 85] on span "Lên hàng" at bounding box center [309, 84] width 16 height 6
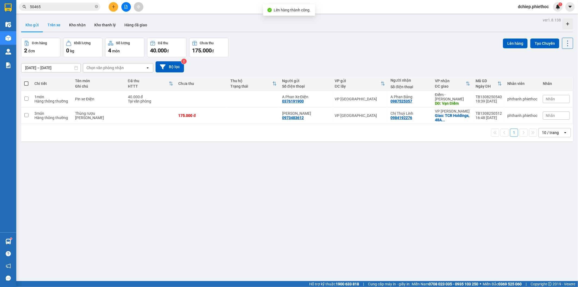
click at [51, 26] on button "Trên xe" at bounding box center [54, 24] width 22 height 13
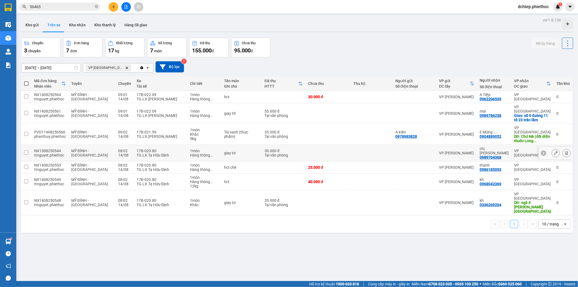
click at [145, 153] on div "TG.LX.Tạ Hữu Định" at bounding box center [161, 155] width 48 height 4
checkbox input "true"
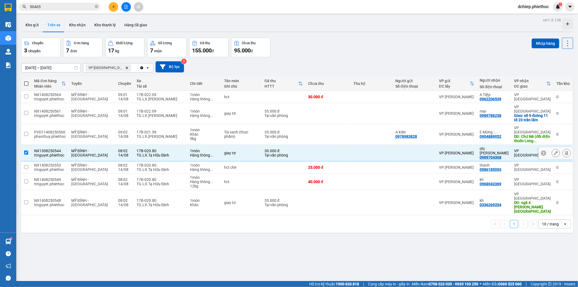
click at [146, 167] on div "TG.LX.Tạ Hữu Định" at bounding box center [161, 169] width 48 height 4
checkbox input "true"
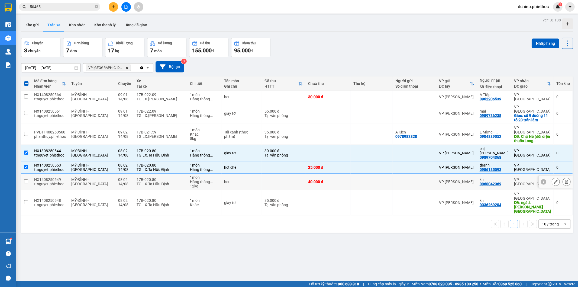
drag, startPoint x: 148, startPoint y: 167, endPoint x: 150, endPoint y: 175, distance: 7.4
click at [148, 177] on div "17B-020.80 TG.LX.Tạ Hữu Định" at bounding box center [161, 181] width 48 height 9
checkbox input "true"
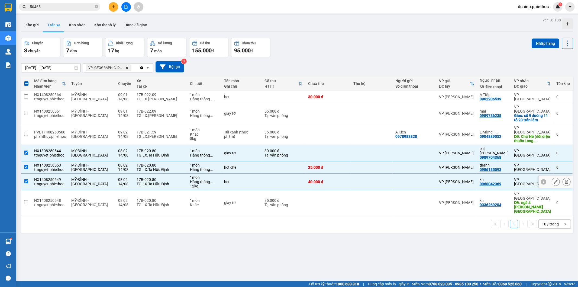
click at [150, 198] on div "17B-020.80" at bounding box center [161, 200] width 48 height 4
checkbox input "true"
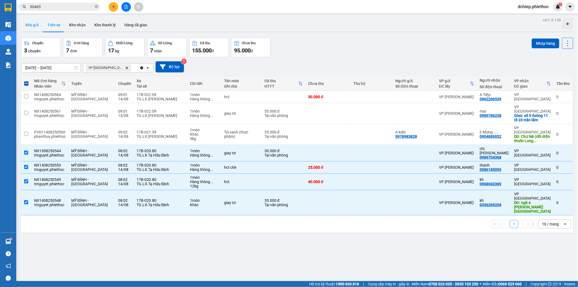
click at [37, 20] on button "Kho gửi" at bounding box center [32, 24] width 22 height 13
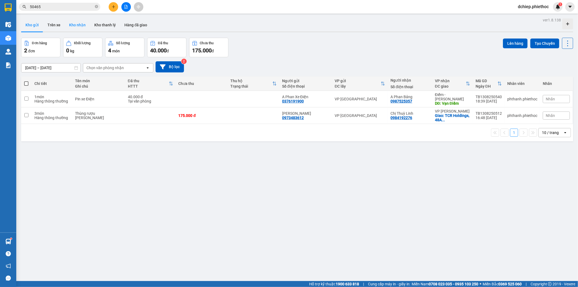
click at [72, 26] on button "Kho nhận" at bounding box center [77, 24] width 25 height 13
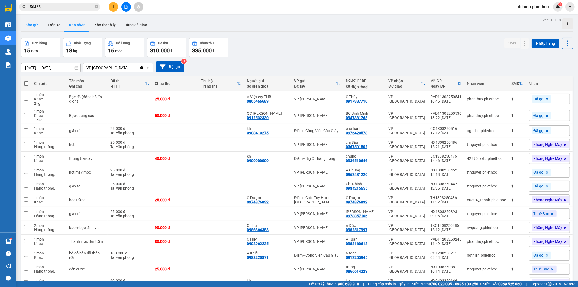
click at [33, 27] on button "Kho gửi" at bounding box center [32, 24] width 22 height 13
drag, startPoint x: 33, startPoint y: 27, endPoint x: 34, endPoint y: 30, distance: 3.5
click at [33, 27] on button "Kho gửi" at bounding box center [32, 24] width 22 height 13
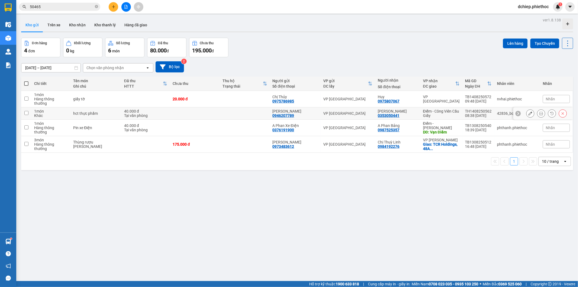
click at [437, 107] on td "Điểm - Công Viên Cầu Giấy" at bounding box center [441, 113] width 42 height 12
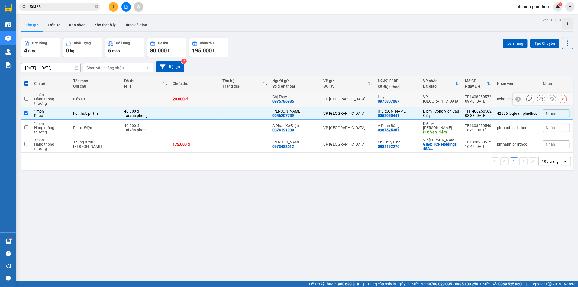
click at [208, 107] on td at bounding box center [195, 113] width 50 height 12
checkbox input "false"
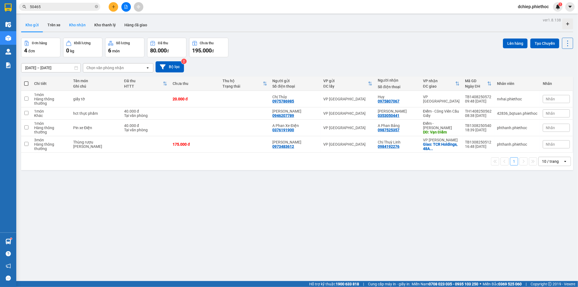
click at [72, 26] on button "Kho nhận" at bounding box center [77, 24] width 25 height 13
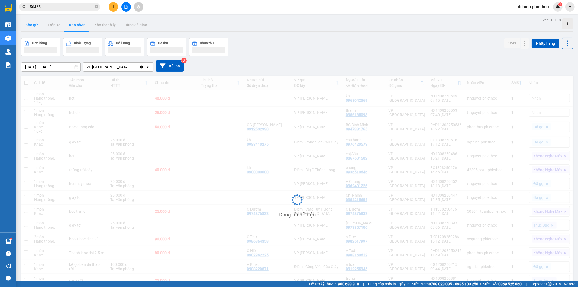
click at [29, 25] on button "Kho gửi" at bounding box center [32, 24] width 22 height 13
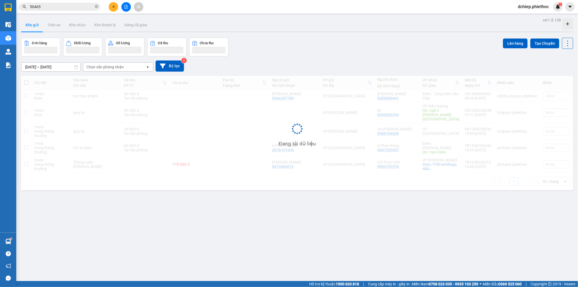
click at [29, 25] on button "Kho gửi" at bounding box center [32, 24] width 22 height 13
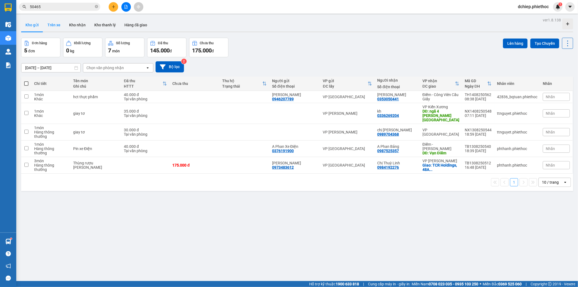
click at [53, 25] on button "Trên xe" at bounding box center [54, 24] width 22 height 13
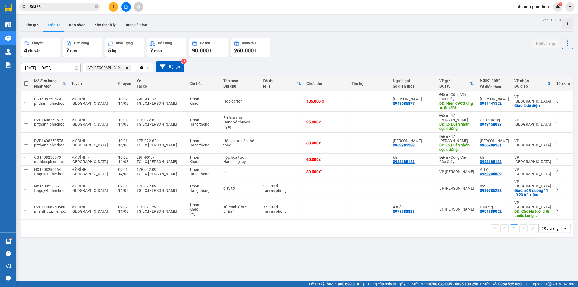
click at [34, 68] on input "12/08/2025 – 14/08/2025" at bounding box center [50, 67] width 59 height 9
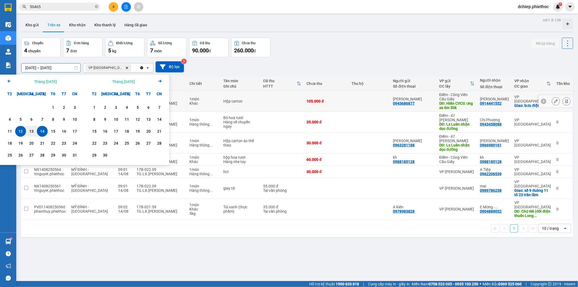
click at [565, 100] on icon at bounding box center [567, 101] width 4 height 4
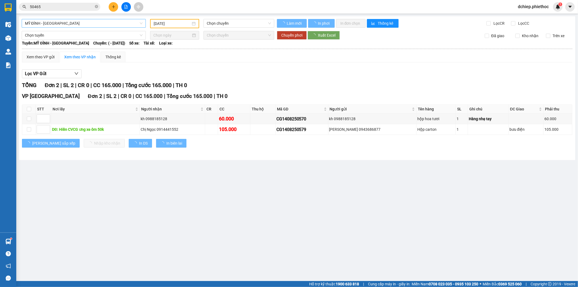
type input "14/08/2025"
click at [41, 22] on span "MỸ ĐÌNH - THÁI BÌNH" at bounding box center [84, 23] width 118 height 8
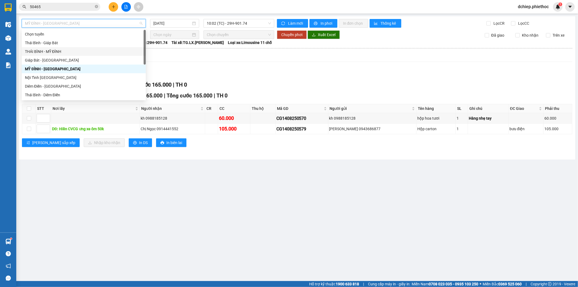
click at [49, 51] on div "THÁI BÌNH - MỸ ĐÌNH" at bounding box center [84, 51] width 118 height 6
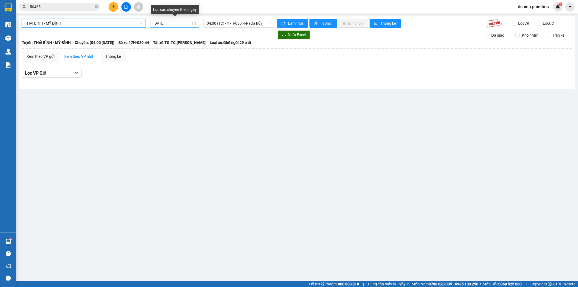
click at [167, 25] on input "14/08/2025" at bounding box center [172, 23] width 38 height 6
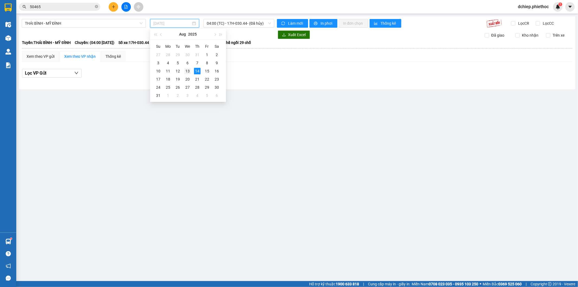
click at [191, 70] on td "13" at bounding box center [188, 71] width 10 height 8
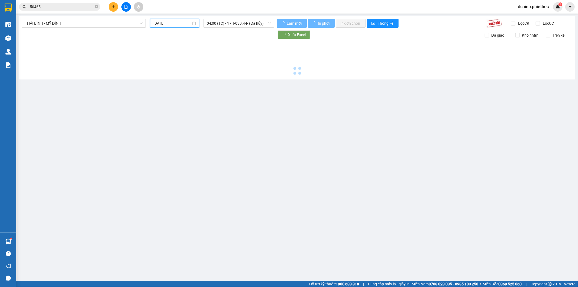
type input "13/08/2025"
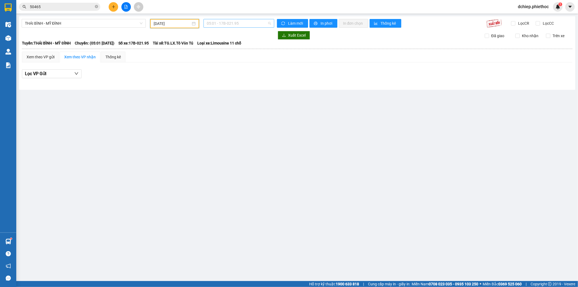
click at [238, 26] on span "05:01 - 17B-021.95" at bounding box center [239, 23] width 64 height 8
click at [238, 85] on div "20:01 - 17H-029.36" at bounding box center [228, 86] width 42 height 6
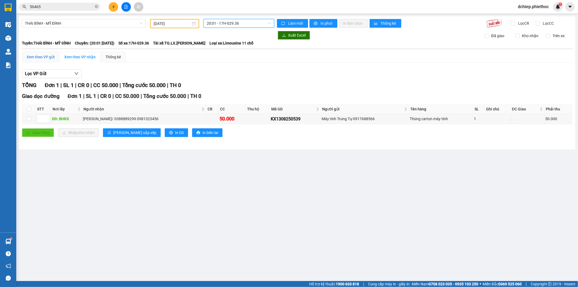
click at [38, 57] on div "Xem theo VP gửi" at bounding box center [41, 57] width 28 height 6
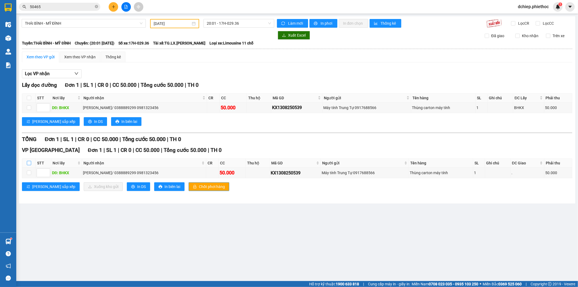
click at [29, 160] on label at bounding box center [29, 163] width 4 height 6
click at [29, 161] on input "checkbox" at bounding box center [29, 163] width 4 height 4
checkbox input "true"
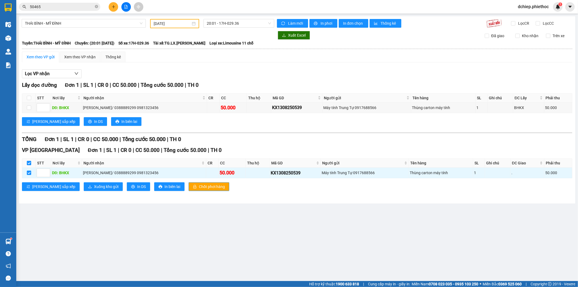
click at [83, 192] on div "VP Thái Bình Đơn 1 | SL 1 | CR 0 | CC 50.000 | Tổng cước 50.000 | TH 0 STT Nơi …" at bounding box center [297, 170] width 550 height 49
click at [94, 188] on span "Xuống kho gửi" at bounding box center [106, 186] width 24 height 6
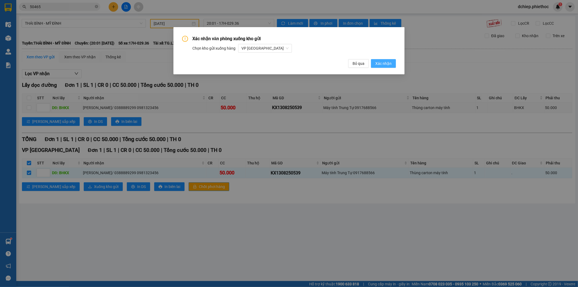
click at [381, 66] on span "Xác nhận" at bounding box center [383, 63] width 16 height 6
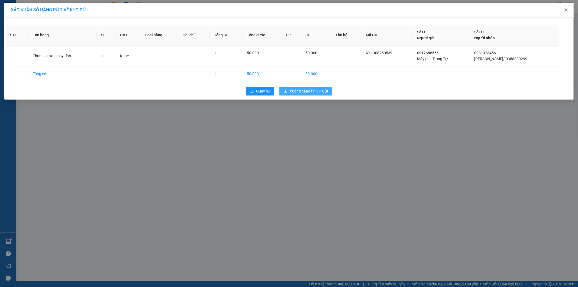
click at [330, 87] on button "Xuống hàng tại VP Gửi" at bounding box center [305, 91] width 53 height 9
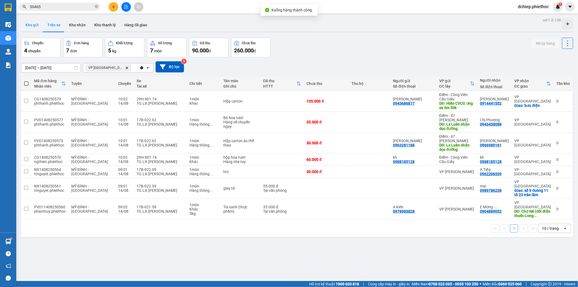
drag, startPoint x: 25, startPoint y: 20, endPoint x: 28, endPoint y: 21, distance: 3.3
click at [27, 21] on button "Kho gửi" at bounding box center [32, 24] width 22 height 13
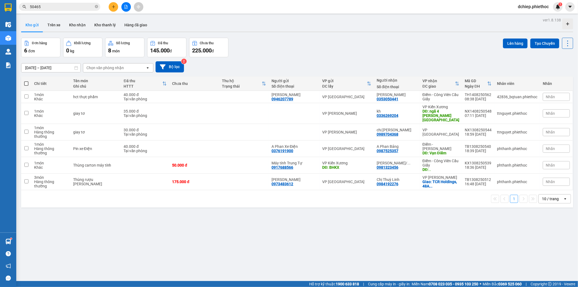
click at [113, 9] on button at bounding box center [113, 6] width 9 height 9
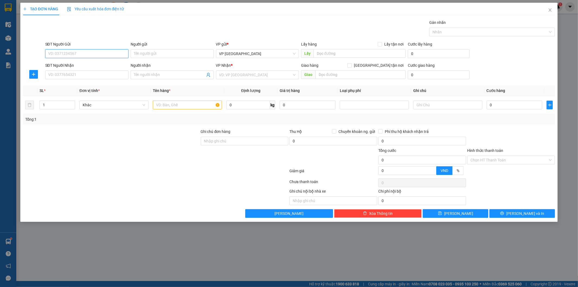
click at [82, 54] on input "SĐT Người Gửi" at bounding box center [86, 53] width 83 height 9
type input "0989667248"
click at [153, 53] on input "Người gửi" at bounding box center [172, 53] width 83 height 9
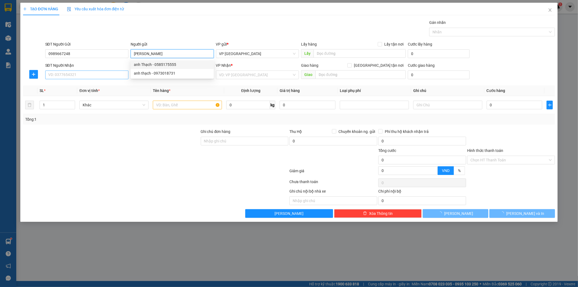
type input "[PERSON_NAME]"
click at [100, 72] on input "SĐT Người Nhận" at bounding box center [86, 74] width 83 height 9
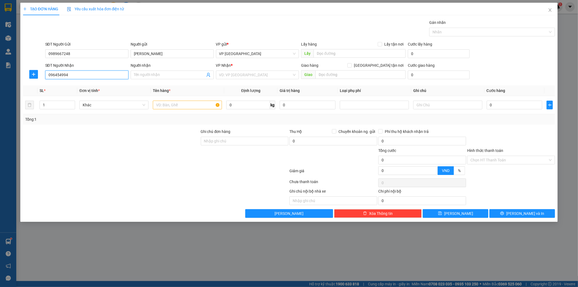
type input "0964549943"
click at [96, 85] on div "0964549943 - Anh Toản" at bounding box center [86, 86] width 77 height 6
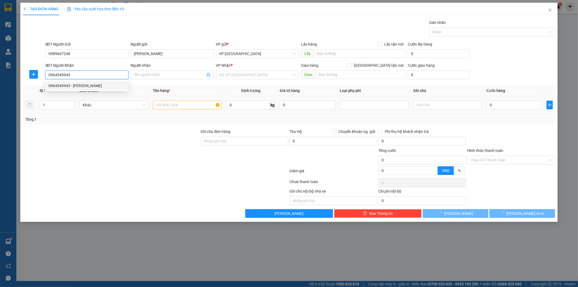
type input "Anh Toản"
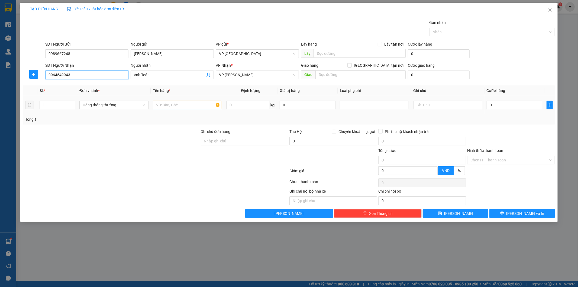
type input "0964549943"
click at [189, 104] on input "text" at bounding box center [187, 105] width 69 height 9
type input "Túi trắng đồ ăn"
click at [246, 105] on input "0" at bounding box center [248, 105] width 44 height 9
type input "9"
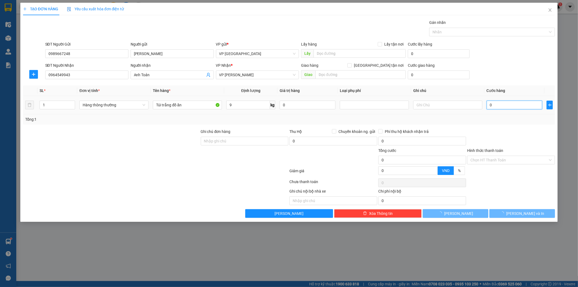
click at [492, 105] on input "0" at bounding box center [515, 105] width 56 height 9
type input "35.000"
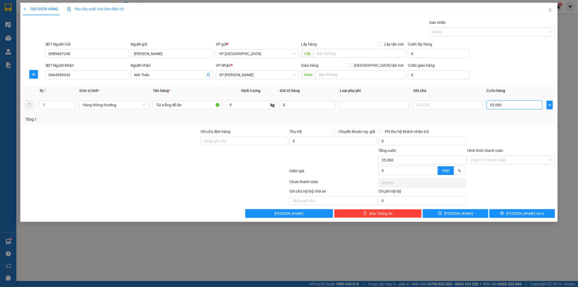
type input "350.003"
type input "3.500.035"
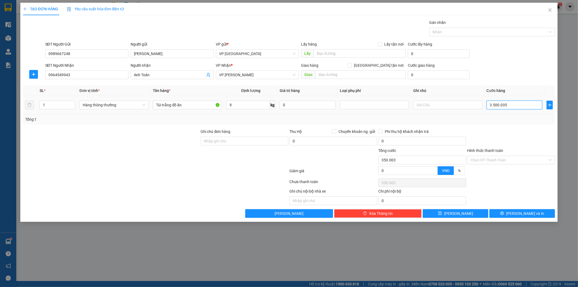
type input "3.500.035"
type input "35.000.350"
type input "350.003.500"
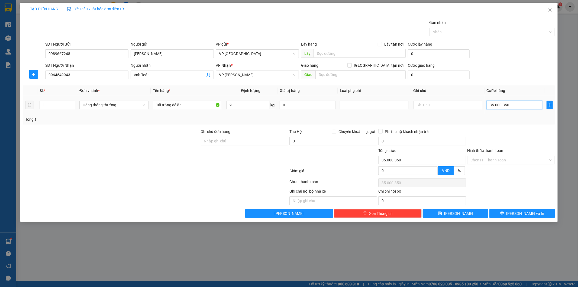
type input "350.003.500"
type input "3.500.035.000"
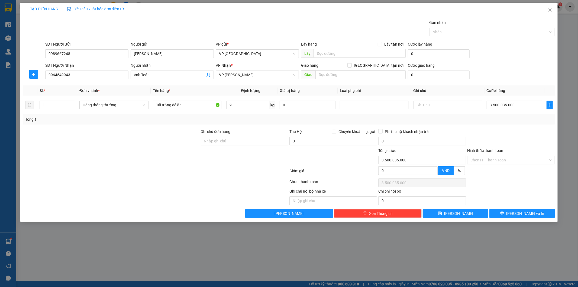
click at [511, 121] on div "Tổng: 1" at bounding box center [289, 119] width 528 height 6
click at [520, 103] on input "3.500.035.000" at bounding box center [515, 105] width 56 height 9
type input "3"
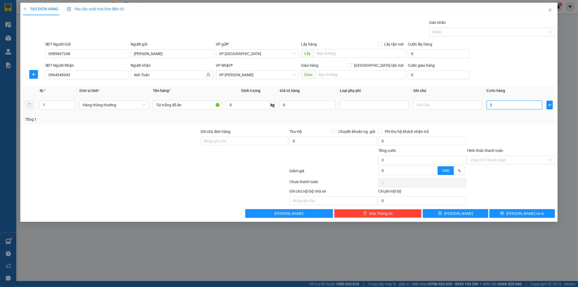
type input "35"
type input "350"
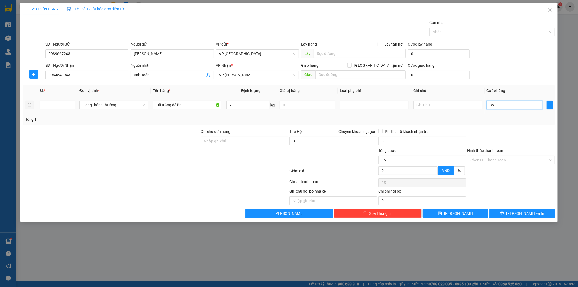
type input "350"
type input "3.500"
type input "35.000"
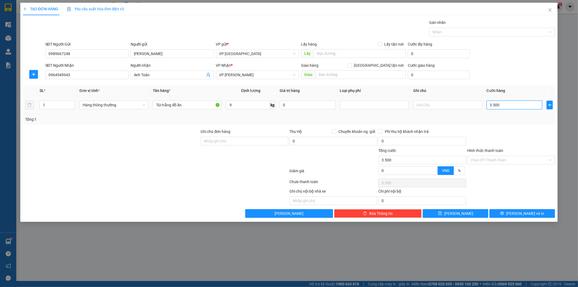
type input "35.000"
click at [532, 213] on span "[PERSON_NAME] và In" at bounding box center [525, 213] width 38 height 6
click at [516, 212] on button "[PERSON_NAME] và In" at bounding box center [522, 213] width 66 height 9
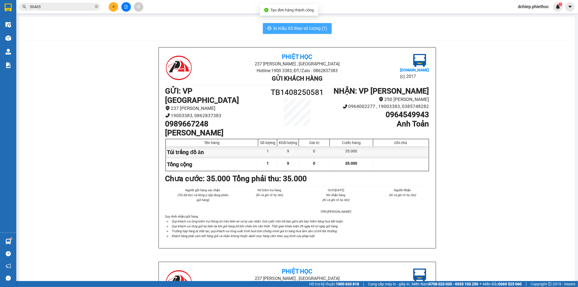
click at [301, 30] on span "In mẫu A5 theo số lượng (1)" at bounding box center [301, 28] width 54 height 7
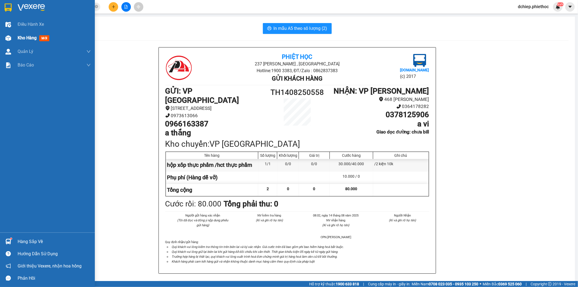
click at [12, 43] on div "Kho hàng mới" at bounding box center [47, 38] width 95 height 14
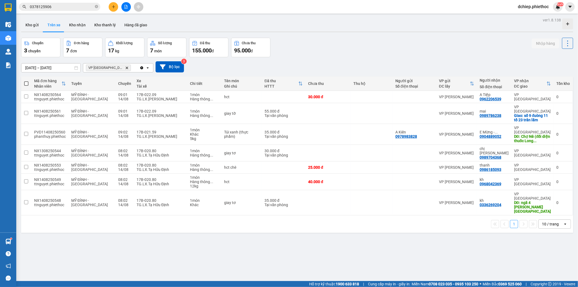
click at [56, 26] on button "Trên xe" at bounding box center [54, 24] width 22 height 13
click at [33, 29] on button "Kho gửi" at bounding box center [32, 24] width 22 height 13
click at [35, 28] on button "Kho gửi" at bounding box center [32, 24] width 22 height 13
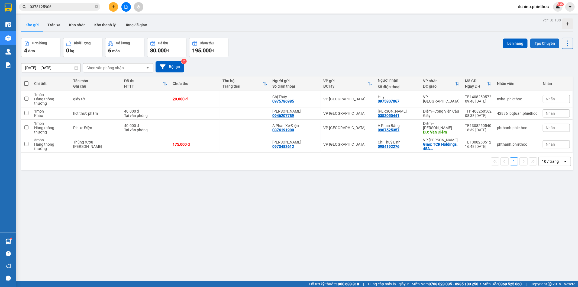
click at [543, 43] on button "Tạo Chuyến" at bounding box center [544, 43] width 29 height 10
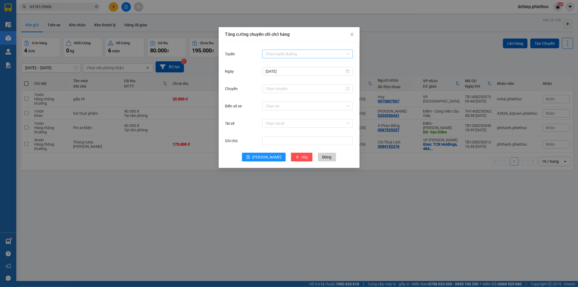
click at [296, 50] on input "Tuyến" at bounding box center [306, 54] width 80 height 8
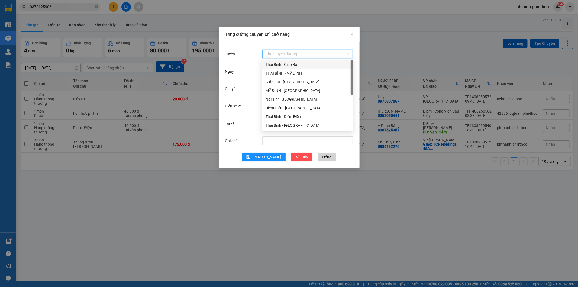
scroll to position [52, 0]
click at [295, 97] on div "Thái Bình - [GEOGRAPHIC_DATA]" at bounding box center [308, 99] width 84 height 6
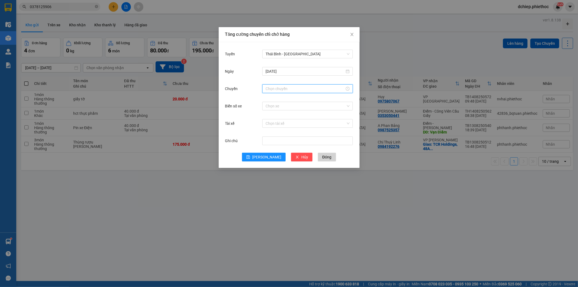
click at [289, 89] on input "Chuyến" at bounding box center [305, 89] width 79 height 6
click at [286, 170] on span "OK" at bounding box center [284, 171] width 5 height 6
type input "10:00"
click at [283, 108] on input "Biển số xe" at bounding box center [306, 106] width 80 height 8
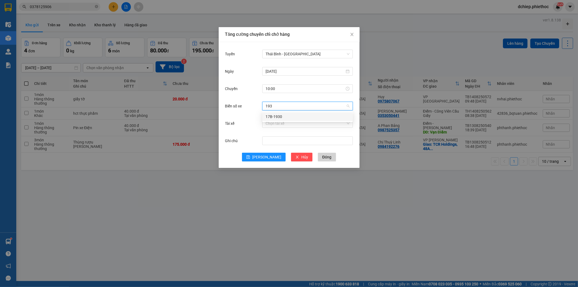
type input "1930"
click at [277, 114] on div "17B-1930" at bounding box center [308, 117] width 84 height 6
click at [281, 118] on div "Chọn tài xế" at bounding box center [307, 123] width 90 height 11
click at [286, 123] on input "Tài xế" at bounding box center [306, 123] width 80 height 8
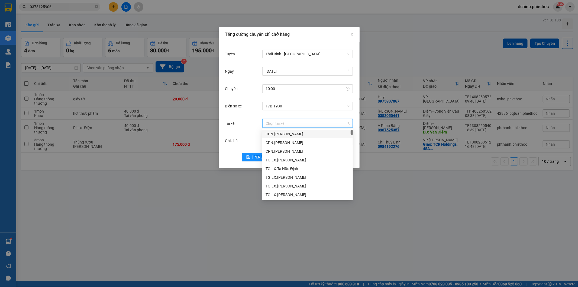
paste input "[PERSON_NAME]"
type input "[PERSON_NAME]"
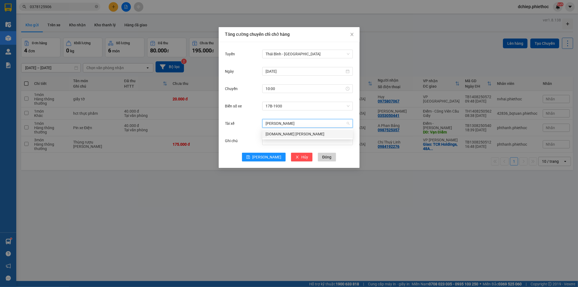
click at [289, 130] on div "[DOMAIN_NAME] [PERSON_NAME]" at bounding box center [307, 134] width 90 height 9
click at [265, 154] on span "[PERSON_NAME]" at bounding box center [266, 157] width 29 height 6
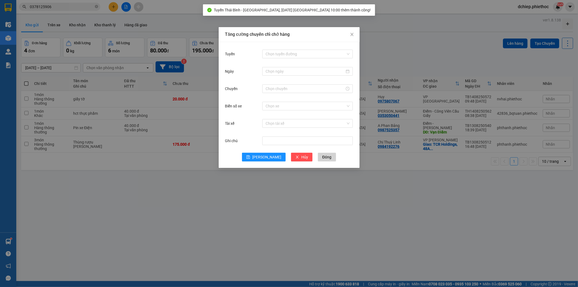
click at [397, 37] on div "Tăng cường chuyến chỉ chở hàng Tuyến Chọn tuyến đường Ngày Chuyến Biển số xe Ch…" at bounding box center [289, 143] width 578 height 287
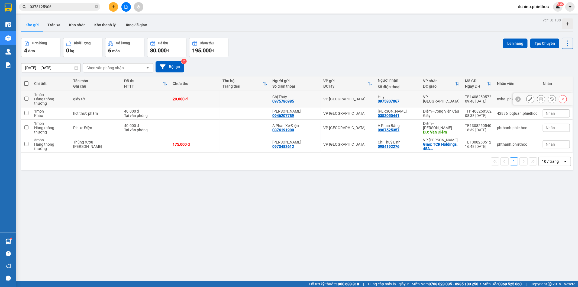
click at [405, 95] on div "Huy" at bounding box center [398, 97] width 40 height 4
checkbox input "true"
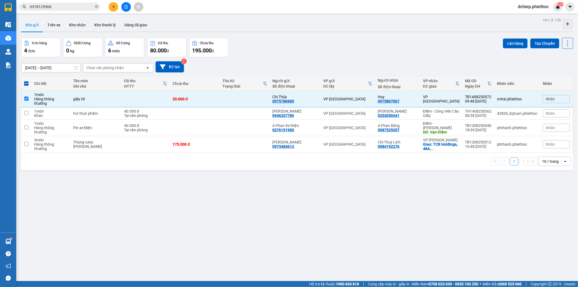
click at [513, 49] on div "Lên hàng Tạo Chuyến" at bounding box center [538, 48] width 70 height 20
click at [512, 46] on button "Lên hàng" at bounding box center [515, 43] width 25 height 10
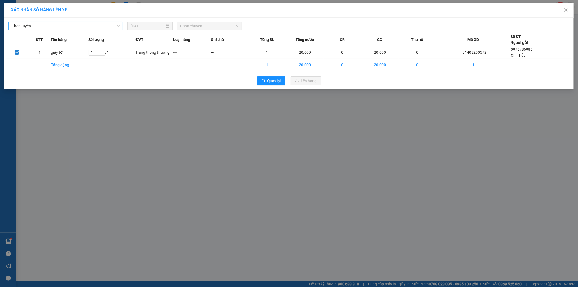
click at [70, 27] on span "Chọn tuyến" at bounding box center [66, 26] width 108 height 8
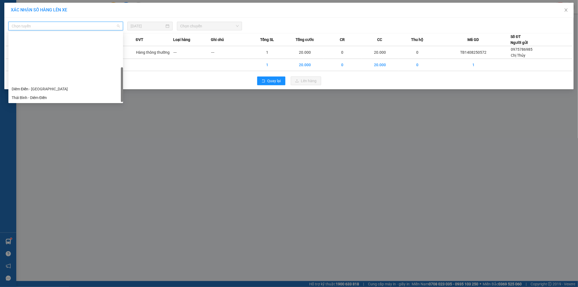
scroll to position [61, 0]
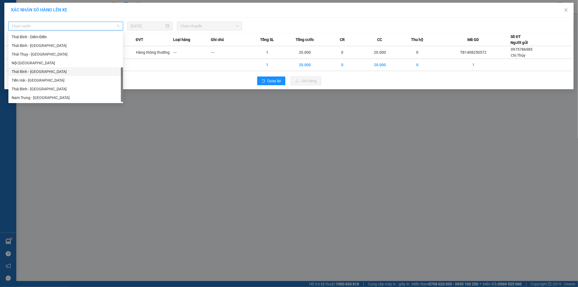
click at [36, 70] on div "Thái Bình - [GEOGRAPHIC_DATA]" at bounding box center [66, 72] width 108 height 6
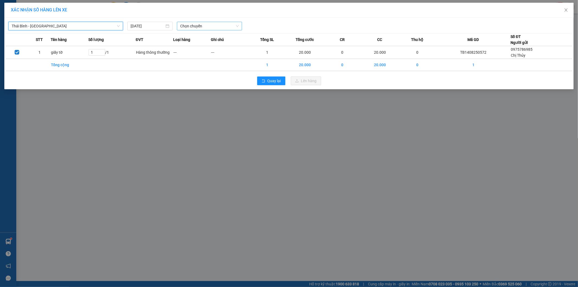
click at [198, 26] on span "Chọn chuyến" at bounding box center [209, 26] width 59 height 8
click at [210, 46] on div "10:00 (TC) - 17B-1930" at bounding box center [201, 46] width 42 height 6
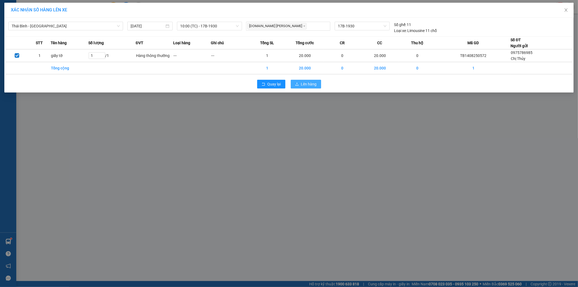
click at [305, 83] on span "Lên hàng" at bounding box center [309, 84] width 16 height 6
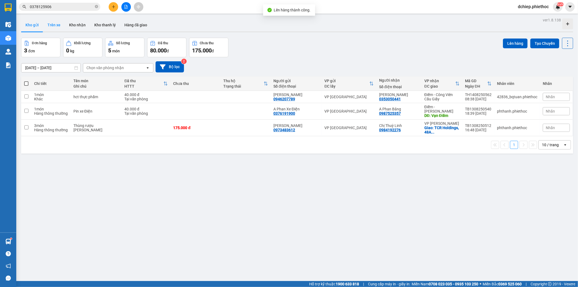
click at [48, 24] on button "Trên xe" at bounding box center [54, 24] width 22 height 13
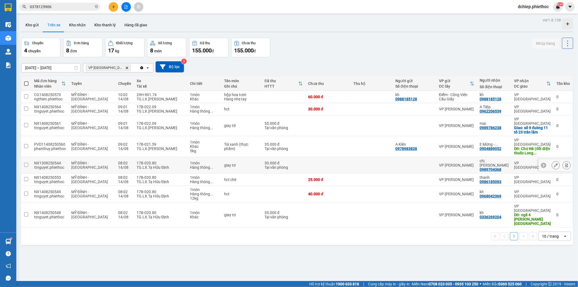
click at [554, 163] on icon at bounding box center [556, 165] width 4 height 4
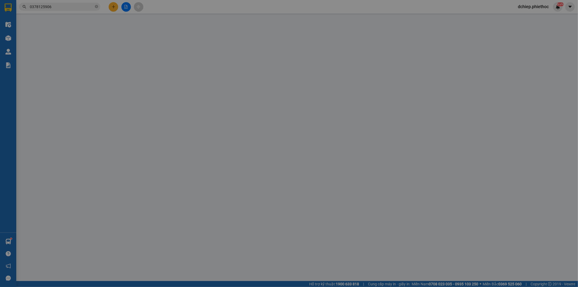
type input "0989704368"
type input "chị [PERSON_NAME]"
type input "30.000"
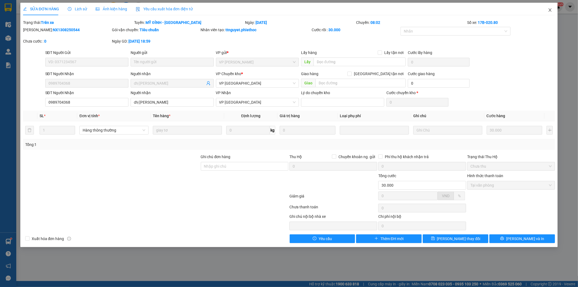
click at [549, 12] on icon "close" at bounding box center [550, 10] width 4 height 4
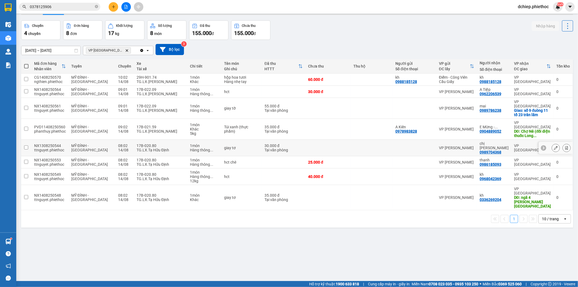
scroll to position [25, 0]
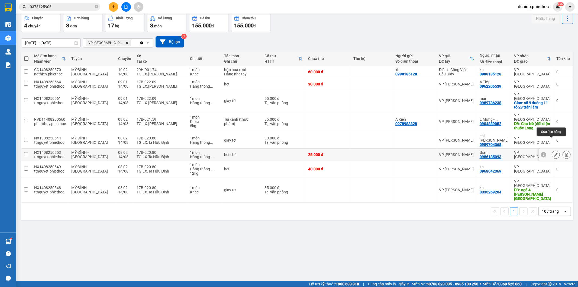
click at [554, 153] on icon at bounding box center [556, 155] width 4 height 4
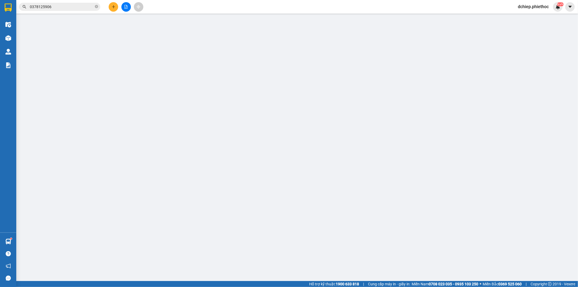
type input "0986185093"
type input "thanh"
type input "25.000"
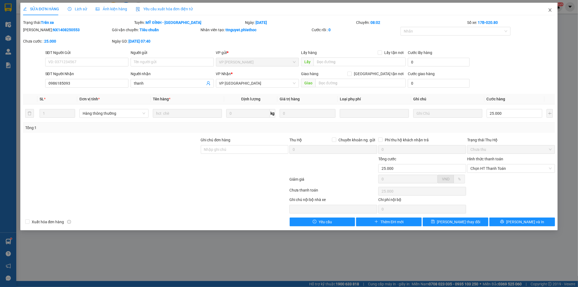
click at [551, 12] on icon "close" at bounding box center [550, 10] width 4 height 4
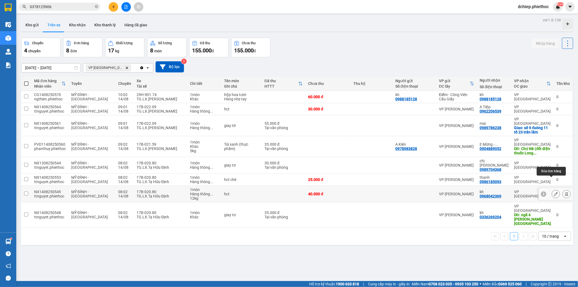
click at [552, 189] on button at bounding box center [556, 193] width 8 height 9
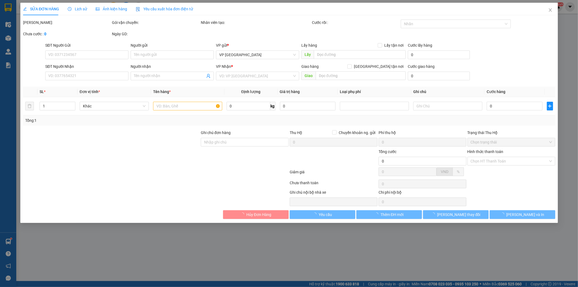
type input "0968042369"
type input "kh"
type input "40.000"
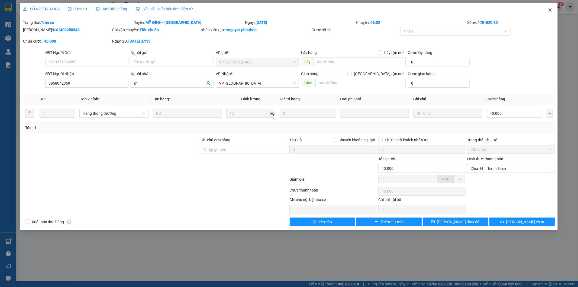
click at [549, 11] on icon "close" at bounding box center [550, 10] width 4 height 4
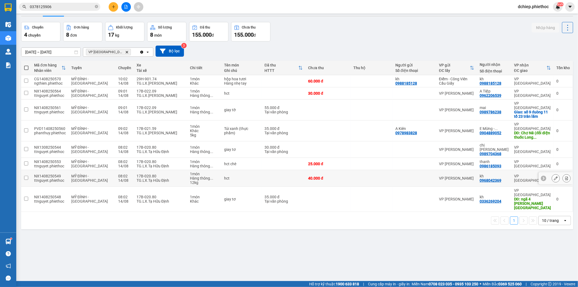
scroll to position [25, 0]
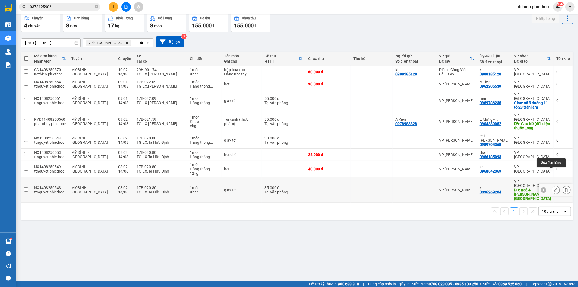
click at [554, 188] on icon at bounding box center [556, 190] width 4 height 4
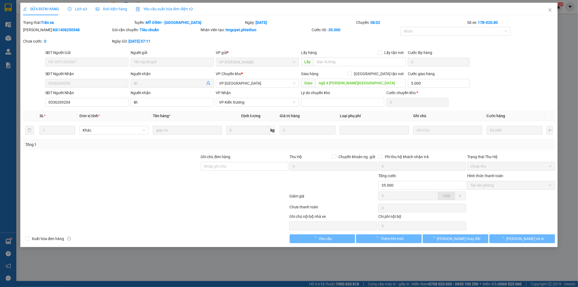
type input "0336269204"
type input "kh"
type input "ngã 4 [PERSON_NAME][GEOGRAPHIC_DATA]"
type input "5.000"
type input "35.000"
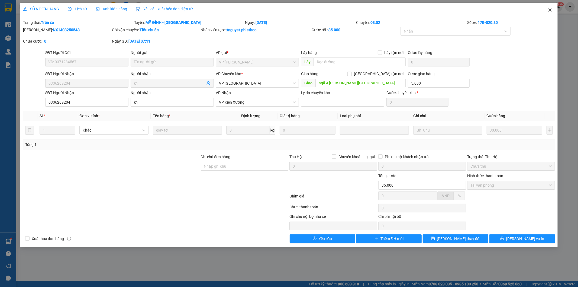
click at [552, 12] on icon "close" at bounding box center [550, 10] width 4 height 4
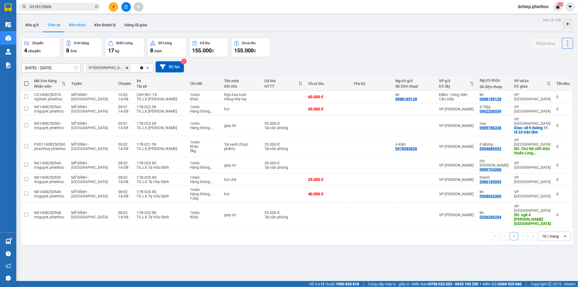
click at [83, 26] on button "Kho nhận" at bounding box center [77, 24] width 25 height 13
type input "[DATE] – [DATE]"
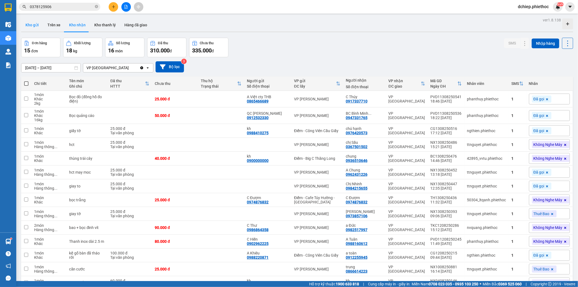
click at [32, 24] on button "Kho gửi" at bounding box center [32, 24] width 22 height 13
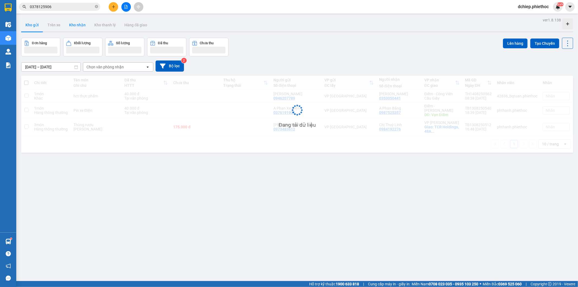
click at [79, 26] on button "Kho nhận" at bounding box center [77, 24] width 25 height 13
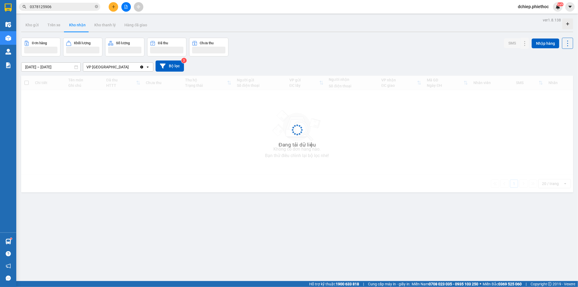
click at [79, 26] on button "Kho nhận" at bounding box center [77, 24] width 25 height 13
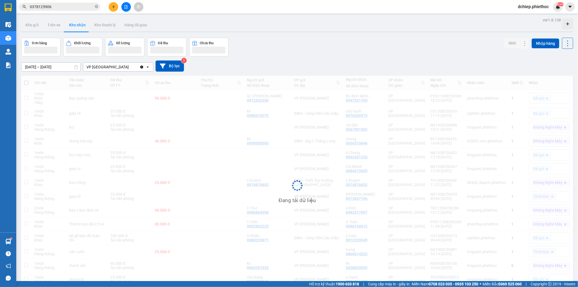
click at [79, 26] on button "Kho nhận" at bounding box center [77, 24] width 25 height 13
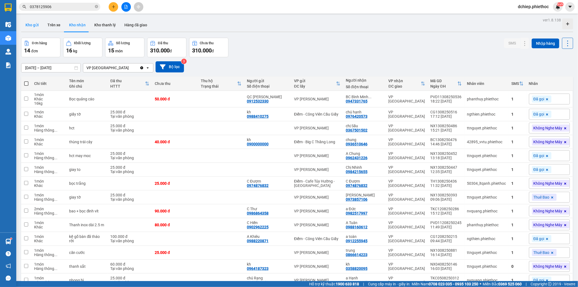
click at [35, 29] on button "Kho gửi" at bounding box center [32, 24] width 22 height 13
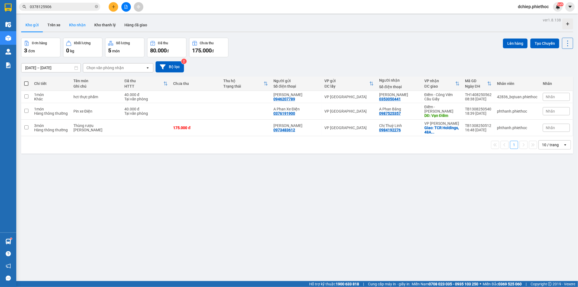
click at [73, 24] on button "Kho nhận" at bounding box center [77, 24] width 25 height 13
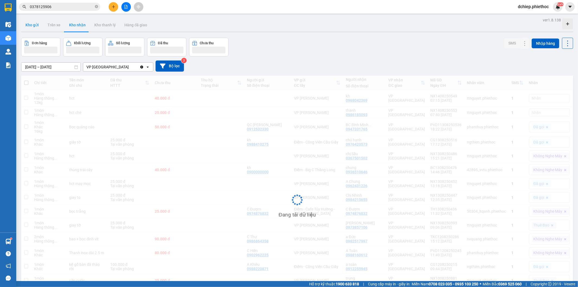
click at [33, 26] on button "Kho gửi" at bounding box center [32, 24] width 22 height 13
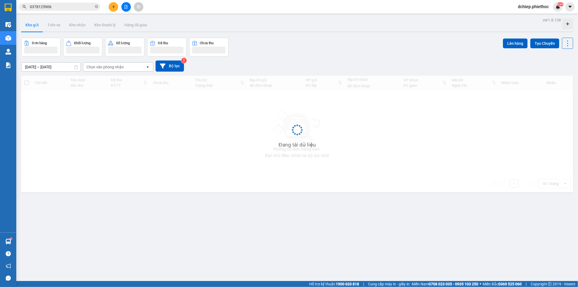
click at [33, 26] on button "Kho gửi" at bounding box center [32, 24] width 22 height 13
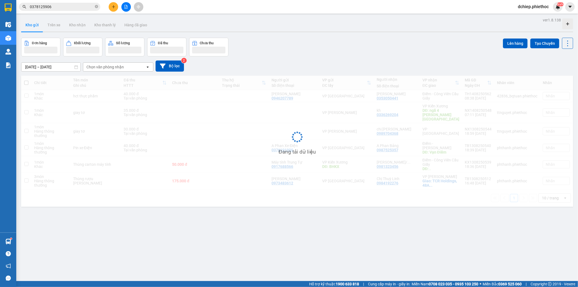
click at [33, 26] on button "Kho gửi" at bounding box center [32, 24] width 22 height 13
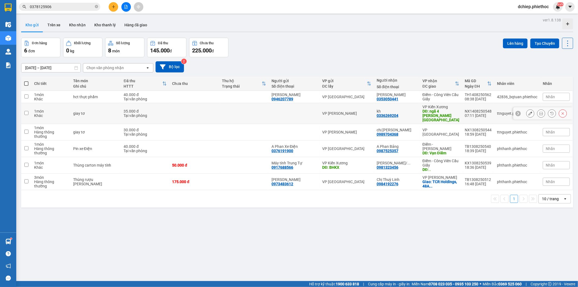
click at [442, 109] on div "DĐ: ngã 4 [PERSON_NAME][GEOGRAPHIC_DATA]" at bounding box center [440, 115] width 37 height 13
checkbox input "true"
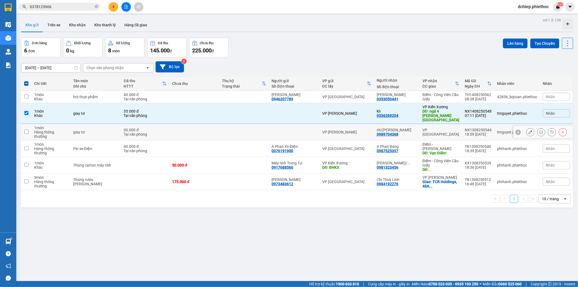
click at [449, 128] on div "VP [GEOGRAPHIC_DATA]" at bounding box center [440, 132] width 37 height 9
checkbox input "true"
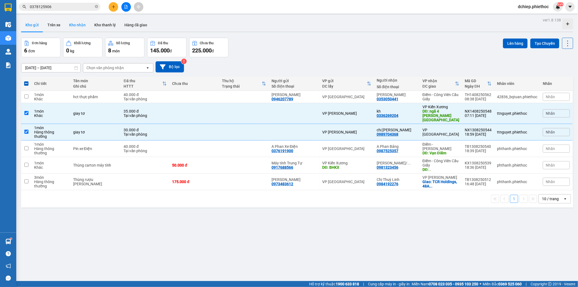
click at [74, 22] on button "Kho nhận" at bounding box center [77, 24] width 25 height 13
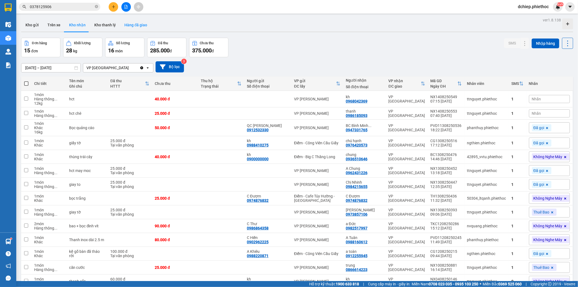
click at [133, 23] on button "Hàng đã giao" at bounding box center [135, 24] width 31 height 13
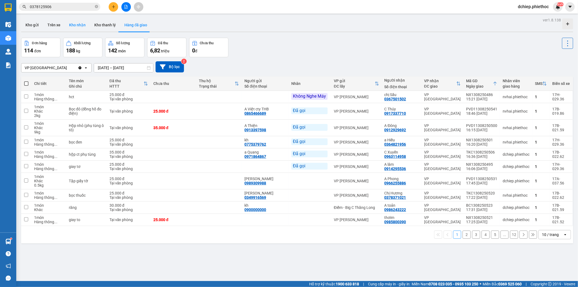
click at [69, 25] on button "Kho nhận" at bounding box center [77, 24] width 25 height 13
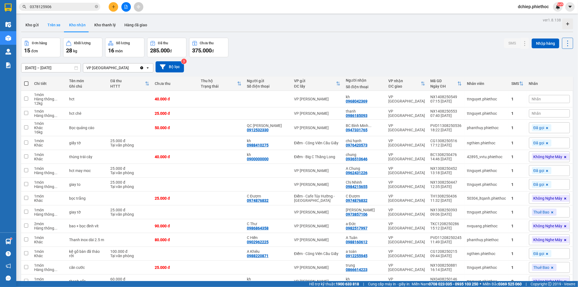
click at [55, 25] on button "Trên xe" at bounding box center [54, 24] width 22 height 13
type input "12/08/2025 – 14/08/2025"
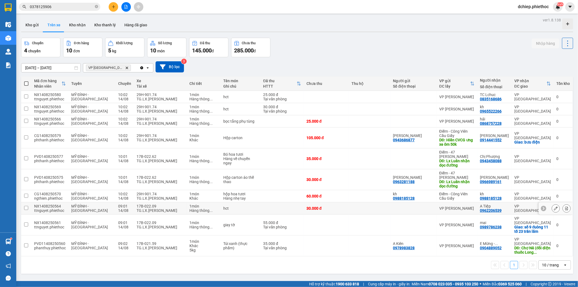
click at [143, 210] on div "TG.LX.Đỗ Văn Chi" at bounding box center [160, 210] width 47 height 4
checkbox input "true"
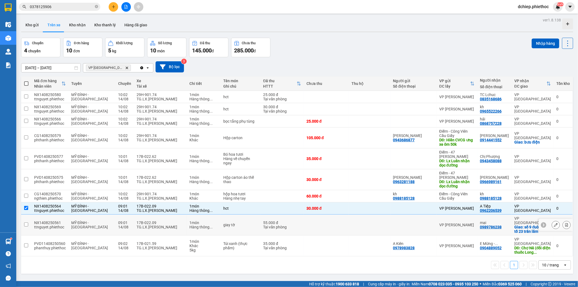
click at [148, 220] on div "17B-022.09" at bounding box center [160, 222] width 47 height 4
checkbox input "true"
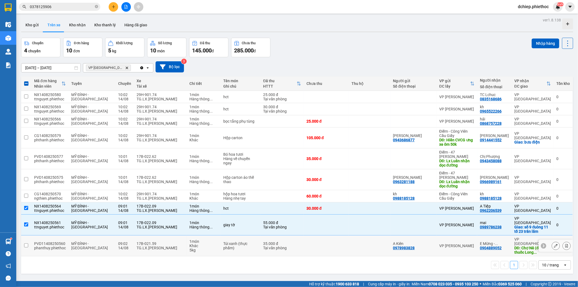
click at [163, 245] on div "TG.LX.Chu Thanh Nam" at bounding box center [160, 247] width 47 height 4
checkbox input "true"
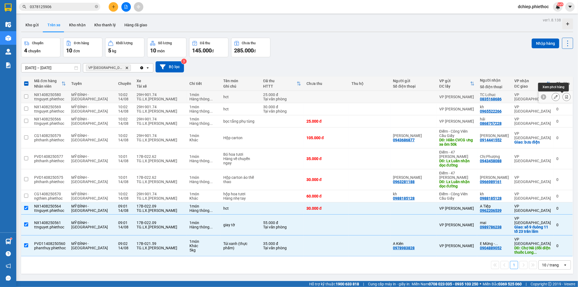
click at [565, 95] on icon at bounding box center [566, 97] width 3 height 4
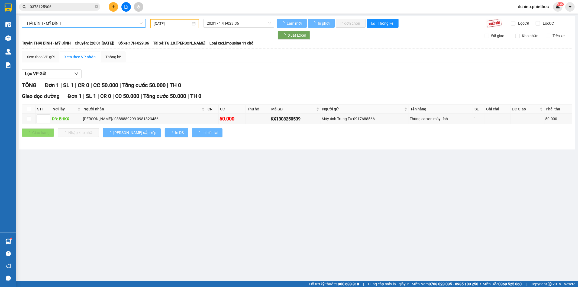
type input "14/08/2025"
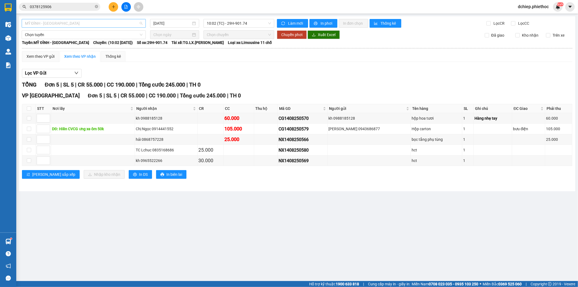
click at [72, 21] on span "MỸ ĐÌNH - THÁI BÌNH" at bounding box center [84, 23] width 118 height 8
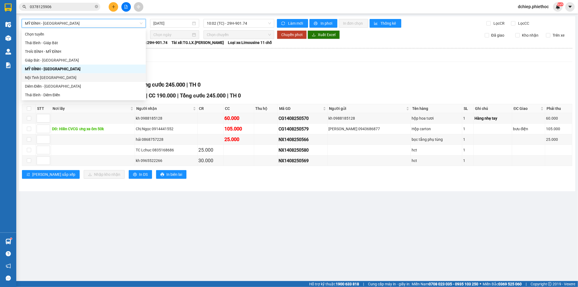
click at [267, 70] on div "Lọc VP Gửi" at bounding box center [297, 73] width 550 height 9
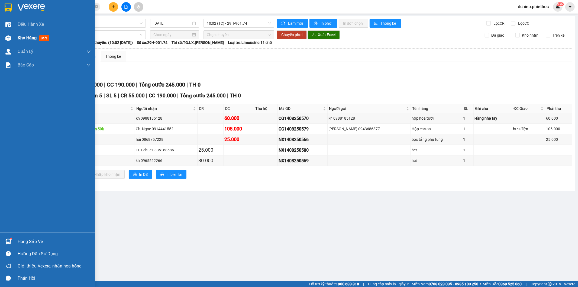
click at [4, 33] on div at bounding box center [8, 37] width 9 height 9
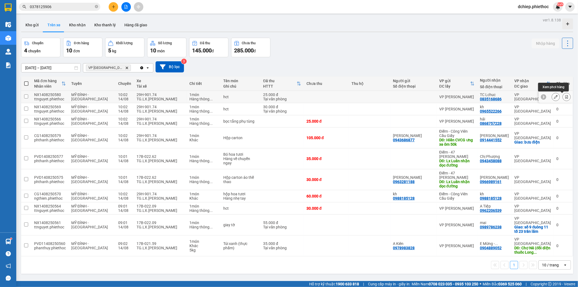
click at [565, 95] on button at bounding box center [567, 96] width 8 height 9
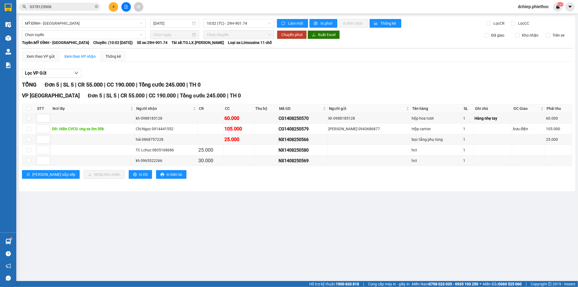
click at [49, 17] on div "MỸ ĐÌNH - THÁI BÌNH 14/08/2025 10:02 (TC) - 29H-901.74 Làm mới In phơi In đơn c…" at bounding box center [297, 103] width 556 height 175
click at [53, 21] on span "MỸ ĐÌNH - THÁI BÌNH" at bounding box center [84, 23] width 118 height 8
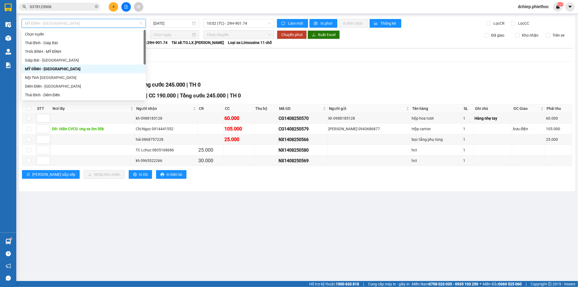
drag, startPoint x: 59, startPoint y: 68, endPoint x: 88, endPoint y: 66, distance: 29.9
click at [59, 69] on div "MỸ ĐÌNH - THÁI BÌNH" at bounding box center [84, 69] width 118 height 6
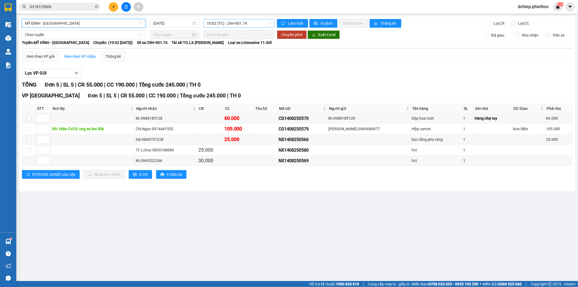
click at [244, 22] on span "10:02 (TC) - 29H-901.74" at bounding box center [239, 23] width 64 height 8
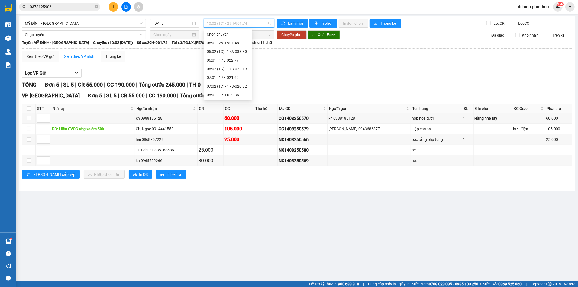
scroll to position [43, 0]
click at [70, 20] on span "MỸ ĐÌNH - THÁI BÌNH" at bounding box center [84, 23] width 118 height 8
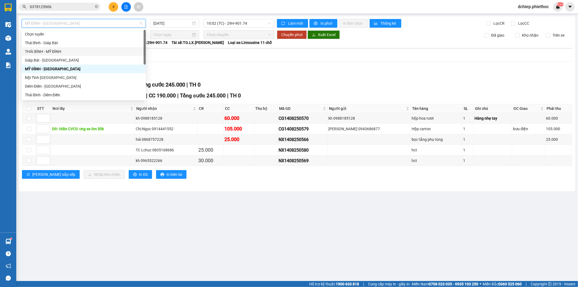
click at [50, 50] on div "THÁI BÌNH - MỸ ĐÌNH" at bounding box center [84, 51] width 118 height 6
type input "14/08/2025"
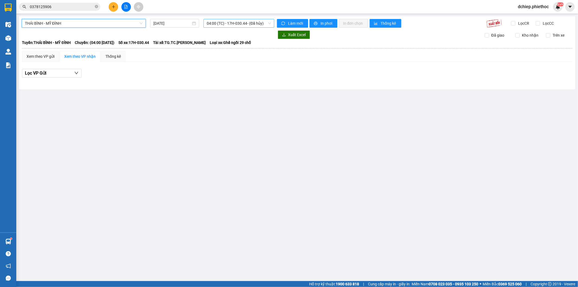
click at [224, 24] on span "04:00 (TC) - 17H-030.44 - (Đã hủy)" at bounding box center [239, 23] width 64 height 8
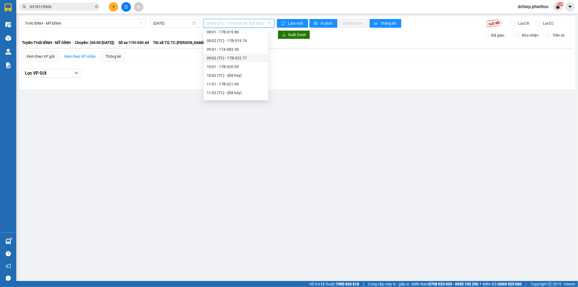
scroll to position [59, 0]
click at [242, 52] on div "08:02 (TC) - 17B-019.74" at bounding box center [236, 53] width 58 height 6
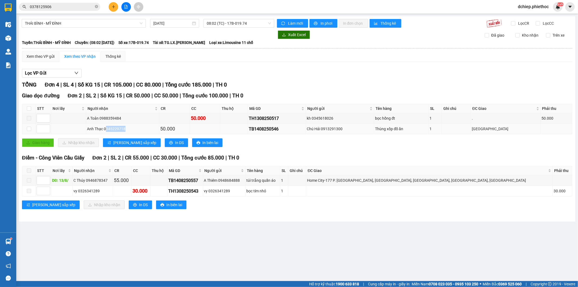
drag, startPoint x: 130, startPoint y: 130, endPoint x: 108, endPoint y: 129, distance: 21.7
click at [108, 129] on div "Anh Thạc 0345229718" at bounding box center [122, 129] width 71 height 6
click at [463, 148] on div "Giao dọc đường Đơn 2 | SL 2 | Số KG 15 | CR 50.000 | CC 50.000 | Tổng cước 100.…" at bounding box center [297, 121] width 550 height 59
drag, startPoint x: 357, startPoint y: 129, endPoint x: 337, endPoint y: 130, distance: 20.3
click at [337, 130] on div "Chú Hải 0913291300" at bounding box center [340, 129] width 66 height 6
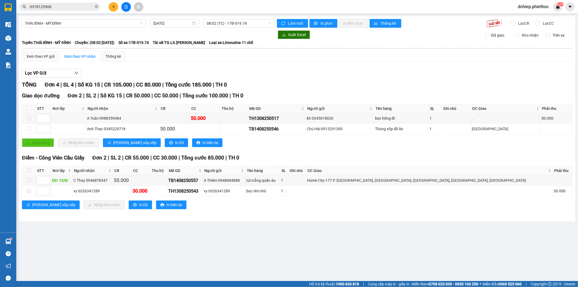
click at [369, 166] on div "Điểm - Công Viên Cầu Giấy Đơn 2 | SL 2 | CR 55.000 | CC 30.000 | Tổng cước 85.0…" at bounding box center [297, 183] width 550 height 59
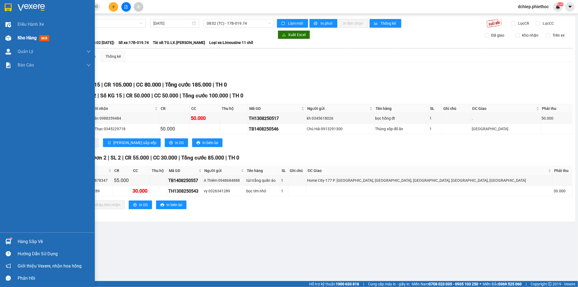
click at [11, 36] on div at bounding box center [8, 37] width 9 height 9
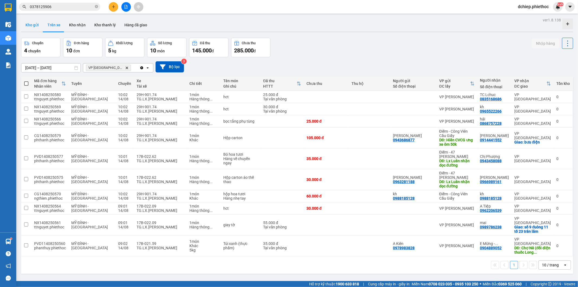
click at [32, 21] on button "Kho gửi" at bounding box center [32, 24] width 22 height 13
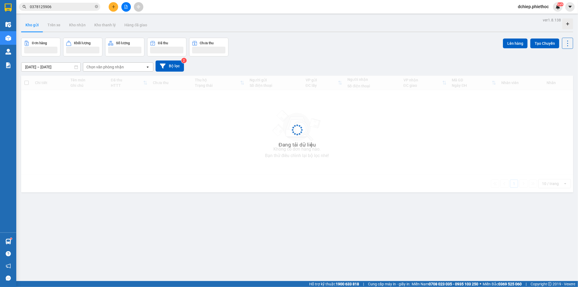
click at [32, 21] on button "Kho gửi" at bounding box center [32, 24] width 22 height 13
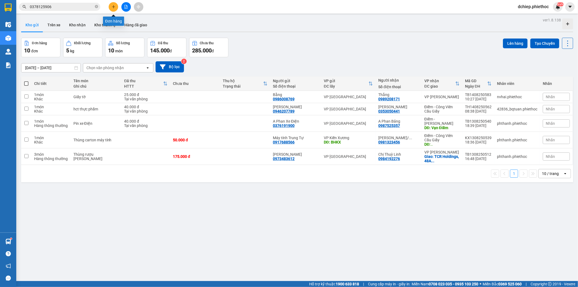
click at [117, 5] on button at bounding box center [113, 6] width 9 height 9
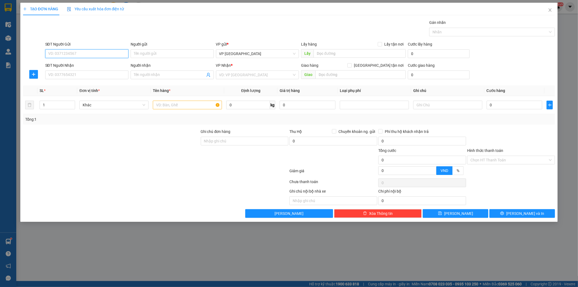
click at [101, 52] on input "SĐT Người Gửi" at bounding box center [86, 53] width 83 height 9
type input "0965562309"
click at [83, 64] on div "0965562309 - chú hùng" at bounding box center [86, 65] width 77 height 6
type input "[PERSON_NAME]"
type input "0965562309"
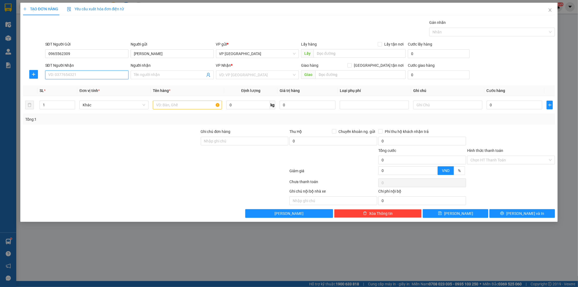
click at [97, 72] on input "SĐT Người Nhận" at bounding box center [86, 74] width 83 height 9
click at [94, 83] on div "0354809629 - C.Hiền cago" at bounding box center [86, 86] width 77 height 6
type input "0354809629"
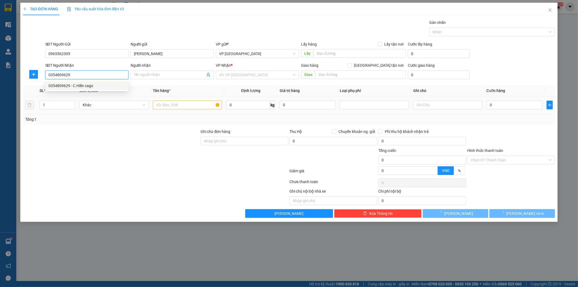
type input "C.Hiền cago"
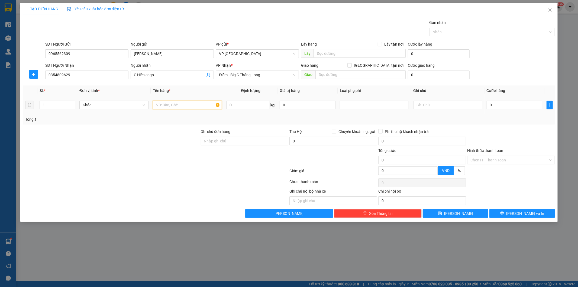
click at [186, 105] on input "text" at bounding box center [187, 105] width 69 height 9
click at [90, 68] on div "SĐT Người Nhận" at bounding box center [86, 66] width 83 height 8
click at [88, 74] on input "0354809629" at bounding box center [86, 74] width 83 height 9
type input "0363778282"
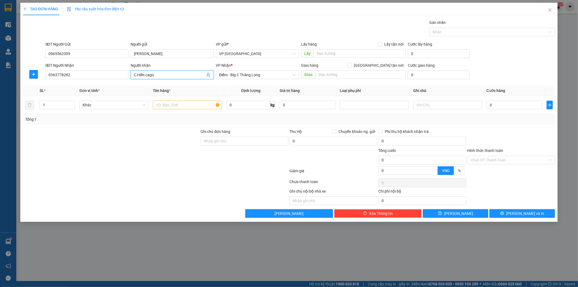
click at [158, 79] on span "C.Hiền cago" at bounding box center [172, 74] width 83 height 9
click at [159, 73] on input "C.Hiền cago" at bounding box center [169, 75] width 71 height 6
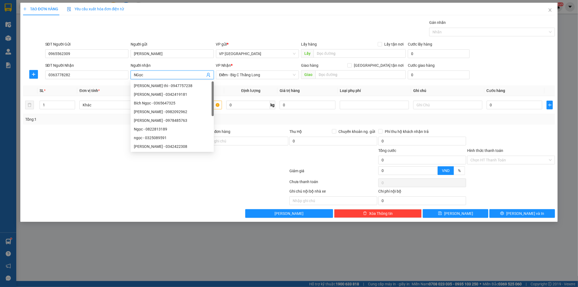
type input "NGọc"
click at [274, 90] on th "Định lượng" at bounding box center [250, 90] width 53 height 11
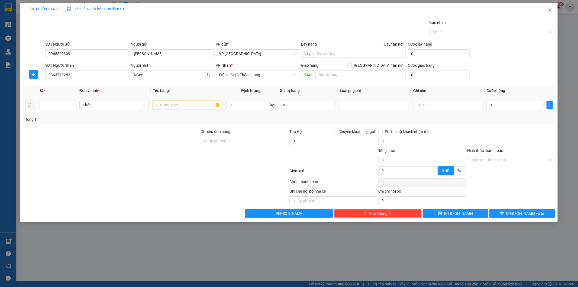
click at [177, 106] on input "text" at bounding box center [187, 105] width 69 height 9
type input "Túi trắng áo mẫu"
click at [248, 106] on input "0" at bounding box center [248, 105] width 44 height 9
type input "4"
click at [506, 106] on input "0" at bounding box center [515, 105] width 56 height 9
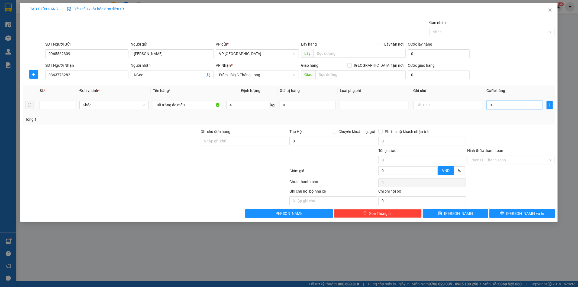
type input "3"
type input "30"
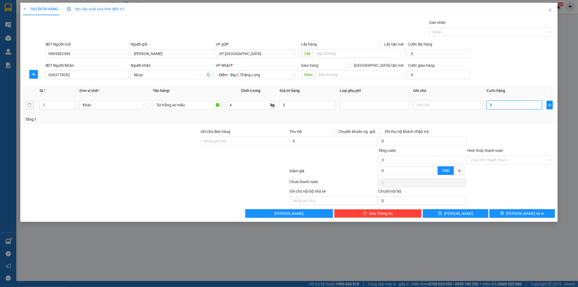
type input "30"
type input "300"
type input "3.000"
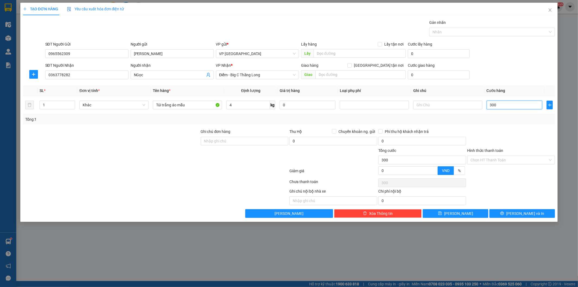
type input "3.000"
type input "30.000"
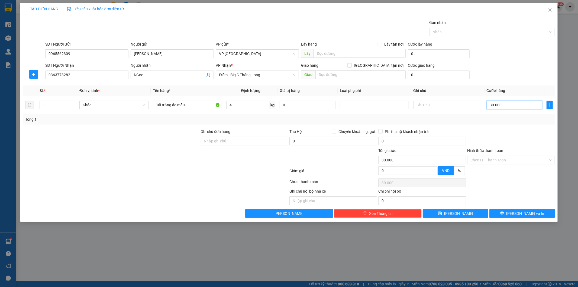
type input "30.000"
click at [545, 126] on div "Transit Pickup Surcharge Ids Transit Deliver Surcharge Ids Transit Deliver Surc…" at bounding box center [289, 119] width 532 height 198
click at [516, 214] on button "[PERSON_NAME] và In" at bounding box center [522, 213] width 66 height 9
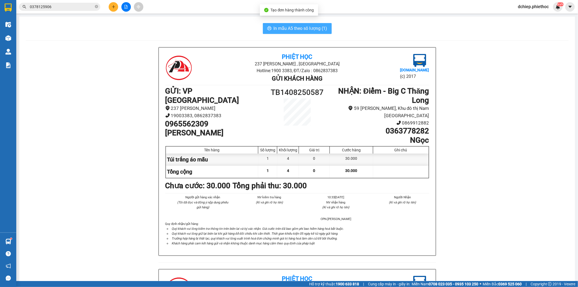
click at [313, 31] on span "In mẫu A5 theo số lượng (1)" at bounding box center [301, 28] width 54 height 7
click at [17, 39] on main "In mẫu A5 theo số lượng (1) Phiệt Học 237 Trần Thái Tông , TP Thái Bình Hotline…" at bounding box center [289, 140] width 578 height 281
click at [9, 36] on img at bounding box center [8, 38] width 6 height 6
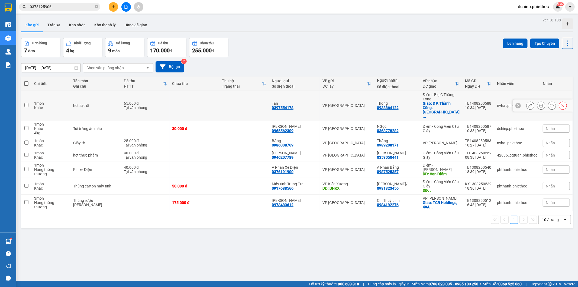
click at [467, 105] on div "10:34 [DATE]" at bounding box center [478, 107] width 27 height 4
checkbox input "true"
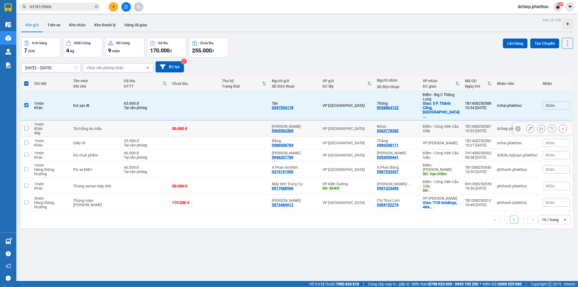
click at [462, 120] on td "TB1408250587 10:33 14/08" at bounding box center [478, 128] width 32 height 17
checkbox input "true"
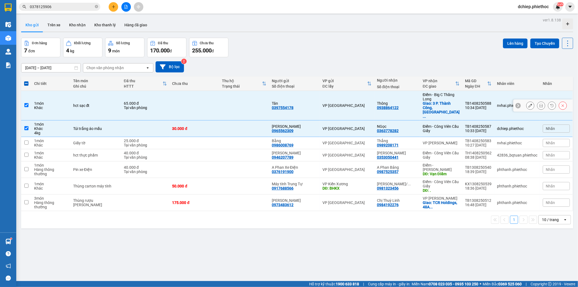
click at [465, 105] on div "10:34 [DATE]" at bounding box center [478, 107] width 27 height 4
checkbox input "false"
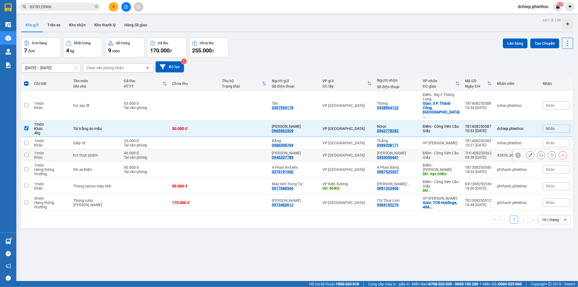
click at [446, 141] on div "VP [PERSON_NAME]" at bounding box center [441, 143] width 37 height 4
checkbox input "true"
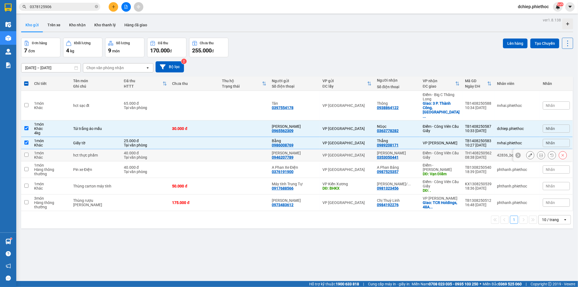
click at [446, 151] on div "Điểm - Công Viên Cầu Giấy" at bounding box center [441, 155] width 37 height 9
checkbox input "true"
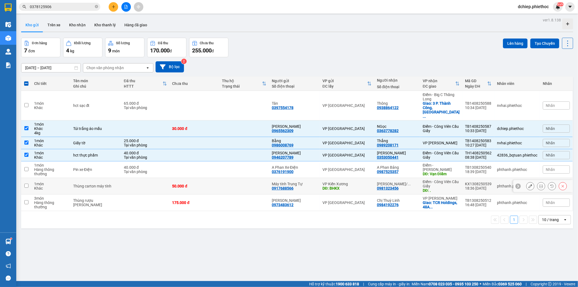
click at [443, 179] on div "Điểm - Công Viên Cầu Giấy" at bounding box center [441, 183] width 37 height 9
checkbox input "true"
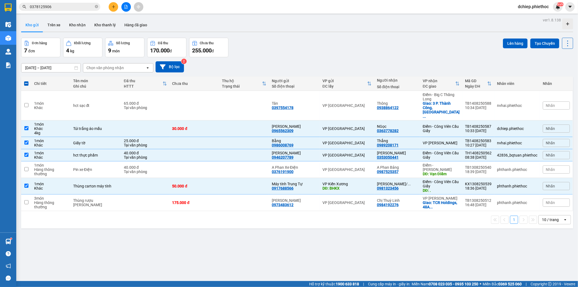
click at [60, 8] on input "0378125906" at bounding box center [62, 7] width 64 height 6
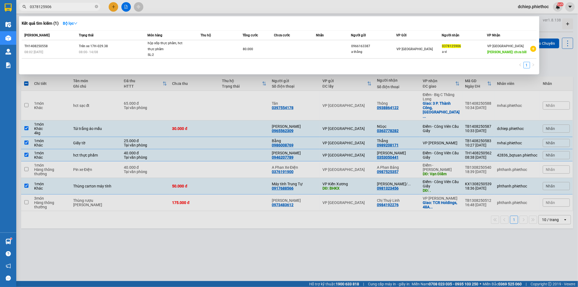
click at [60, 8] on input "0378125906" at bounding box center [62, 7] width 64 height 6
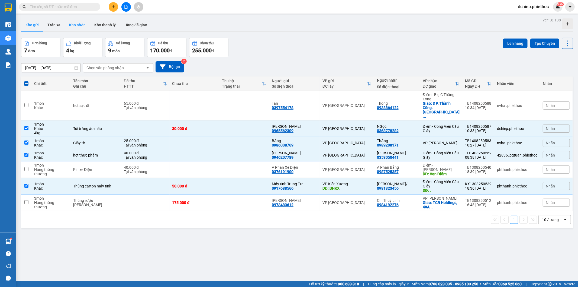
click at [78, 26] on button "Kho nhận" at bounding box center [77, 24] width 25 height 13
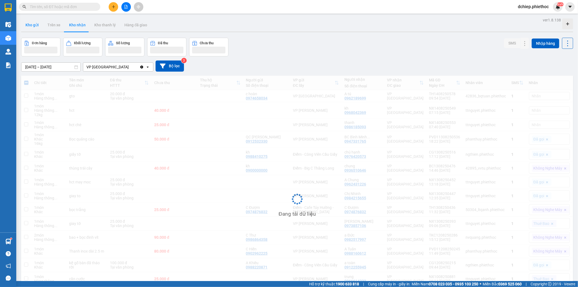
click at [38, 25] on button "Kho gửi" at bounding box center [32, 24] width 22 height 13
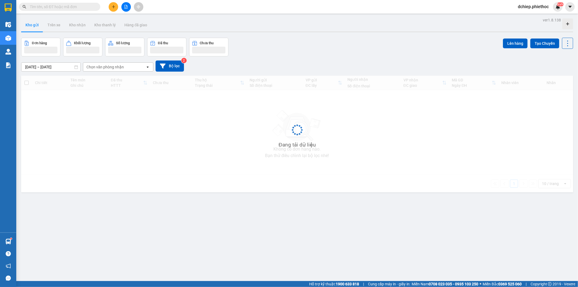
click at [38, 25] on button "Kho gửi" at bounding box center [32, 24] width 22 height 13
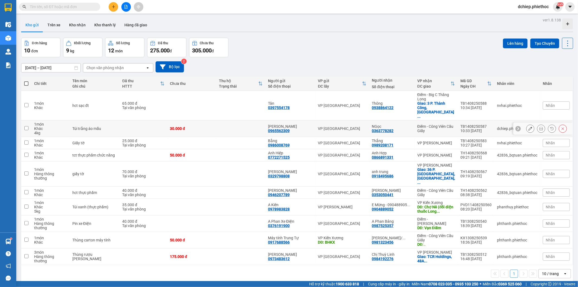
click at [407, 124] on div "NGọc" at bounding box center [392, 126] width 40 height 4
checkbox input "true"
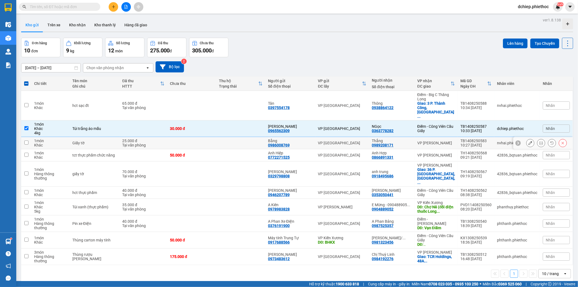
click at [419, 141] on div "VP [PERSON_NAME]" at bounding box center [436, 143] width 38 height 4
checkbox input "true"
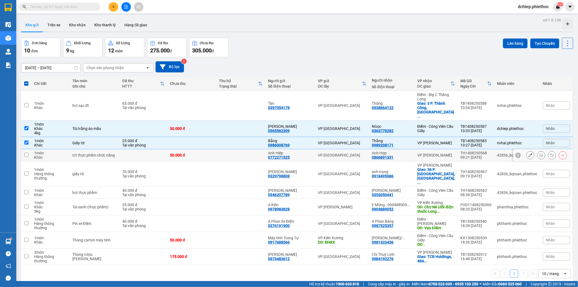
click at [417, 149] on td "VP [PERSON_NAME]" at bounding box center [436, 155] width 43 height 12
checkbox input "true"
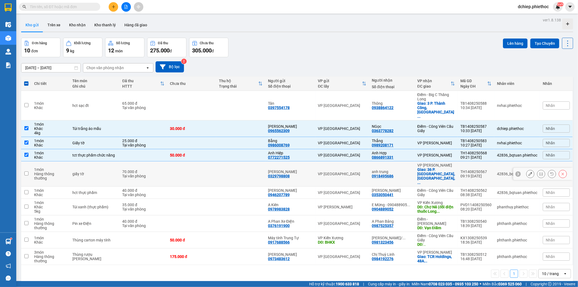
click at [405, 169] on div "anh trung 0918495686" at bounding box center [392, 173] width 40 height 9
checkbox input "true"
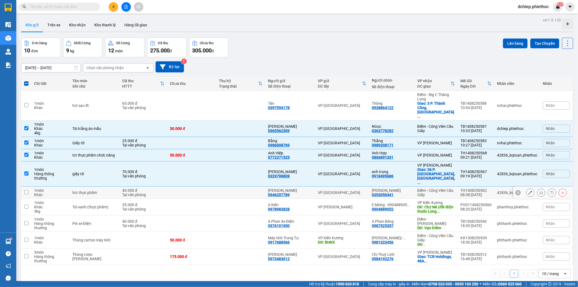
click at [408, 188] on div "C Hồng 0353050441" at bounding box center [392, 192] width 40 height 9
checkbox input "true"
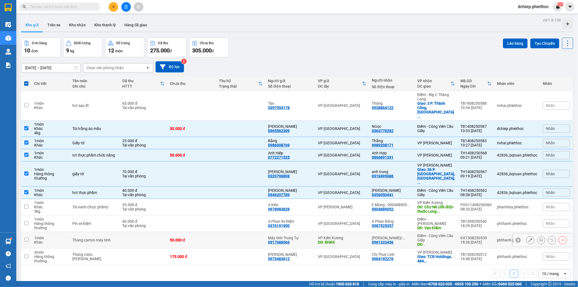
click at [402, 235] on div "Anh Lương/ ..." at bounding box center [392, 237] width 40 height 4
checkbox input "true"
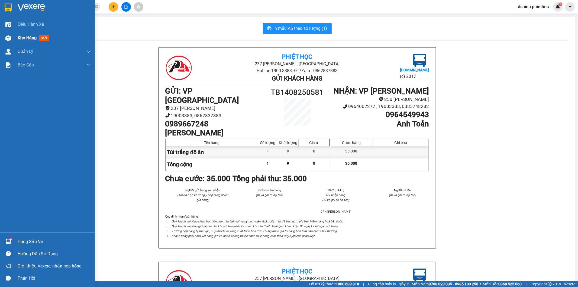
click at [13, 37] on div "Kho hàng mới" at bounding box center [47, 38] width 95 height 14
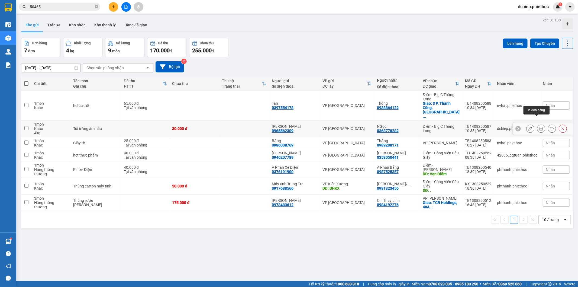
click at [528, 127] on icon at bounding box center [530, 129] width 4 height 4
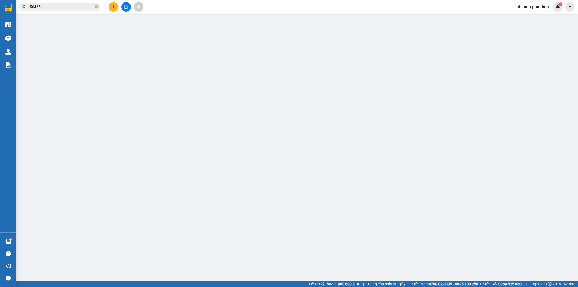
type input "0965562309"
type input "[PERSON_NAME]"
type input "0363778282"
type input "NGọc"
type input "30.000"
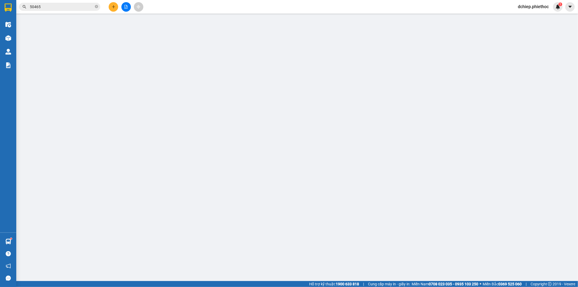
type input "30.000"
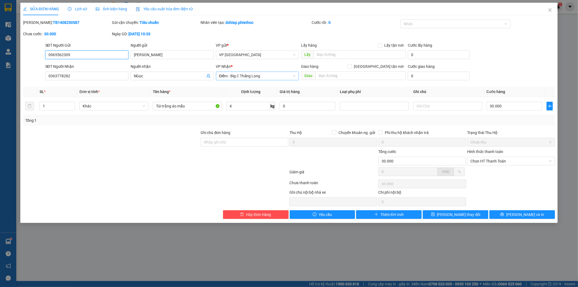
click at [262, 74] on span "Điểm - Big C Thăng Long" at bounding box center [257, 76] width 77 height 8
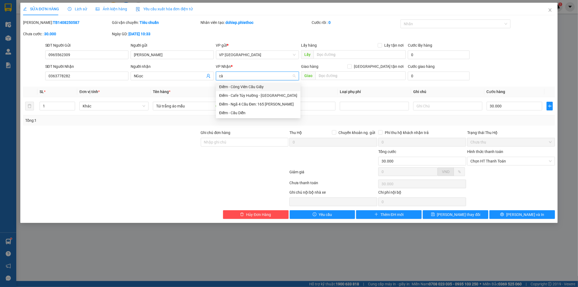
type input "càu"
click at [258, 84] on div "Điểm - Công Viên Cầu Giấy" at bounding box center [257, 87] width 77 height 6
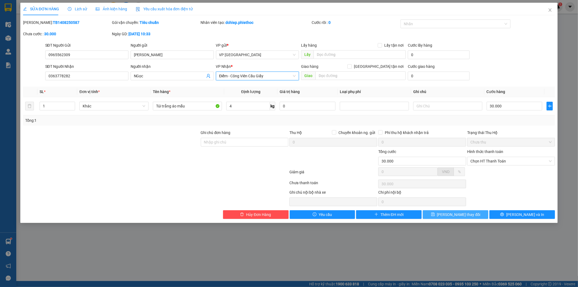
click at [457, 214] on span "[PERSON_NAME] thay đổi" at bounding box center [458, 214] width 43 height 6
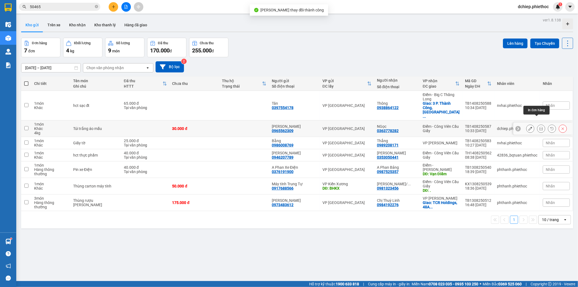
click at [539, 124] on button at bounding box center [541, 128] width 8 height 9
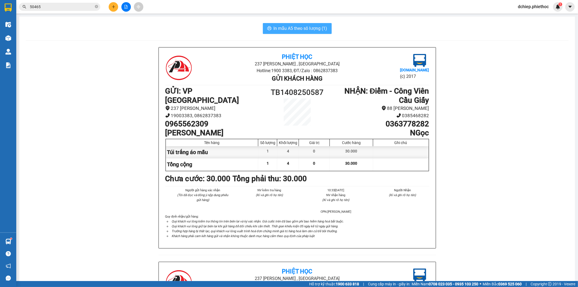
click at [322, 30] on span "In mẫu A5 theo số lượng (1)" at bounding box center [301, 28] width 54 height 7
click at [66, 2] on div "Kết quả tìm kiếm ( 33 ) Bộ lọc Mã ĐH Trạng thái Món hàng Thu hộ Tổng cước Chưa …" at bounding box center [53, 6] width 106 height 9
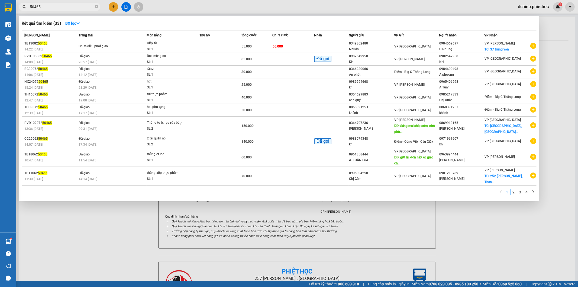
click at [67, 6] on input "50465" at bounding box center [62, 7] width 64 height 6
click at [68, 6] on input "50465" at bounding box center [62, 7] width 64 height 6
click at [562, 63] on div at bounding box center [289, 143] width 578 height 287
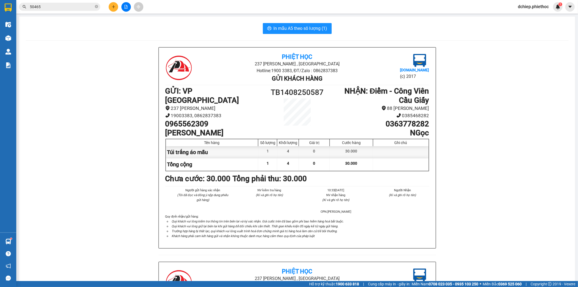
click at [80, 7] on input "50465" at bounding box center [62, 7] width 64 height 6
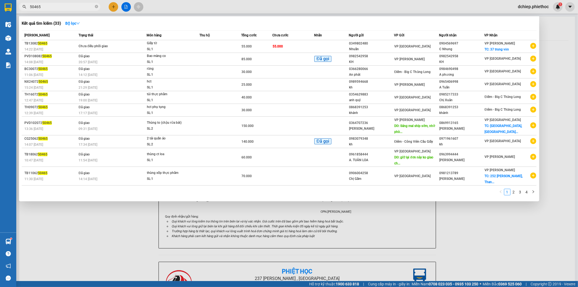
click at [80, 7] on input "50465" at bounding box center [62, 7] width 64 height 6
drag, startPoint x: 80, startPoint y: 7, endPoint x: 141, endPoint y: 0, distance: 61.8
click at [83, 6] on input "50465" at bounding box center [62, 7] width 64 height 6
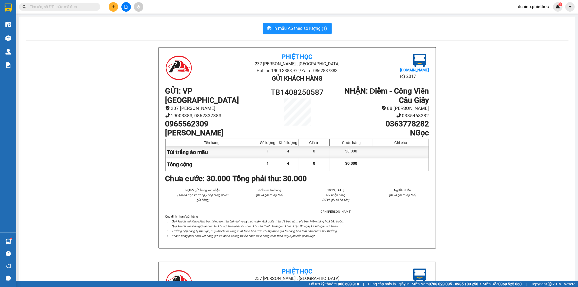
click at [82, 5] on input "text" at bounding box center [62, 7] width 64 height 6
